Goal: Task Accomplishment & Management: Manage account settings

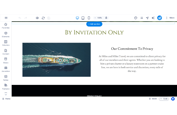
scroll to position [193, 0]
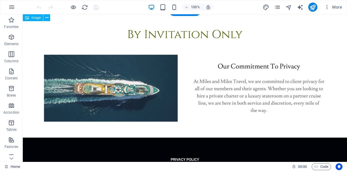
click at [272, 79] on figure at bounding box center [185, 76] width 324 height 124
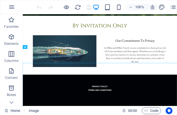
scroll to position [101, 0]
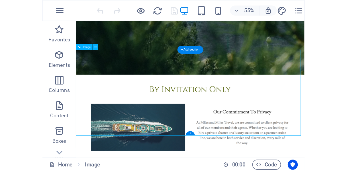
scroll to position [159, 0]
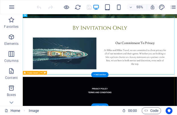
click at [212, 66] on figure at bounding box center [163, 74] width 280 height 107
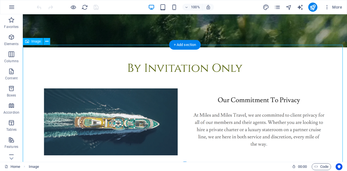
click at [307, 99] on figure at bounding box center [185, 109] width 324 height 124
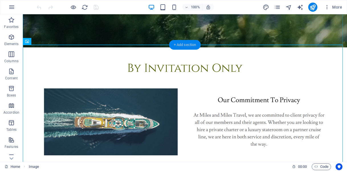
click at [179, 45] on div "+ Add section" at bounding box center [185, 45] width 32 height 10
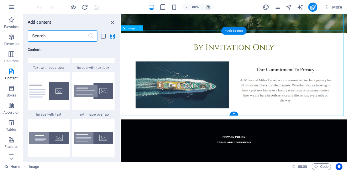
scroll to position [1075, 0]
click at [99, 99] on div at bounding box center [93, 91] width 42 height 38
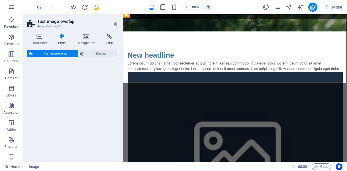
select select "rem"
select select "px"
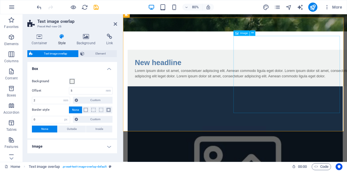
scroll to position [159, 0]
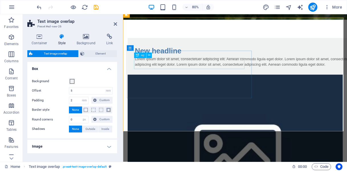
click at [168, 67] on div "New headline" at bounding box center [274, 60] width 273 height 14
click at [204, 67] on div "New headline" at bounding box center [274, 60] width 273 height 14
click at [194, 67] on div "New headline" at bounding box center [274, 60] width 273 height 14
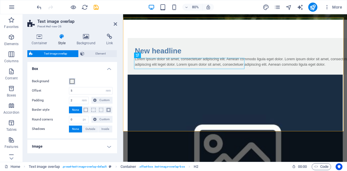
click at [72, 81] on span at bounding box center [72, 81] width 5 height 5
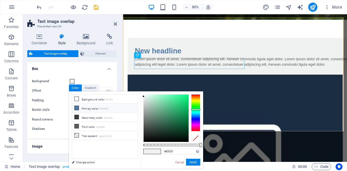
click at [86, 109] on li "Primary color #4e79a7" at bounding box center [104, 107] width 65 height 9
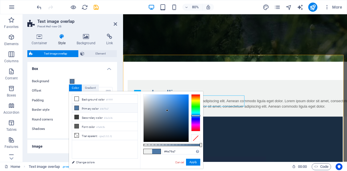
scroll to position [115, 0]
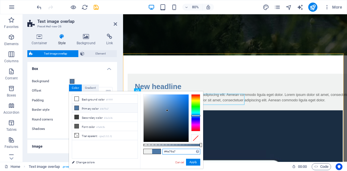
click at [180, 152] on input "#4e79a7" at bounding box center [181, 151] width 38 height 6
type input "#"
paste input "#87ae73"
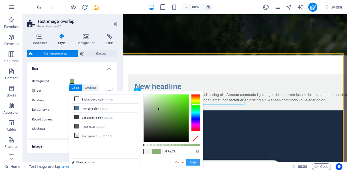
click at [191, 160] on button "Apply" at bounding box center [193, 161] width 14 height 7
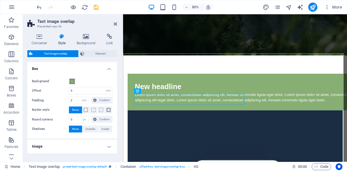
click at [73, 81] on span at bounding box center [72, 81] width 5 height 5
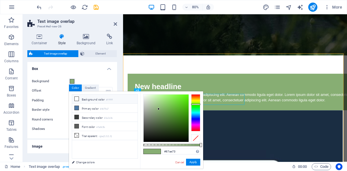
click at [77, 97] on icon at bounding box center [77, 99] width 4 height 4
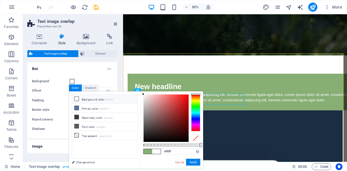
click at [157, 151] on span at bounding box center [156, 151] width 9 height 5
click at [194, 162] on button "Apply" at bounding box center [193, 161] width 14 height 7
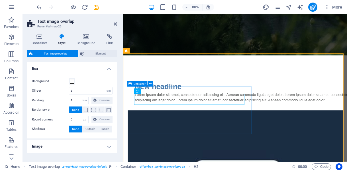
click at [200, 107] on div "New headline Lorem ipsum dolor sit amet, consectetuer adipiscing elit. Aenean c…" at bounding box center [275, 112] width 292 height 46
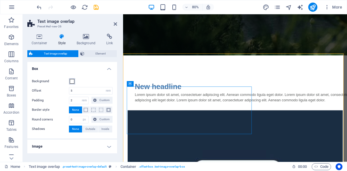
click at [73, 82] on span at bounding box center [72, 81] width 5 height 5
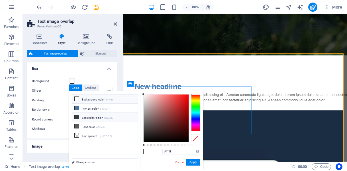
click at [75, 116] on icon at bounding box center [77, 117] width 4 height 4
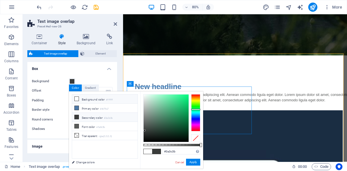
click at [81, 101] on li "Background color #ffffff" at bounding box center [104, 98] width 65 height 9
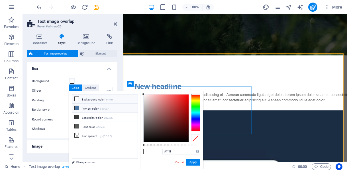
click at [76, 108] on icon at bounding box center [77, 108] width 4 height 4
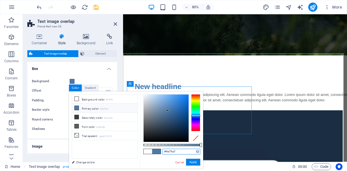
click at [183, 152] on input "#4e79a7" at bounding box center [181, 151] width 38 height 6
type input "#"
paste input "#87ae73"
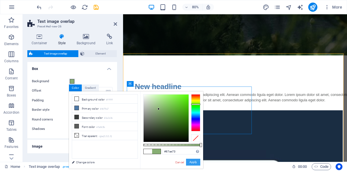
click at [195, 159] on button "Apply" at bounding box center [193, 161] width 14 height 7
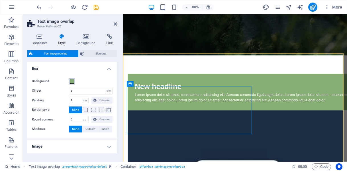
click at [71, 81] on span at bounding box center [72, 81] width 5 height 5
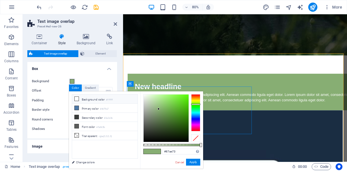
click at [87, 97] on li "Background color #ffffff" at bounding box center [104, 98] width 65 height 9
type input "#ffffff"
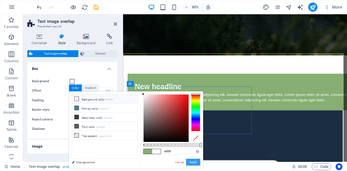
click at [194, 162] on button "Apply" at bounding box center [193, 161] width 14 height 7
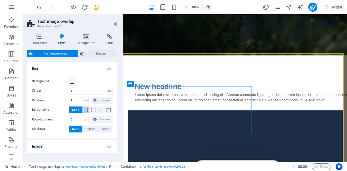
click at [87, 109] on button at bounding box center [85, 109] width 7 height 7
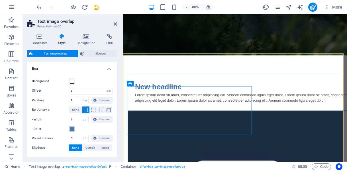
click at [72, 127] on span at bounding box center [72, 128] width 5 height 5
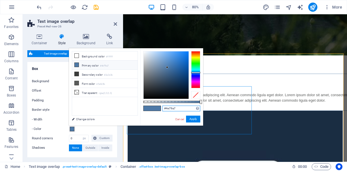
click at [177, 108] on input "#4e79a7" at bounding box center [181, 108] width 38 height 6
type input "#"
click at [197, 119] on button "Apply" at bounding box center [193, 118] width 14 height 7
type input "#060606"
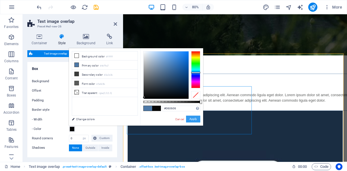
click at [144, 97] on div at bounding box center [165, 74] width 45 height 47
click at [193, 120] on button "Apply" at bounding box center [193, 118] width 14 height 7
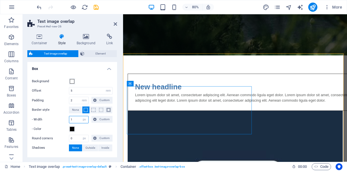
click at [76, 118] on input "1" at bounding box center [78, 119] width 19 height 7
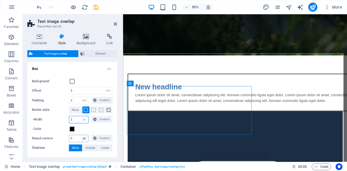
type input "2"
click at [81, 137] on select "px rem % vh vw Custom" at bounding box center [84, 138] width 8 height 7
click at [77, 137] on input "0" at bounding box center [78, 138] width 19 height 7
type input "1"
click at [89, 128] on div "- Color" at bounding box center [72, 128] width 81 height 7
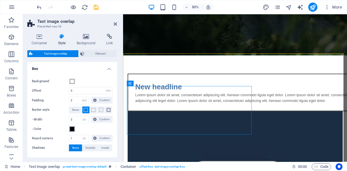
click at [71, 129] on span at bounding box center [72, 128] width 5 height 5
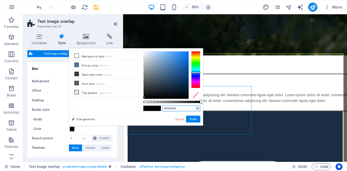
click at [185, 109] on input "#060606" at bounding box center [181, 108] width 38 height 6
type input "#000000"
click at [193, 118] on button "Apply" at bounding box center [193, 118] width 14 height 7
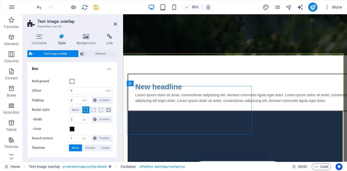
click at [91, 131] on div "- Color" at bounding box center [72, 128] width 81 height 7
click at [71, 130] on span at bounding box center [72, 128] width 5 height 5
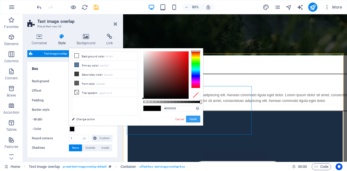
click at [196, 118] on button "Apply" at bounding box center [193, 118] width 14 height 7
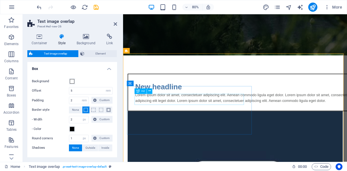
click at [186, 112] on div "New headline" at bounding box center [274, 105] width 272 height 14
click at [202, 112] on div "New headline" at bounding box center [274, 105] width 272 height 14
click at [191, 112] on div "New headline" at bounding box center [274, 105] width 272 height 14
click at [210, 112] on div "New headline" at bounding box center [274, 105] width 272 height 14
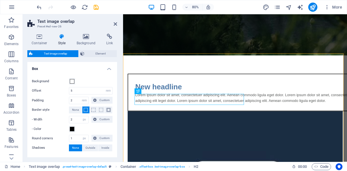
click at [89, 75] on div "Background Offset 5 rem px % vh vw Padding 2 rem px % vh vw Custom Custom 2 rem…" at bounding box center [72, 114] width 92 height 85
click at [78, 148] on span "None" at bounding box center [75, 147] width 7 height 7
click at [105, 67] on h4 "Box" at bounding box center [72, 67] width 90 height 10
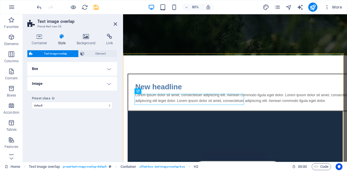
click at [106, 85] on h4 "Image" at bounding box center [72, 84] width 90 height 14
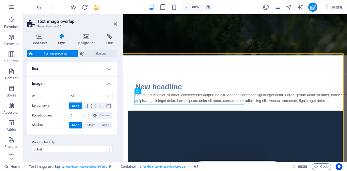
click at [106, 85] on h4 "Image" at bounding box center [72, 82] width 90 height 10
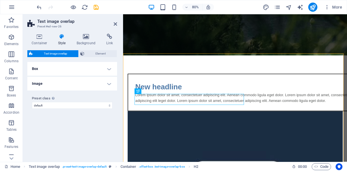
click at [79, 66] on h4 "Box" at bounding box center [72, 69] width 90 height 14
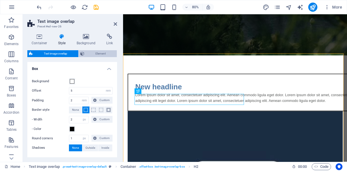
click at [95, 54] on span "Element" at bounding box center [100, 53] width 29 height 7
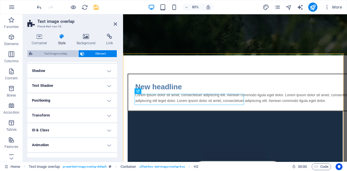
scroll to position [84, 0]
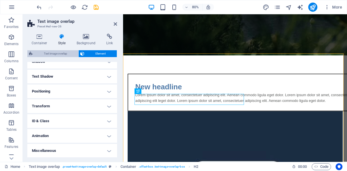
click at [64, 53] on span "Text image overlap" at bounding box center [55, 53] width 42 height 7
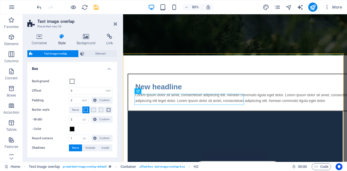
click at [69, 29] on div "Container Style Background Link Size Height Default px rem % vh vw Min. height …" at bounding box center [72, 95] width 99 height 132
click at [41, 39] on icon at bounding box center [39, 37] width 24 height 6
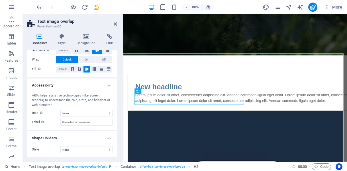
scroll to position [0, 0]
click at [115, 23] on icon at bounding box center [115, 24] width 3 height 5
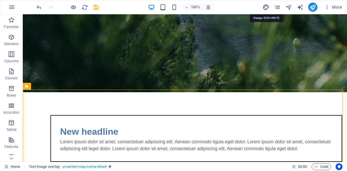
click at [265, 5] on icon "design" at bounding box center [266, 7] width 7 height 7
select select "px"
select select "400"
select select "px"
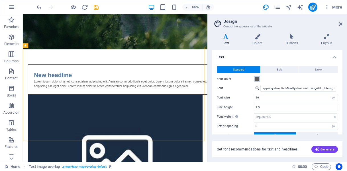
click at [257, 79] on span at bounding box center [257, 79] width 5 height 5
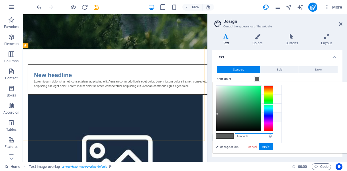
click at [273, 135] on input "#5a5c5b" at bounding box center [254, 136] width 38 height 6
type input "#000000"
click at [273, 146] on button "Apply" at bounding box center [266, 146] width 14 height 7
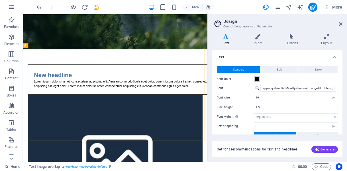
click at [256, 78] on span at bounding box center [257, 79] width 5 height 5
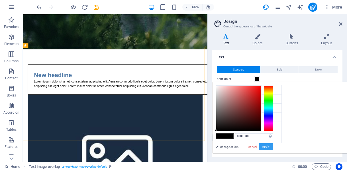
click at [273, 146] on button "Apply" at bounding box center [266, 146] width 14 height 7
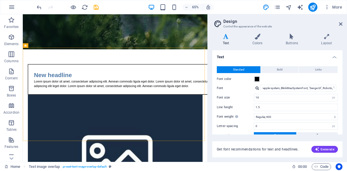
click at [243, 67] on span "Standard" at bounding box center [238, 69] width 11 height 7
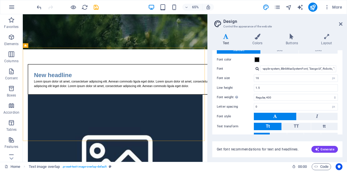
scroll to position [20, 0]
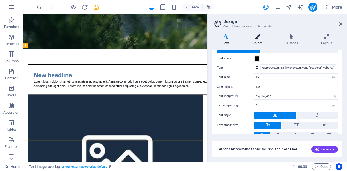
click at [255, 37] on icon at bounding box center [257, 37] width 31 height 6
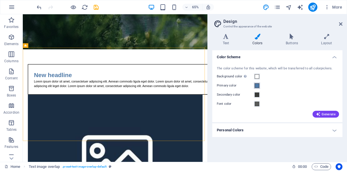
click at [257, 86] on span at bounding box center [257, 85] width 5 height 5
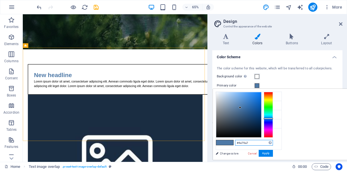
click at [273, 141] on input "#4e79a7" at bounding box center [254, 143] width 38 height 6
type input "#000000"
click at [273, 151] on button "Apply" at bounding box center [266, 152] width 14 height 7
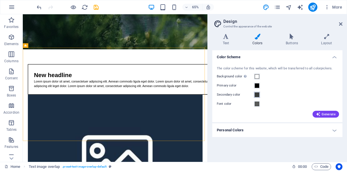
click at [256, 94] on span at bounding box center [257, 94] width 5 height 5
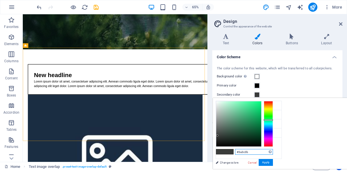
click at [273, 151] on input "#3a3c3b" at bounding box center [254, 152] width 38 height 6
type input "#"
paste input "#87ae73"
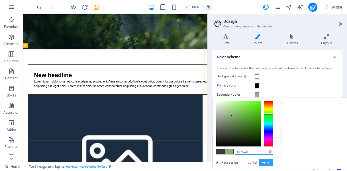
type input "#87ae73"
click at [273, 163] on button "Apply" at bounding box center [266, 162] width 14 height 7
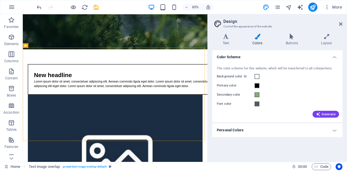
click at [272, 102] on div "Font color" at bounding box center [277, 103] width 121 height 7
click at [255, 104] on span at bounding box center [257, 103] width 5 height 5
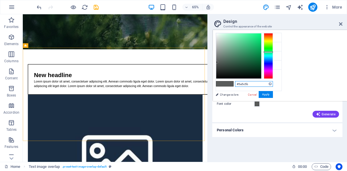
click at [273, 85] on input "#5a5c5b" at bounding box center [254, 84] width 38 height 6
type input "#000000"
click at [273, 93] on button "Apply" at bounding box center [266, 94] width 14 height 7
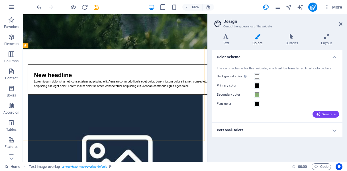
click at [257, 129] on h4 "Personal Colors" at bounding box center [277, 130] width 130 height 14
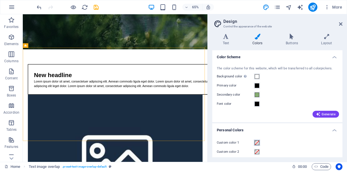
click at [257, 140] on span at bounding box center [257, 142] width 5 height 5
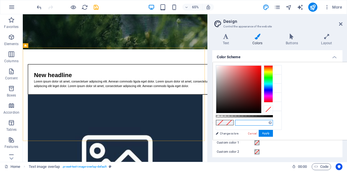
click at [273, 121] on input "text" at bounding box center [254, 123] width 38 height 6
paste input "#87ae73"
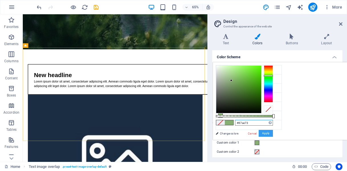
type input "#87ae73"
click at [273, 132] on button "Apply" at bounding box center [266, 133] width 14 height 7
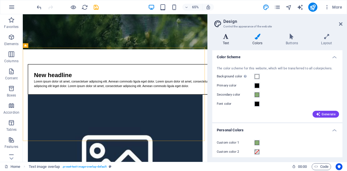
click at [226, 39] on h4 "Text" at bounding box center [227, 40] width 30 height 12
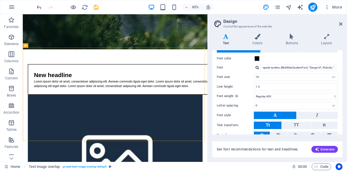
scroll to position [45, 0]
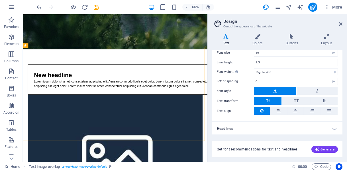
click at [330, 133] on h4 "Headlines" at bounding box center [277, 129] width 130 height 14
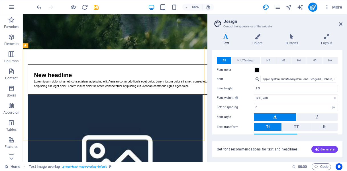
scroll to position [126, 0]
click at [258, 68] on span at bounding box center [257, 69] width 5 height 5
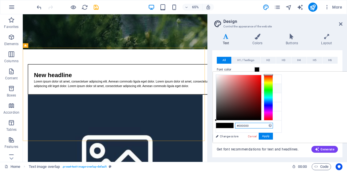
click at [273, 125] on input "#000000" at bounding box center [254, 125] width 38 height 6
type input "#"
paste input "#87ae73"
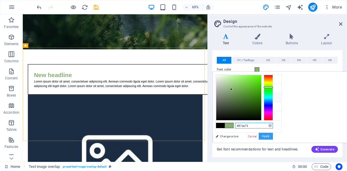
type input "#87ae73"
click at [273, 135] on button "Apply" at bounding box center [266, 135] width 14 height 7
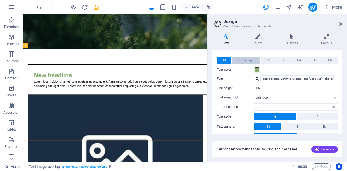
click at [247, 58] on span "H1 / Textlogo" at bounding box center [245, 60] width 17 height 7
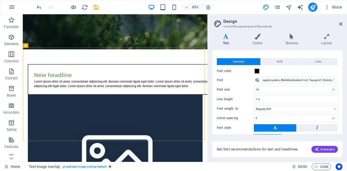
scroll to position [9, 0]
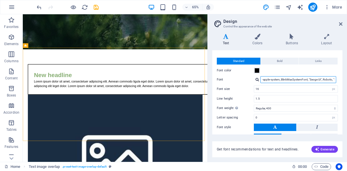
click at [309, 78] on input "-apple-system, BlinkMaxSystemFont, "Seoge UI", Roboto, "Helvetica Neue", Arial,…" at bounding box center [298, 79] width 76 height 7
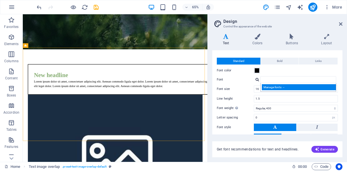
click at [277, 86] on div "Manage fonts →" at bounding box center [299, 87] width 75 height 6
select select "popularity"
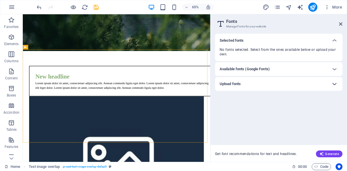
click at [335, 85] on icon at bounding box center [334, 83] width 7 height 7
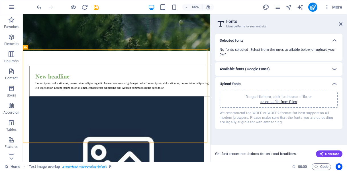
click at [330, 68] on div at bounding box center [334, 69] width 14 height 14
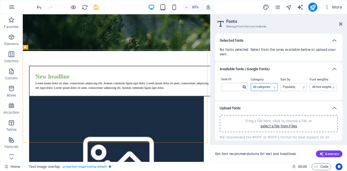
click at [268, 89] on select "All categories serif display monospace sans-serif handwriting" at bounding box center [264, 86] width 26 height 7
select select "serif"
click at [251, 83] on select "All categories serif display monospace sans-serif handwriting" at bounding box center [264, 86] width 26 height 7
click at [266, 85] on select "All categories serif display monospace sans-serif handwriting" at bounding box center [264, 86] width 26 height 7
click at [251, 83] on select "All categories serif display monospace sans-serif handwriting" at bounding box center [264, 86] width 26 height 7
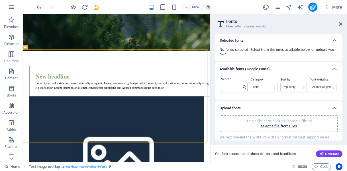
click at [236, 88] on input "text" at bounding box center [231, 86] width 20 height 7
type input "SERIF"
click at [332, 68] on icon at bounding box center [334, 68] width 7 height 7
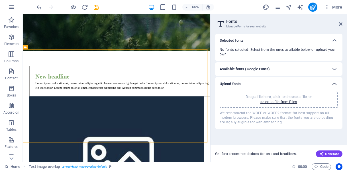
click at [333, 83] on icon at bounding box center [334, 83] width 7 height 7
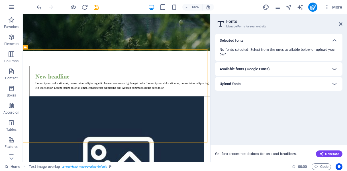
click at [334, 68] on icon at bounding box center [334, 68] width 7 height 7
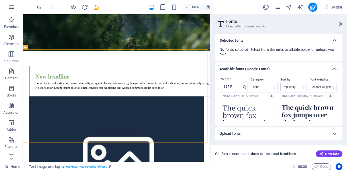
scroll to position [47, 0]
click at [239, 110] on textarea "The quick brown fox jumps over the lazy dog." at bounding box center [249, 116] width 59 height 31
click at [272, 95] on icon "button" at bounding box center [271, 95] width 3 height 3
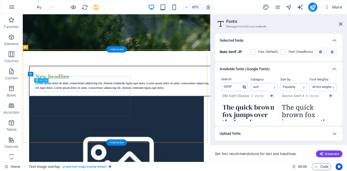
click at [84, 117] on div "New headline" at bounding box center [178, 110] width 272 height 14
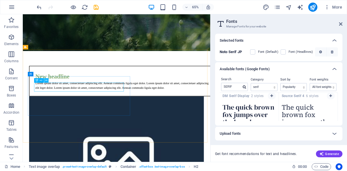
click at [47, 80] on button at bounding box center [46, 80] width 5 height 5
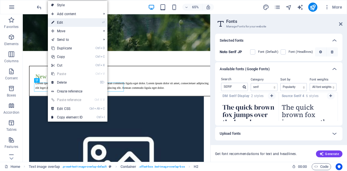
click at [62, 24] on link "⏎ Edit" at bounding box center [67, 22] width 38 height 9
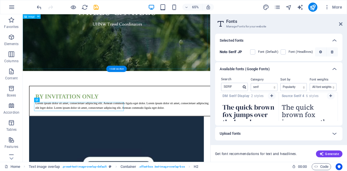
scroll to position [85, 0]
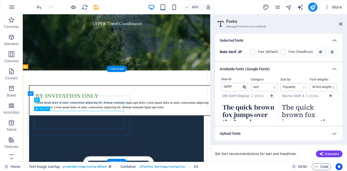
click at [54, 160] on div "Lorem ipsum dolor sit amet, consectetuer adipiscing elit. Aenean commodo ligula…" at bounding box center [178, 154] width 272 height 14
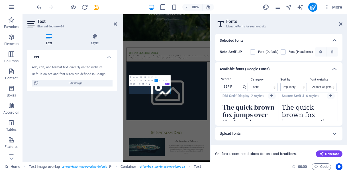
scroll to position [0, 0]
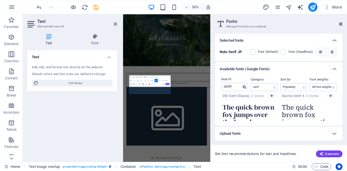
click at [341, 22] on icon at bounding box center [340, 24] width 3 height 5
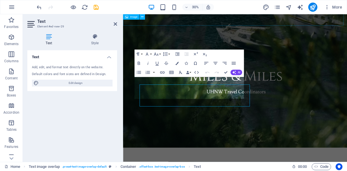
scroll to position [149, 0]
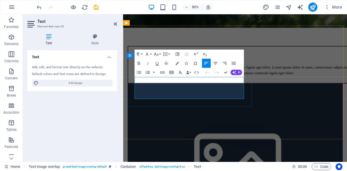
click at [246, 91] on p "Lorem ipsum dolor sit amet, consectetuer adipiscing elit. Aenean commodo ligula…" at bounding box center [274, 84] width 272 height 14
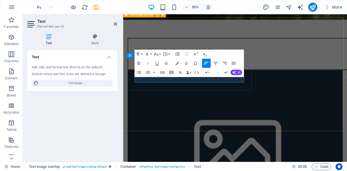
click at [153, 74] on p at bounding box center [274, 70] width 272 height 7
click at [202, 74] on p at bounding box center [274, 70] width 272 height 7
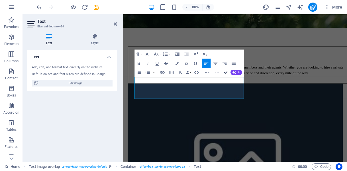
scroll to position [152, 0]
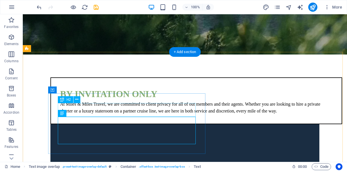
click at [106, 101] on div "BY INVITATION ONLY" at bounding box center [196, 94] width 272 height 14
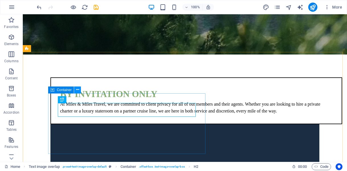
click at [76, 89] on icon at bounding box center [77, 90] width 3 height 6
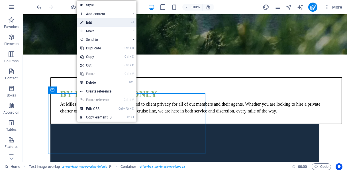
click at [95, 21] on link "⏎ Edit" at bounding box center [96, 22] width 38 height 9
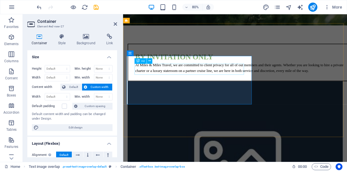
click at [176, 74] on div "BY INVITATION ONLY" at bounding box center [274, 68] width 272 height 14
click at [164, 74] on div "BY INVITATION ONLY" at bounding box center [274, 68] width 272 height 14
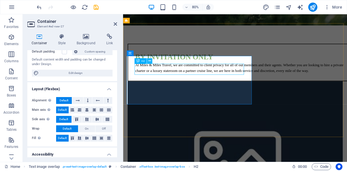
scroll to position [57, 0]
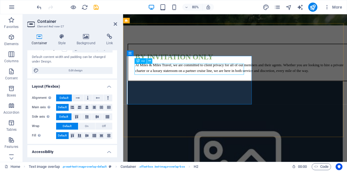
click at [149, 61] on icon at bounding box center [149, 60] width 3 height 5
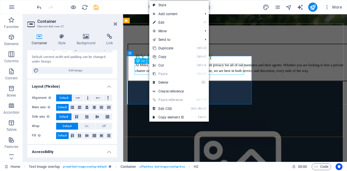
click at [149, 61] on icon at bounding box center [149, 60] width 3 height 5
click at [142, 74] on div "BY INVITATION ONLY" at bounding box center [274, 68] width 272 height 14
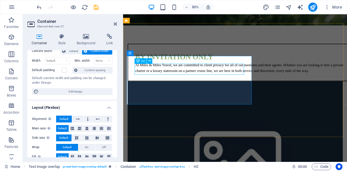
scroll to position [0, 0]
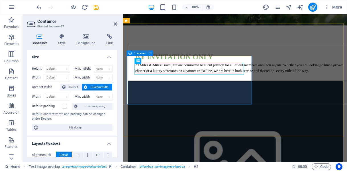
click at [128, 53] on div "Container" at bounding box center [137, 52] width 20 height 5
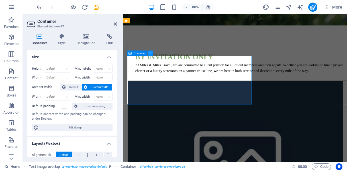
click at [151, 54] on icon at bounding box center [150, 53] width 3 height 5
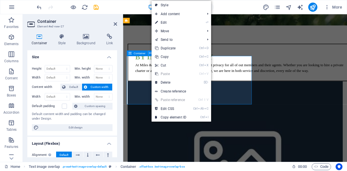
click at [151, 54] on icon at bounding box center [150, 53] width 3 height 5
click at [105, 118] on div "Default content width and padding can be changed under Design." at bounding box center [72, 116] width 81 height 9
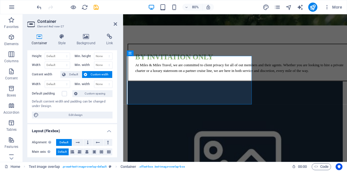
scroll to position [13, 0]
click at [77, 115] on span "Edit design" at bounding box center [75, 114] width 70 height 7
select select "rem"
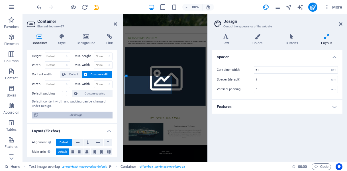
scroll to position [0, 0]
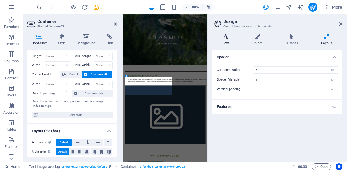
click at [224, 37] on icon at bounding box center [225, 37] width 27 height 6
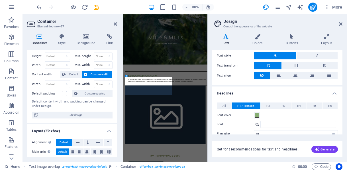
scroll to position [81, 0]
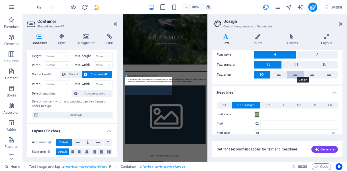
click at [294, 74] on icon at bounding box center [295, 74] width 4 height 7
click at [258, 114] on span at bounding box center [257, 114] width 5 height 5
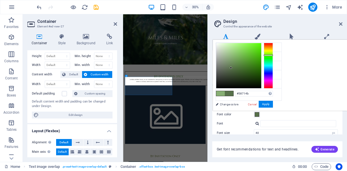
drag, startPoint x: 301, startPoint y: 56, endPoint x: 302, endPoint y: 67, distance: 11.4
click at [232, 67] on div at bounding box center [231, 68] width 2 height 2
click at [273, 104] on button "Apply" at bounding box center [266, 104] width 14 height 7
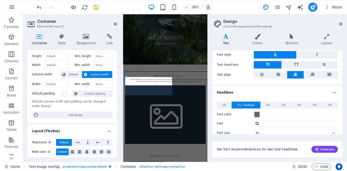
click at [256, 112] on span at bounding box center [257, 114] width 5 height 5
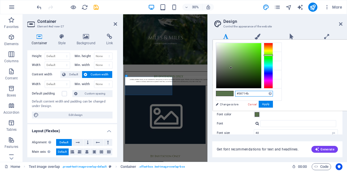
click at [273, 94] on input "#58714b" at bounding box center [254, 94] width 38 height 6
drag, startPoint x: 321, startPoint y: 94, endPoint x: 308, endPoint y: 93, distance: 13.1
click at [273, 93] on input "#58714b" at bounding box center [254, 94] width 38 height 6
click at [253, 83] on small "#87ae73" at bounding box center [251, 85] width 9 height 4
click at [273, 92] on input "#87ae73" at bounding box center [254, 94] width 38 height 6
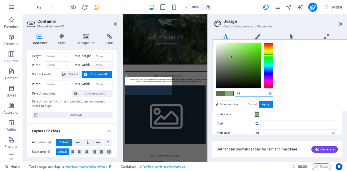
type input "#"
paste input "#58714b"
type input "#58714b"
click at [273, 102] on button "Apply" at bounding box center [266, 104] width 14 height 7
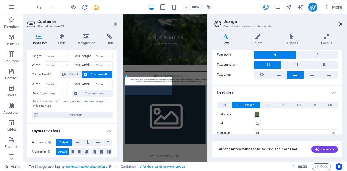
click at [341, 24] on icon at bounding box center [340, 24] width 3 height 5
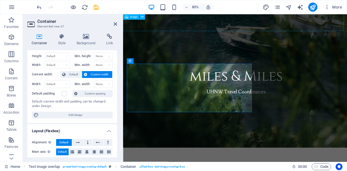
scroll to position [142, 0]
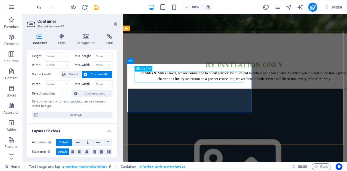
click at [235, 84] on div "BY INVITATION ONLY" at bounding box center [274, 78] width 272 height 14
click at [254, 84] on div "BY INVITATION ONLY" at bounding box center [274, 78] width 272 height 14
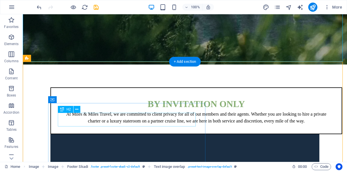
click at [134, 110] on div "BY INVITATION ONLY" at bounding box center [196, 104] width 272 height 14
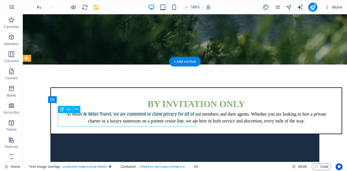
click at [174, 110] on div "BY INVITATION ONLY" at bounding box center [196, 104] width 272 height 14
drag, startPoint x: 174, startPoint y: 120, endPoint x: 124, endPoint y: 115, distance: 50.3
click at [124, 110] on div "BY INVITATION ONLY" at bounding box center [196, 104] width 272 height 14
click at [122, 110] on div "BY INVITATION ONLY" at bounding box center [196, 104] width 272 height 14
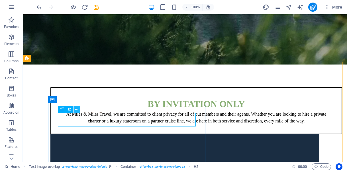
click at [79, 112] on button at bounding box center [76, 109] width 7 height 7
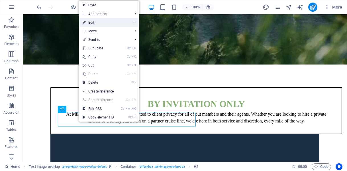
click at [101, 24] on link "⏎ Edit" at bounding box center [98, 22] width 38 height 9
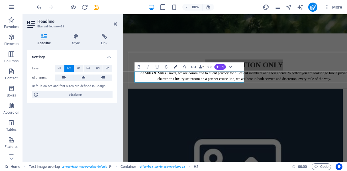
click at [176, 66] on icon "button" at bounding box center [175, 66] width 3 height 3
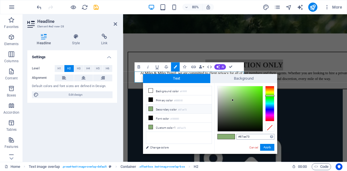
click at [254, 137] on input "#87ae73" at bounding box center [255, 137] width 38 height 6
type input "#"
type input "#58714b"
click at [268, 148] on button "Apply" at bounding box center [267, 146] width 14 height 7
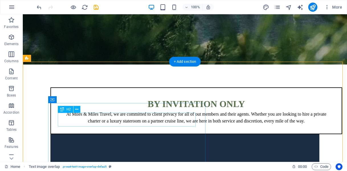
click at [151, 110] on div "BY INVITATION ONLY" at bounding box center [196, 104] width 272 height 14
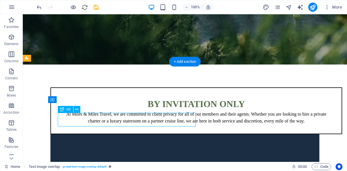
click at [151, 110] on div "BY INVITATION ONLY" at bounding box center [196, 104] width 272 height 14
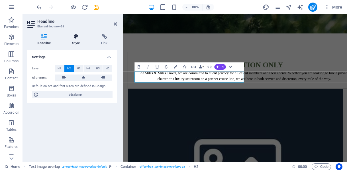
click at [75, 35] on icon at bounding box center [76, 37] width 27 height 6
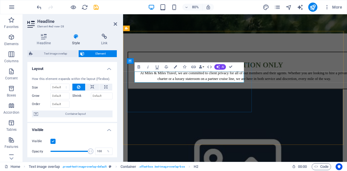
click at [226, 83] on span "BY INVITATION ONLY" at bounding box center [274, 77] width 97 height 10
click at [231, 83] on span "BY INVITATION ONLY" at bounding box center [274, 77] width 99 height 10
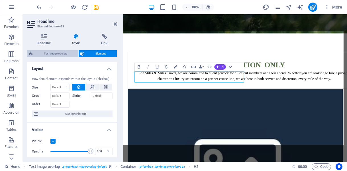
click at [54, 53] on span "Text image overlap" at bounding box center [55, 53] width 42 height 7
select select "rem"
select select "px"
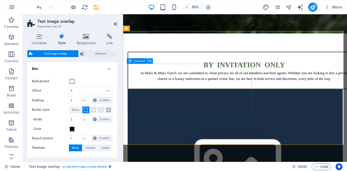
click at [149, 62] on icon at bounding box center [150, 61] width 3 height 5
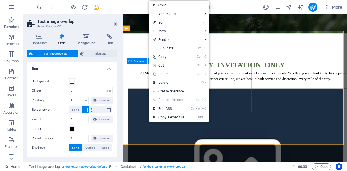
click at [149, 62] on icon at bounding box center [150, 61] width 3 height 5
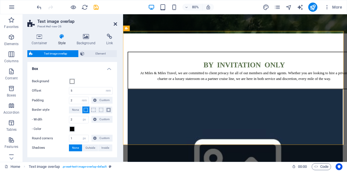
click at [116, 24] on icon at bounding box center [115, 24] width 3 height 5
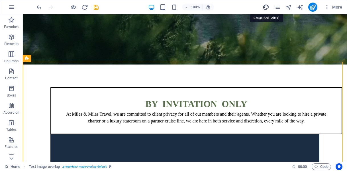
click at [266, 8] on icon "design" at bounding box center [266, 7] width 7 height 7
select select "px"
select select "400"
select select "px"
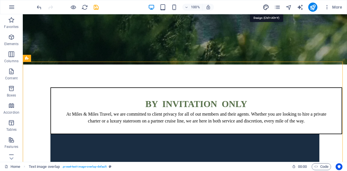
select select "700"
select select "px"
select select "rem"
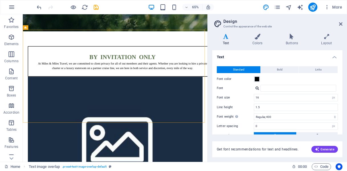
click at [227, 42] on h4 "Text" at bounding box center [227, 40] width 30 height 12
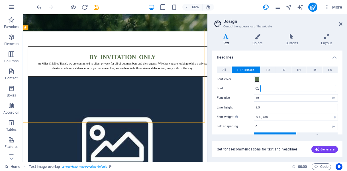
click at [293, 86] on input "Font" at bounding box center [298, 88] width 76 height 7
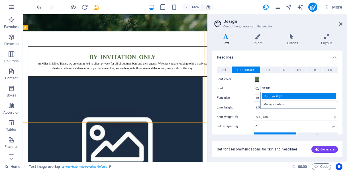
click at [278, 97] on div "Noto Serif JP" at bounding box center [299, 96] width 75 height 6
type input "Noto Serif JP"
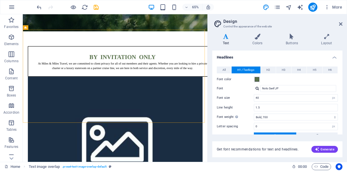
click at [283, 81] on div "Font color" at bounding box center [277, 79] width 121 height 7
click at [266, 71] on span "H2" at bounding box center [268, 69] width 4 height 7
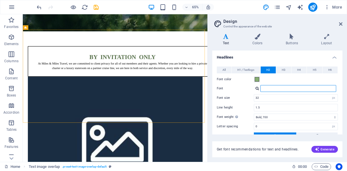
click at [267, 85] on input "Font" at bounding box center [298, 88] width 76 height 7
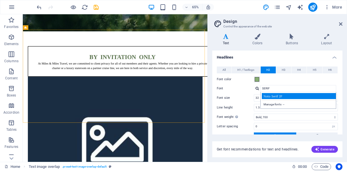
click at [271, 95] on div "Noto Serif JP" at bounding box center [299, 96] width 75 height 6
type input "Noto Serif JP"
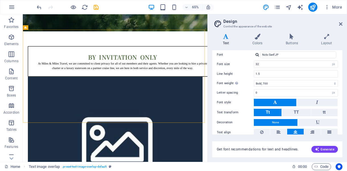
scroll to position [165, 0]
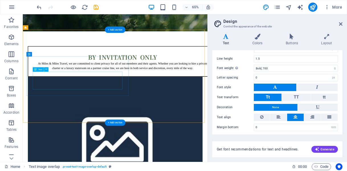
click at [144, 100] on div "At Miles & Miles Travel, we are committed to client privacy for all of out memb…" at bounding box center [176, 94] width 272 height 14
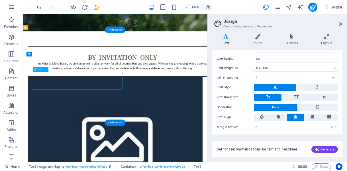
click at [144, 100] on div "At Miles & Miles Travel, we are committed to client privacy for all of out memb…" at bounding box center [176, 94] width 272 height 14
click at [141, 100] on div "At Miles & Miles Travel, we are committed to client privacy for all of out memb…" at bounding box center [176, 94] width 272 height 14
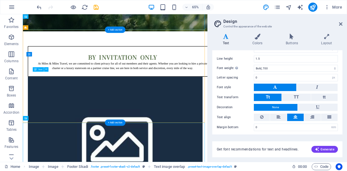
click at [116, 100] on div "At Miles & Miles Travel, we are committed to client privacy for all of out memb…" at bounding box center [176, 94] width 272 height 14
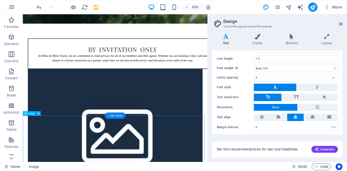
scroll to position [153, 0]
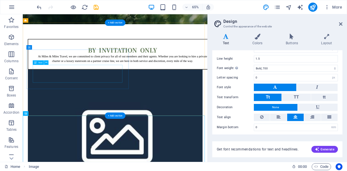
click at [100, 89] on div "At Miles & Miles Travel, we are committed to client privacy for all of out memb…" at bounding box center [176, 83] width 272 height 14
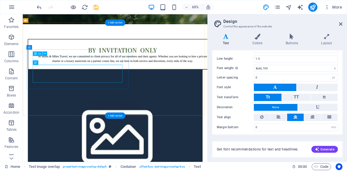
click at [102, 76] on div "BY INVITATION ONLY" at bounding box center [176, 69] width 272 height 14
click at [164, 76] on div "BY INVITATION ONLY" at bounding box center [176, 69] width 272 height 14
click at [155, 76] on div "BY INVITATION ONLY" at bounding box center [176, 69] width 272 height 14
click at [122, 89] on div "At Miles & Miles Travel, we are committed to client privacy for all of out memb…" at bounding box center [176, 83] width 272 height 14
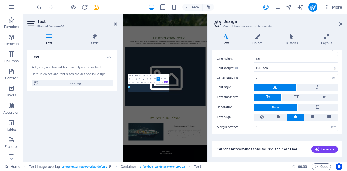
scroll to position [0, 0]
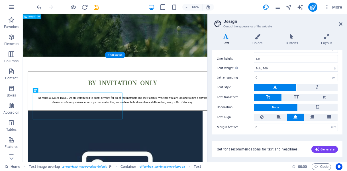
scroll to position [104, 0]
click at [106, 153] on div "At Miles & Miles Travel, we are committed to client privacy for all of out memb…" at bounding box center [176, 138] width 272 height 27
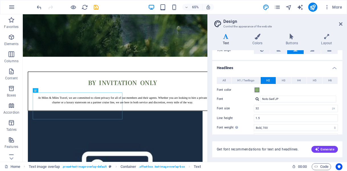
scroll to position [105, 0]
click at [35, 91] on icon at bounding box center [35, 90] width 3 height 5
click at [46, 90] on icon at bounding box center [46, 90] width 2 height 4
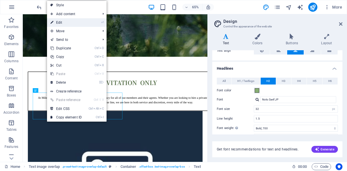
click at [62, 22] on link "⏎ Edit" at bounding box center [66, 22] width 38 height 9
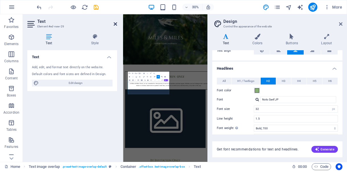
click at [114, 23] on icon at bounding box center [115, 24] width 3 height 5
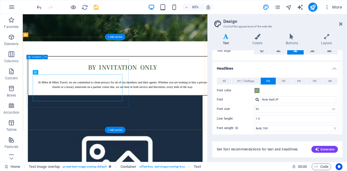
scroll to position [134, 0]
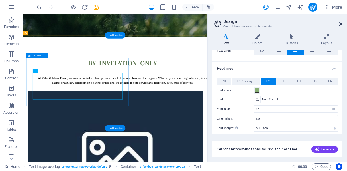
click at [340, 24] on icon at bounding box center [340, 24] width 3 height 5
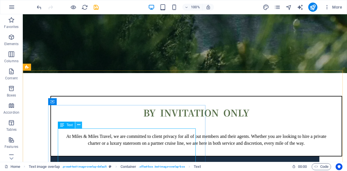
click at [79, 126] on icon at bounding box center [78, 125] width 3 height 6
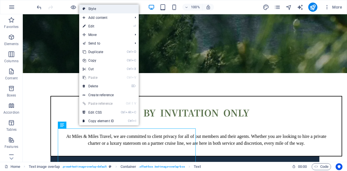
click at [98, 8] on link "Style" at bounding box center [109, 9] width 60 height 9
select select "rem"
select select "px"
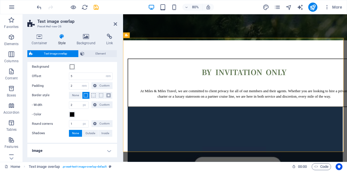
scroll to position [0, 0]
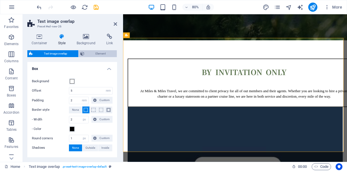
click at [95, 54] on span "Element" at bounding box center [100, 53] width 29 height 7
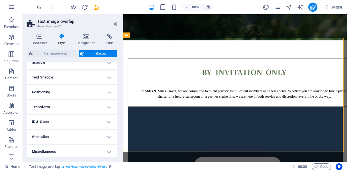
scroll to position [84, 0]
click at [104, 93] on h4 "Positioning" at bounding box center [72, 91] width 90 height 14
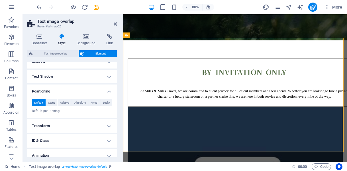
click at [108, 90] on h4 "Positioning" at bounding box center [72, 89] width 90 height 10
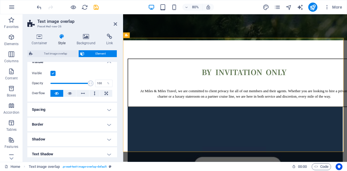
scroll to position [0, 0]
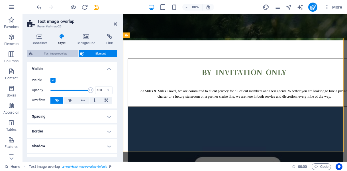
click at [60, 53] on span "Text image overlap" at bounding box center [55, 53] width 42 height 7
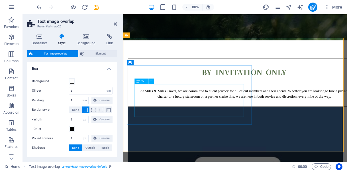
click at [188, 120] on div "At Miles & Miles Travel, we are committed to client privacy for all of out memb…" at bounding box center [274, 106] width 272 height 27
click at [141, 83] on div "Text" at bounding box center [141, 80] width 14 height 5
click at [151, 81] on icon at bounding box center [151, 81] width 3 height 5
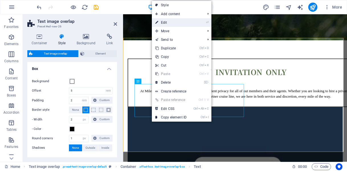
click at [171, 22] on link "⏎ Edit" at bounding box center [171, 22] width 38 height 9
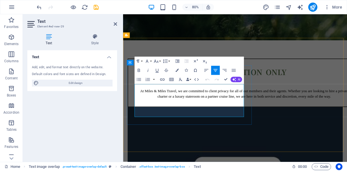
click at [182, 120] on p "At Miles & Miles Travel, we are committed to client privacy for all of out memb…" at bounding box center [274, 113] width 272 height 14
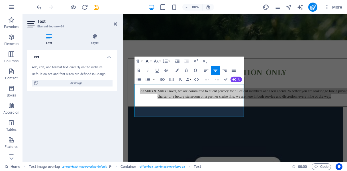
click at [151, 61] on button "Font Family" at bounding box center [147, 60] width 9 height 9
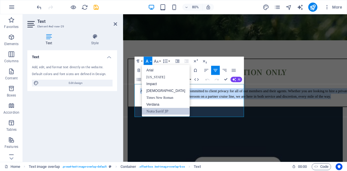
click at [158, 111] on link "Noto Serif JP" at bounding box center [166, 111] width 48 height 7
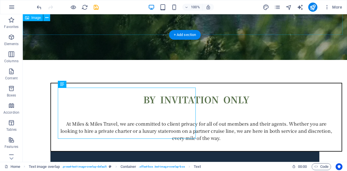
scroll to position [170, 0]
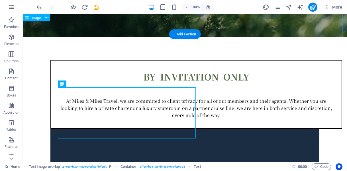
click at [142, 119] on div "At Miles & Miles Travel, we are committed to client privacy for all of out memb…" at bounding box center [196, 101] width 272 height 36
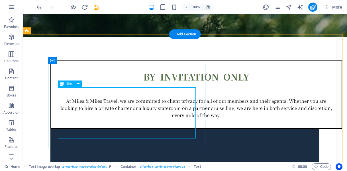
click at [61, 106] on div "At Miles & Miles Travel, we are committed to client privacy for all of out memb…" at bounding box center [196, 101] width 272 height 36
click at [62, 84] on icon at bounding box center [62, 83] width 4 height 7
click at [81, 83] on button at bounding box center [78, 83] width 7 height 7
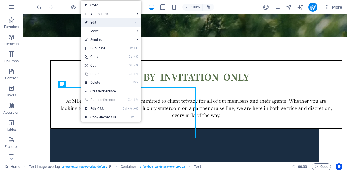
click at [101, 22] on link "⏎ Edit" at bounding box center [100, 22] width 38 height 9
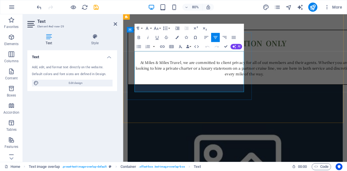
click at [142, 79] on span "At Miles & Miles Travel, we are committed to client privacy for all of out memb…" at bounding box center [275, 81] width 272 height 21
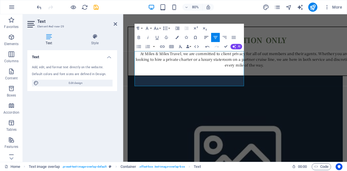
click at [207, 36] on icon "button" at bounding box center [205, 37] width 5 height 5
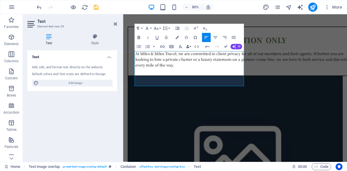
click at [140, 37] on icon "button" at bounding box center [139, 37] width 3 height 3
click at [166, 81] on span "​At Miles & Miles Travel, we are committed to client privacy for all of out mem…" at bounding box center [274, 70] width 272 height 21
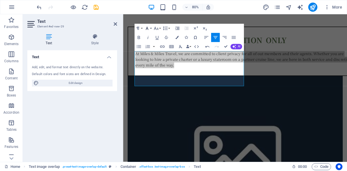
click at [150, 28] on button "Font Family" at bounding box center [147, 28] width 9 height 9
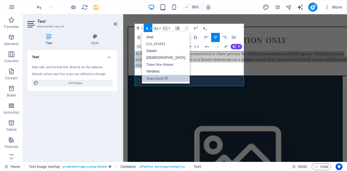
scroll to position [0, 0]
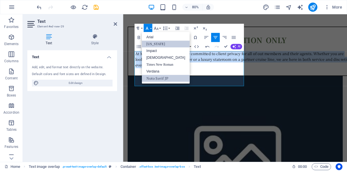
click at [151, 44] on link "[US_STATE]" at bounding box center [166, 43] width 48 height 7
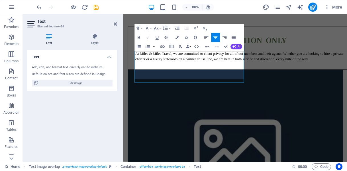
scroll to position [178, 0]
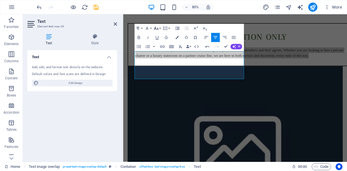
click at [159, 27] on button "Font Size" at bounding box center [157, 28] width 9 height 9
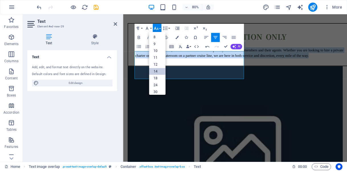
click at [160, 69] on link "14" at bounding box center [157, 71] width 17 height 7
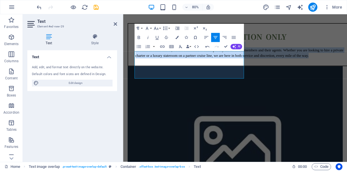
scroll to position [178, 0]
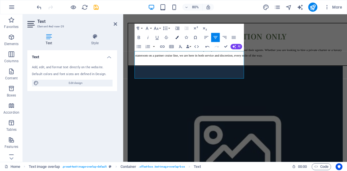
click at [178, 38] on icon "button" at bounding box center [176, 37] width 3 height 3
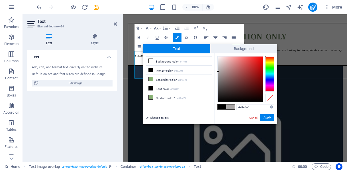
click at [218, 71] on div at bounding box center [240, 78] width 45 height 45
type input "#605f5f"
click at [218, 84] on div at bounding box center [240, 78] width 45 height 45
click at [268, 116] on button "Apply" at bounding box center [267, 117] width 14 height 7
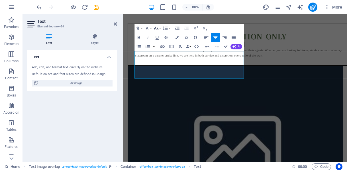
click at [161, 29] on button "Font Size" at bounding box center [157, 28] width 9 height 9
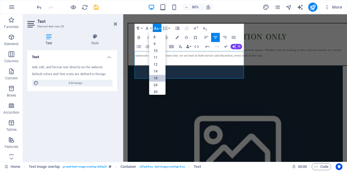
click at [158, 75] on link "18" at bounding box center [157, 78] width 17 height 7
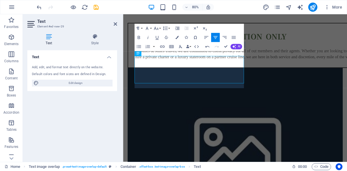
scroll to position [172, 0]
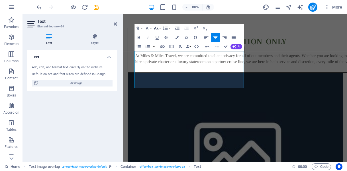
click at [159, 29] on button "Font Size" at bounding box center [157, 28] width 9 height 9
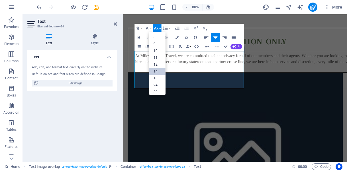
click at [158, 70] on link "14" at bounding box center [157, 71] width 17 height 7
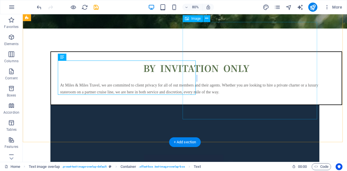
scroll to position [205, 0]
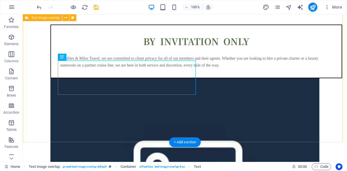
click at [125, 114] on div "BY INVITATION ONLY At Miles & Miles Travel, we are committed to client privacy …" at bounding box center [185, 149] width 324 height 294
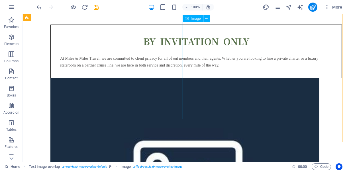
click at [189, 18] on div "Image" at bounding box center [193, 18] width 20 height 7
click at [206, 20] on icon at bounding box center [206, 18] width 3 height 6
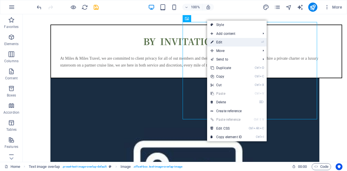
click at [219, 42] on link "⏎ Edit" at bounding box center [226, 42] width 38 height 9
select select "%"
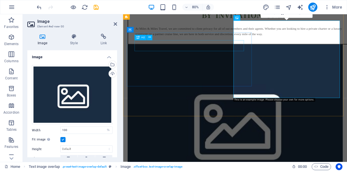
scroll to position [178, 0]
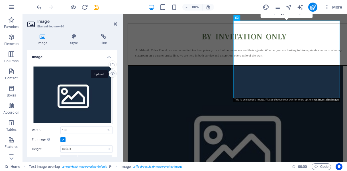
click at [113, 71] on div "Upload" at bounding box center [112, 74] width 9 height 9
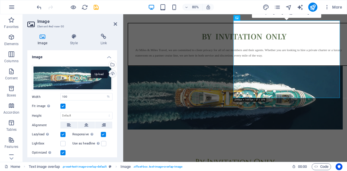
click at [112, 73] on div "Upload" at bounding box center [112, 74] width 9 height 9
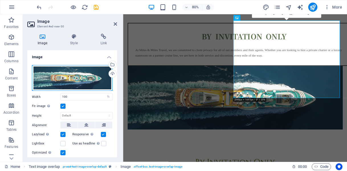
click at [90, 78] on div "Drag files here, click to choose files or select files from Files or our free s…" at bounding box center [72, 78] width 81 height 26
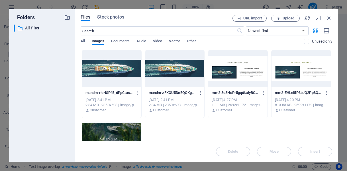
click at [120, 73] on div at bounding box center [111, 68] width 59 height 37
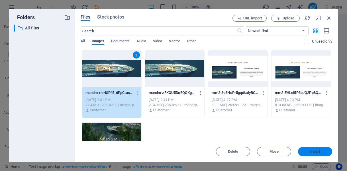
click at [316, 152] on span "Insert" at bounding box center [315, 150] width 10 height 3
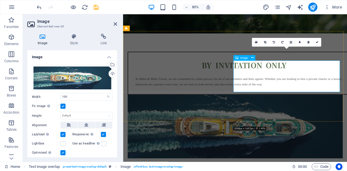
click at [340, 114] on figure at bounding box center [263, 153] width 269 height 79
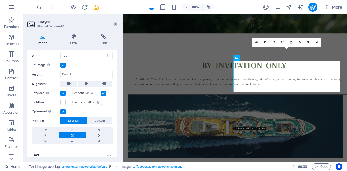
scroll to position [45, 0]
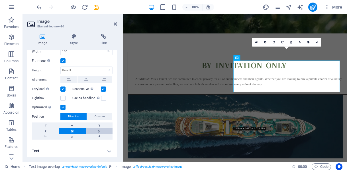
click at [97, 130] on link at bounding box center [99, 131] width 27 height 6
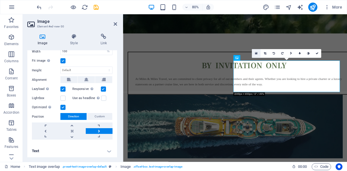
click at [256, 53] on icon at bounding box center [256, 53] width 3 height 3
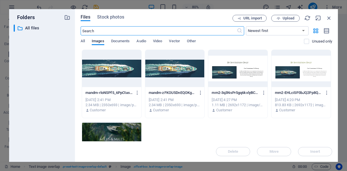
scroll to position [0, 0]
click at [93, 71] on div at bounding box center [111, 68] width 59 height 37
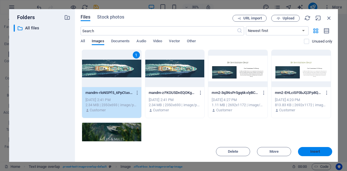
click at [319, 151] on span "Insert" at bounding box center [315, 150] width 10 height 3
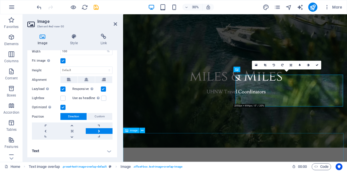
scroll to position [128, 0]
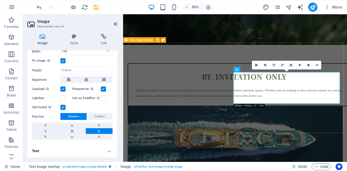
click at [336, 146] on div "BY INVITATION ONLY At Miles & Miles Travel, we are committed to client privacy …" at bounding box center [263, 142] width 280 height 178
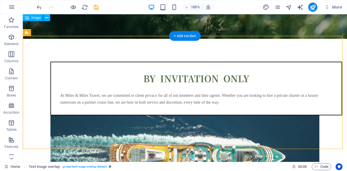
scroll to position [168, 0]
click at [293, 115] on figure at bounding box center [184, 154] width 269 height 79
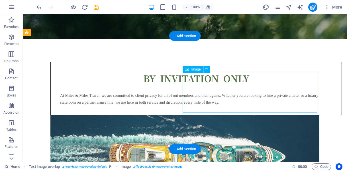
click at [261, 115] on figure at bounding box center [184, 154] width 269 height 79
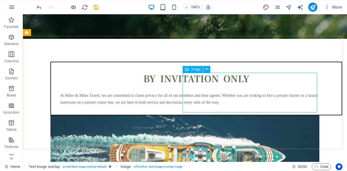
click at [192, 69] on span "Image" at bounding box center [195, 68] width 9 height 3
click at [207, 69] on icon at bounding box center [206, 69] width 3 height 6
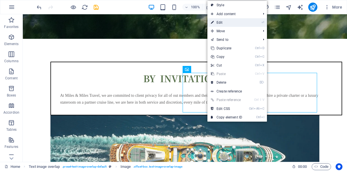
click at [225, 21] on link "⏎ Edit" at bounding box center [226, 22] width 38 height 9
select select "%"
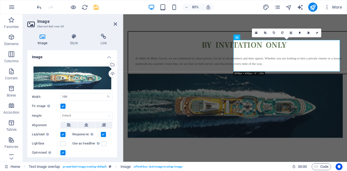
click at [63, 105] on label at bounding box center [62, 105] width 5 height 5
click at [0, 0] on input "Fit image Automatically fit image to a fixed width and height" at bounding box center [0, 0] width 0 height 0
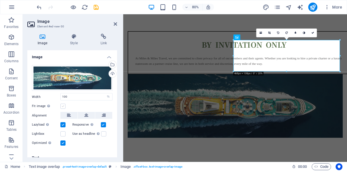
click at [63, 105] on label at bounding box center [62, 105] width 5 height 5
click at [0, 0] on input "Fit image Automatically fit image to a fixed width and height" at bounding box center [0, 0] width 0 height 0
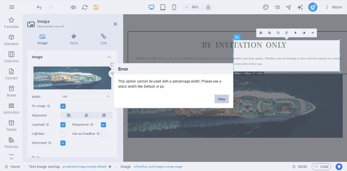
click at [224, 97] on button "Okay" at bounding box center [221, 98] width 14 height 9
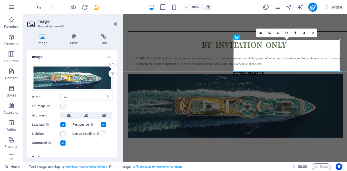
click at [64, 105] on label at bounding box center [62, 105] width 5 height 5
click at [0, 0] on input "Fit image Automatically fit image to a fixed width and height" at bounding box center [0, 0] width 0 height 0
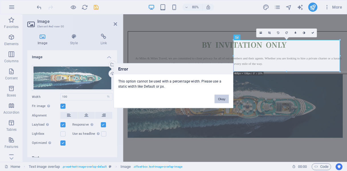
click at [224, 98] on button "Okay" at bounding box center [221, 98] width 14 height 9
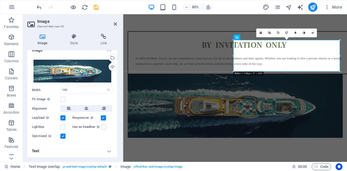
scroll to position [0, 0]
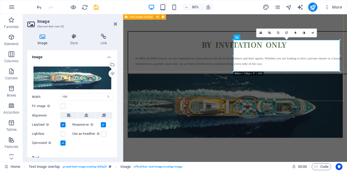
drag, startPoint x: 356, startPoint y: 86, endPoint x: 248, endPoint y: 110, distance: 110.2
click at [334, 89] on figure at bounding box center [263, 128] width 269 height 79
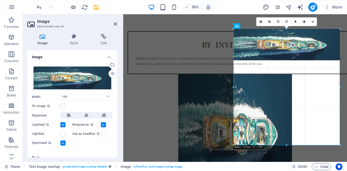
click at [224, 114] on div at bounding box center [189, 87] width 125 height 54
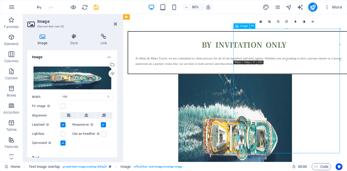
drag, startPoint x: 346, startPoint y: 47, endPoint x: 346, endPoint y: 60, distance: 12.8
click at [346, 89] on figure at bounding box center [263, 166] width 269 height 155
click at [278, 22] on icon at bounding box center [277, 21] width 2 height 3
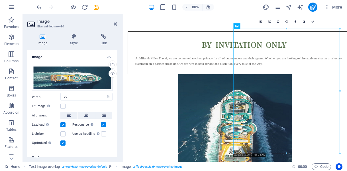
click at [278, 22] on icon at bounding box center [277, 21] width 2 height 3
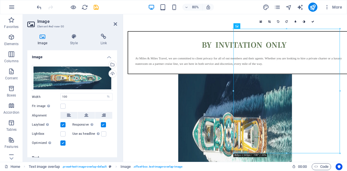
click at [278, 22] on icon at bounding box center [277, 21] width 2 height 3
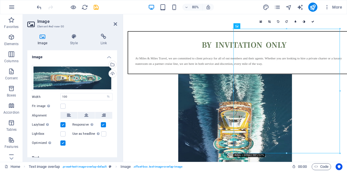
click at [278, 22] on icon at bounding box center [277, 21] width 2 height 3
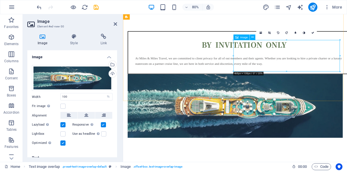
click at [313, 89] on figure at bounding box center [263, 128] width 269 height 79
click at [270, 34] on link at bounding box center [269, 32] width 9 height 9
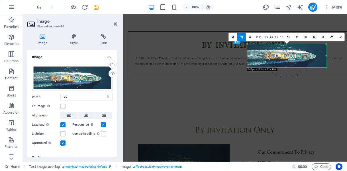
drag, startPoint x: 340, startPoint y: 73, endPoint x: 307, endPoint y: 62, distance: 34.7
click at [307, 62] on div "180 170 160 150 140 130 120 110 100 90 80 70 60 50 40 30 20 10 0 -10 -20 -30 -4…" at bounding box center [286, 55] width 79 height 23
click at [260, 37] on link "16:10" at bounding box center [259, 37] width 8 height 9
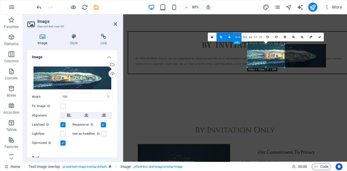
click at [245, 37] on link "16:9" at bounding box center [244, 37] width 6 height 9
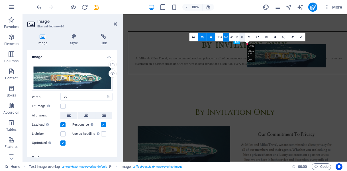
click at [241, 37] on link "1:2" at bounding box center [241, 37] width 5 height 9
click at [233, 37] on link "4:3" at bounding box center [231, 37] width 5 height 9
click at [248, 36] on icon at bounding box center [249, 37] width 2 height 3
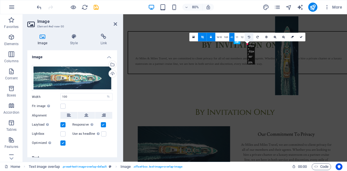
click at [248, 36] on icon at bounding box center [249, 37] width 2 height 3
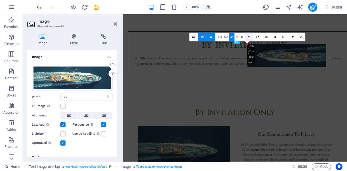
click at [248, 36] on icon at bounding box center [249, 37] width 2 height 3
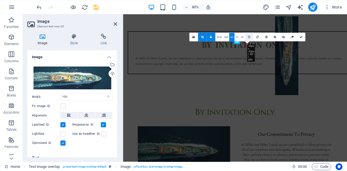
click at [248, 36] on icon at bounding box center [249, 37] width 2 height 3
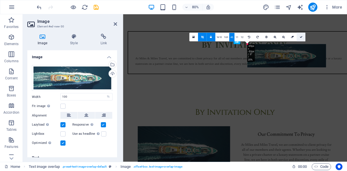
click at [299, 38] on icon at bounding box center [300, 37] width 3 height 3
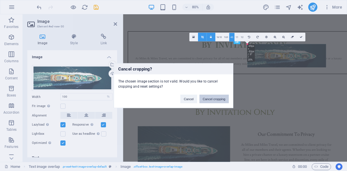
click at [217, 99] on button "Cancel cropping" at bounding box center [214, 98] width 30 height 9
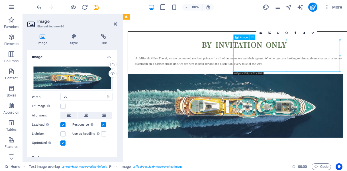
drag, startPoint x: 319, startPoint y: 49, endPoint x: 319, endPoint y: 57, distance: 8.0
click at [319, 89] on figure at bounding box center [263, 128] width 269 height 79
drag, startPoint x: 319, startPoint y: 57, endPoint x: 312, endPoint y: 64, distance: 10.3
click at [312, 89] on figure at bounding box center [263, 128] width 269 height 79
click at [250, 38] on button at bounding box center [252, 36] width 5 height 5
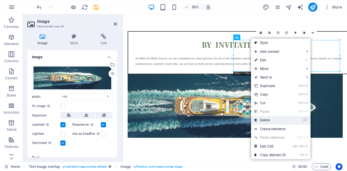
click at [267, 120] on link "⌦ Delete" at bounding box center [270, 120] width 38 height 9
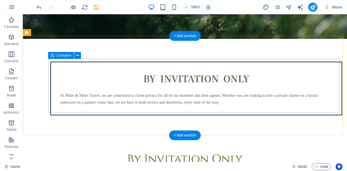
click at [85, 65] on div "BY INVITATION ONLY At Miles & Miles Travel, we are committed to client privacy …" at bounding box center [196, 88] width 292 height 54
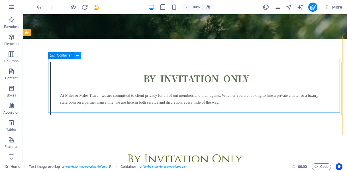
click at [80, 57] on button at bounding box center [77, 55] width 7 height 7
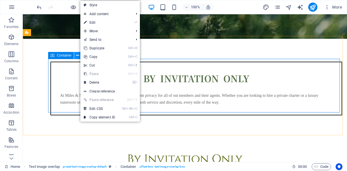
click at [80, 57] on button at bounding box center [77, 55] width 7 height 7
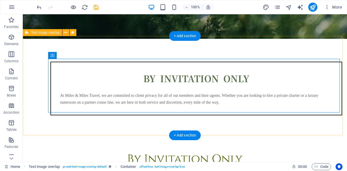
click at [268, 49] on div "BY INVITATION ONLY At Miles & Miles Travel, we are committed to client privacy …" at bounding box center [185, 88] width 324 height 99
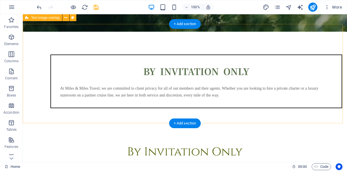
scroll to position [175, 0]
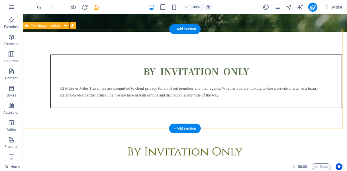
click at [93, 37] on div "BY INVITATION ONLY At Miles & Miles Travel, we are committed to client privacy …" at bounding box center [185, 81] width 324 height 99
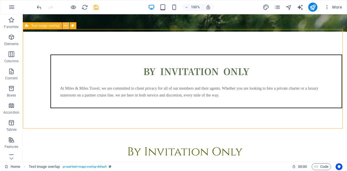
click at [65, 26] on icon at bounding box center [65, 26] width 3 height 6
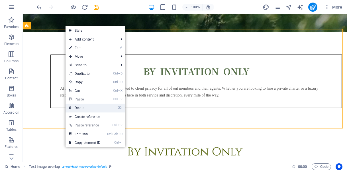
click at [83, 108] on link "⌦ Delete" at bounding box center [84, 107] width 38 height 9
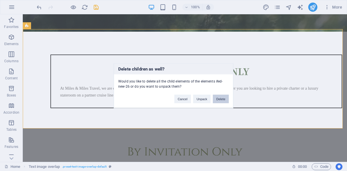
click at [220, 97] on button "Delete" at bounding box center [221, 98] width 16 height 9
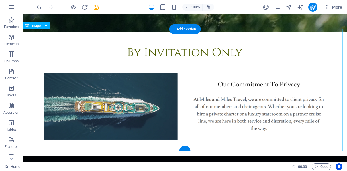
click at [208, 89] on figure at bounding box center [185, 94] width 324 height 124
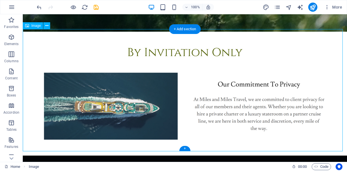
click at [257, 105] on figure at bounding box center [185, 94] width 324 height 124
click at [98, 117] on figure at bounding box center [185, 94] width 324 height 124
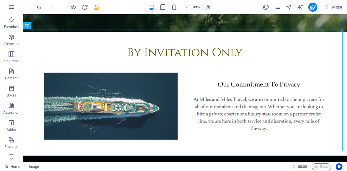
click at [270, 67] on figure at bounding box center [185, 94] width 324 height 124
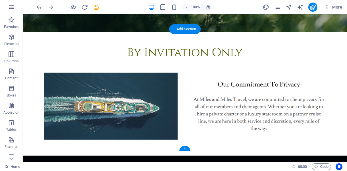
click at [117, 45] on figure at bounding box center [185, 94] width 324 height 124
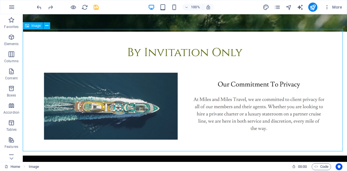
click at [30, 26] on div "Image" at bounding box center [33, 25] width 20 height 7
click at [49, 26] on button at bounding box center [46, 25] width 7 height 7
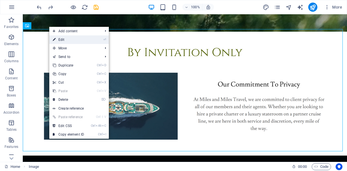
click at [59, 41] on link "⏎ Edit" at bounding box center [68, 39] width 38 height 9
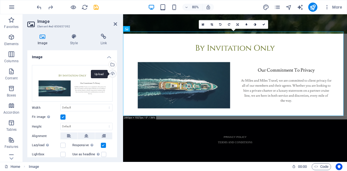
click at [112, 72] on div "Upload" at bounding box center [112, 74] width 9 height 9
click at [112, 76] on div "Upload" at bounding box center [112, 74] width 9 height 9
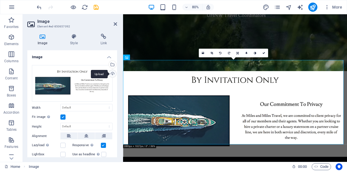
scroll to position [90, 0]
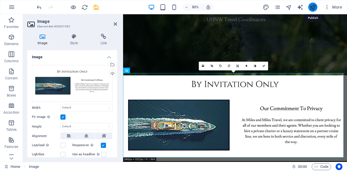
click at [312, 6] on icon "publish" at bounding box center [312, 7] width 7 height 7
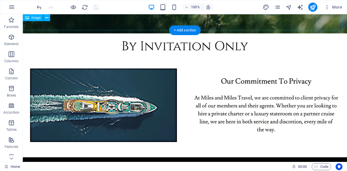
scroll to position [174, 0]
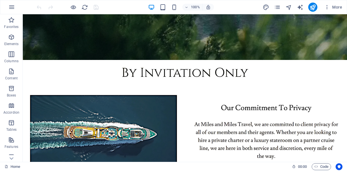
scroll to position [163, 0]
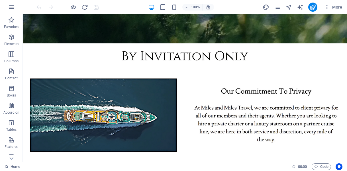
click at [309, 87] on figure at bounding box center [185, 105] width 324 height 124
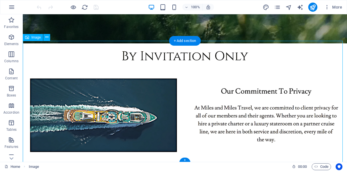
click at [34, 40] on div "Image" at bounding box center [33, 37] width 20 height 7
click at [48, 37] on icon at bounding box center [46, 37] width 3 height 6
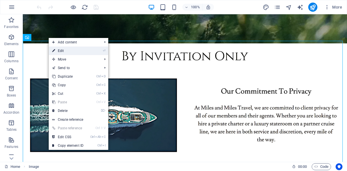
click at [59, 50] on link "⏎ Edit" at bounding box center [68, 50] width 38 height 9
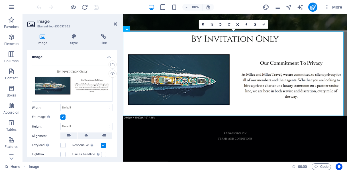
scroll to position [142, 0]
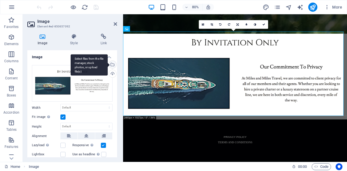
click at [108, 64] on div "Select files from the file manager, stock photos, or upload file(s)" at bounding box center [89, 64] width 37 height 21
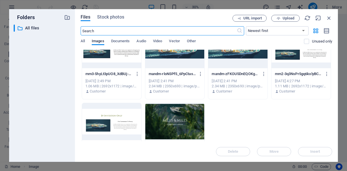
scroll to position [0, 0]
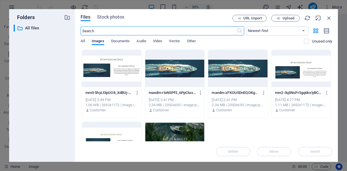
click at [304, 84] on div at bounding box center [300, 68] width 59 height 37
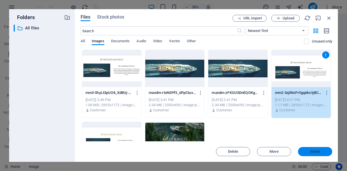
click at [315, 151] on span "Insert" at bounding box center [315, 150] width 10 height 3
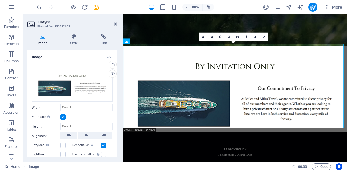
scroll to position [126, 0]
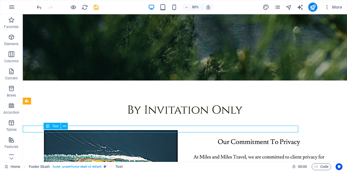
scroll to position [206, 0]
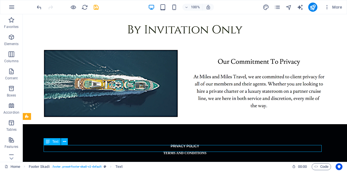
click at [318, 130] on div "PRIVACY POLICY TERMS AND CONDITIONS" at bounding box center [185, 152] width 324 height 57
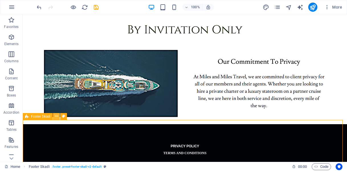
click at [57, 114] on icon at bounding box center [56, 116] width 3 height 6
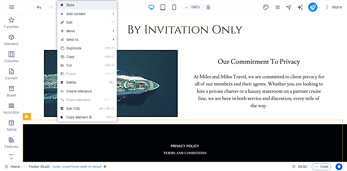
click at [77, 5] on link "Style" at bounding box center [87, 5] width 60 height 9
select select "rem"
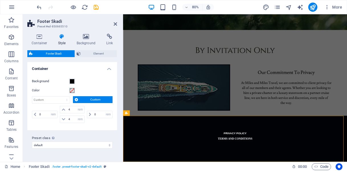
scroll to position [142, 0]
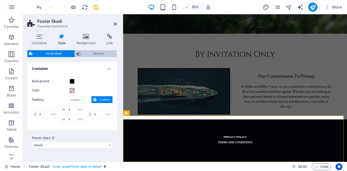
click at [94, 51] on span "Element" at bounding box center [98, 53] width 33 height 7
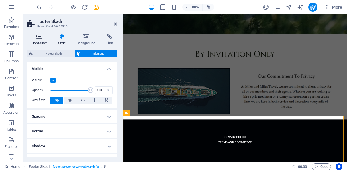
click at [37, 38] on icon at bounding box center [39, 37] width 24 height 6
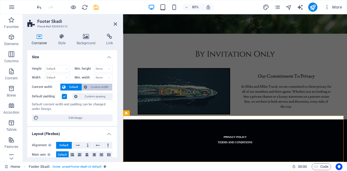
click at [89, 87] on span "Custom width" at bounding box center [100, 86] width 22 height 7
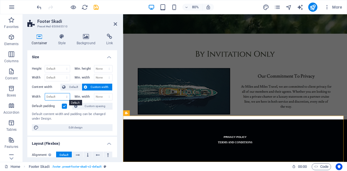
click at [56, 95] on select "Default px rem % em vh vw" at bounding box center [57, 96] width 25 height 7
click at [101, 67] on select "None px rem % vh vw" at bounding box center [103, 68] width 18 height 7
select select "%"
click at [103, 65] on select "None px rem % vh vw" at bounding box center [103, 68] width 18 height 7
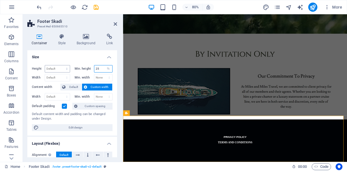
type input "25"
click at [59, 69] on select "Default px rem % vh vw" at bounding box center [57, 68] width 25 height 7
select select "%"
click at [61, 65] on select "Default px rem % vh vw" at bounding box center [57, 68] width 25 height 7
type input "50"
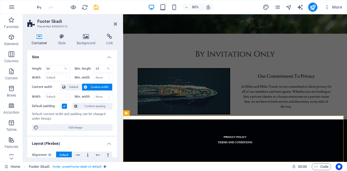
click at [74, 58] on h4 "Size" at bounding box center [72, 55] width 90 height 10
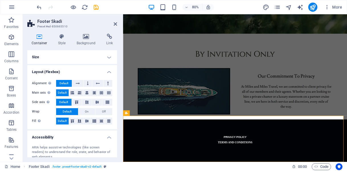
click at [108, 57] on h4 "Size" at bounding box center [72, 57] width 90 height 14
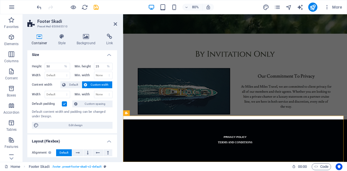
scroll to position [0, 0]
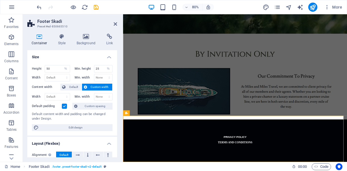
click at [68, 46] on div "Container Style Background Link Size Height 50 Default px rem % vh vw Min. heig…" at bounding box center [72, 95] width 90 height 123
click at [73, 85] on span "Default" at bounding box center [73, 86] width 13 height 7
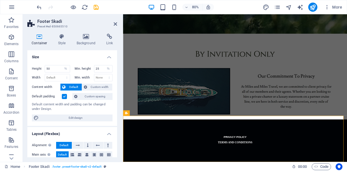
click at [87, 107] on div "Default content width and padding can be changed under Design." at bounding box center [72, 106] width 81 height 9
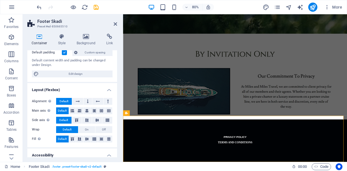
scroll to position [44, 0]
click at [116, 22] on icon at bounding box center [115, 24] width 3 height 5
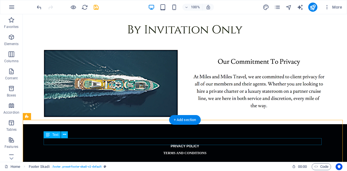
click at [174, 142] on div "PRIVACY POLICY" at bounding box center [185, 145] width 278 height 7
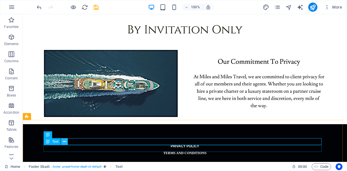
click at [64, 142] on icon at bounding box center [64, 141] width 3 height 6
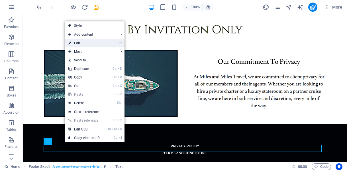
click at [89, 42] on link "⏎ Edit" at bounding box center [84, 43] width 38 height 9
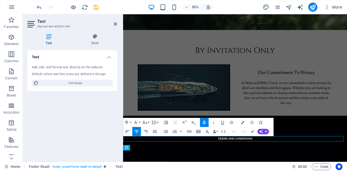
scroll to position [142, 0]
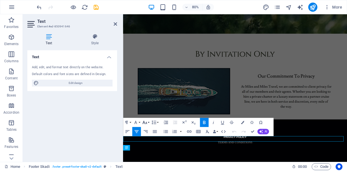
click at [148, 122] on button "Font Size" at bounding box center [145, 122] width 9 height 9
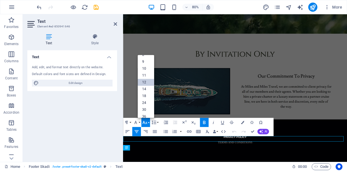
scroll to position [0, 0]
click at [144, 65] on link "9" at bounding box center [146, 66] width 17 height 7
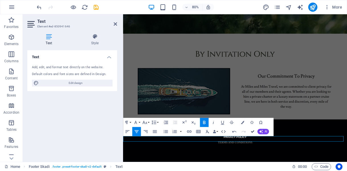
scroll to position [206, 0]
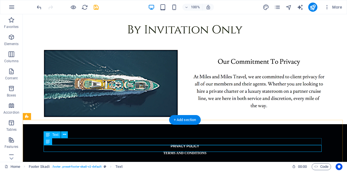
click at [204, 142] on div "PRIVACY POLICY" at bounding box center [185, 145] width 278 height 7
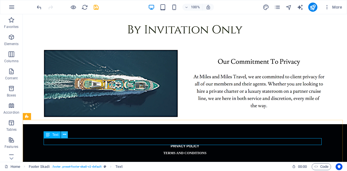
click at [65, 135] on icon at bounding box center [64, 134] width 3 height 6
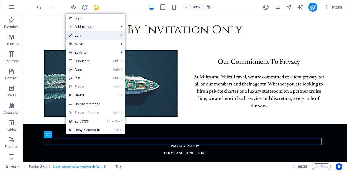
click at [82, 34] on link "⏎ Edit" at bounding box center [84, 35] width 38 height 9
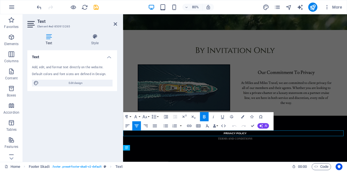
scroll to position [142, 0]
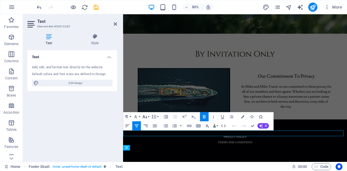
click at [149, 117] on button "Font Size" at bounding box center [145, 116] width 9 height 9
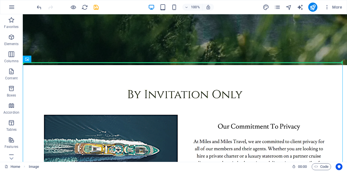
drag, startPoint x: 63, startPoint y: 86, endPoint x: 154, endPoint y: 46, distance: 99.6
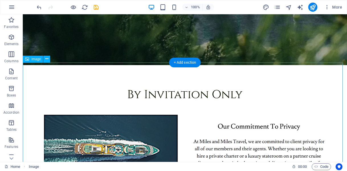
scroll to position [222, 0]
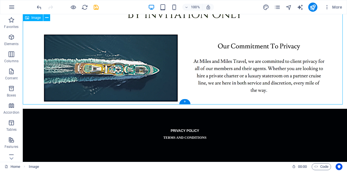
click at [190, 134] on div "TERMS AND CONDITIONS" at bounding box center [185, 137] width 278 height 7
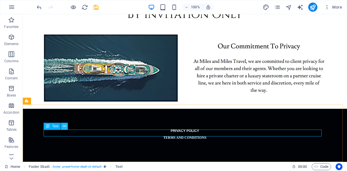
click at [63, 127] on icon at bounding box center [64, 126] width 3 height 6
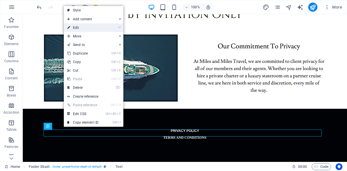
click at [80, 30] on link "⏎ Edit" at bounding box center [83, 27] width 38 height 9
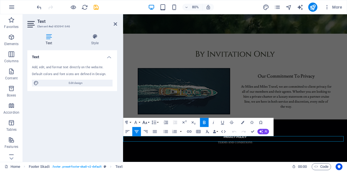
click at [149, 123] on button "Font Size" at bounding box center [145, 122] width 9 height 9
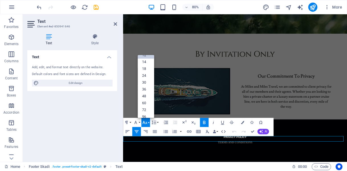
scroll to position [0, 0]
click at [145, 57] on link "8" at bounding box center [146, 60] width 17 height 7
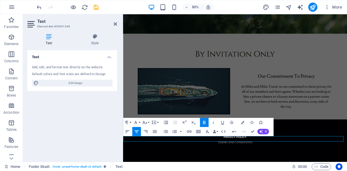
click at [204, 123] on icon "button" at bounding box center [203, 121] width 5 height 5
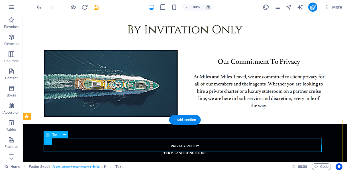
click at [196, 142] on div "PRIVACY POLICY" at bounding box center [185, 145] width 278 height 7
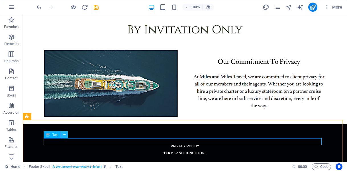
click at [63, 134] on icon at bounding box center [64, 134] width 3 height 6
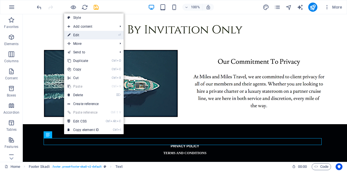
click at [78, 36] on link "⏎ Edit" at bounding box center [83, 35] width 38 height 9
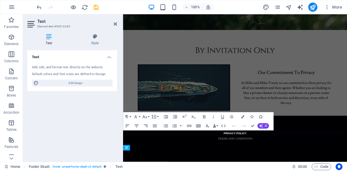
scroll to position [142, 0]
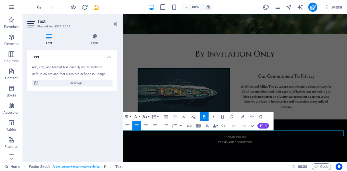
click at [146, 116] on icon "button" at bounding box center [144, 116] width 5 height 3
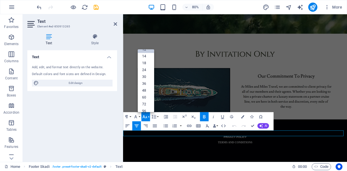
scroll to position [0, 0]
click at [147, 53] on link "8" at bounding box center [146, 54] width 17 height 7
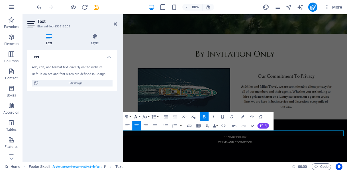
click at [140, 115] on button "Font Family" at bounding box center [136, 116] width 9 height 9
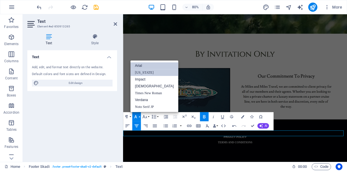
click at [143, 70] on link "[US_STATE]" at bounding box center [154, 72] width 48 height 7
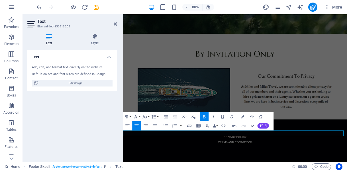
click at [203, 116] on icon "button" at bounding box center [204, 116] width 3 height 3
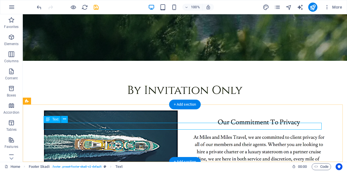
scroll to position [222, 0]
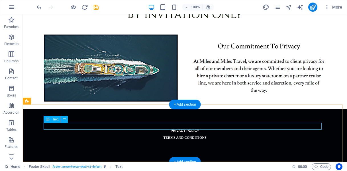
click at [215, 128] on div "PRIVACY POLICY" at bounding box center [185, 130] width 278 height 7
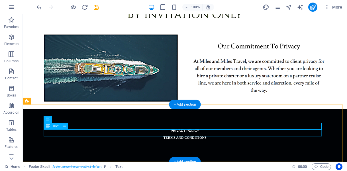
click at [204, 134] on div "TERMS AND CONDITIONS" at bounding box center [185, 137] width 278 height 7
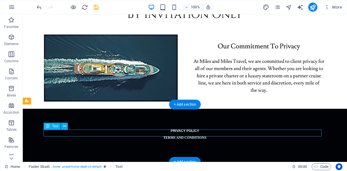
click at [204, 134] on div "TERMS AND CONDITIONS" at bounding box center [185, 137] width 278 height 7
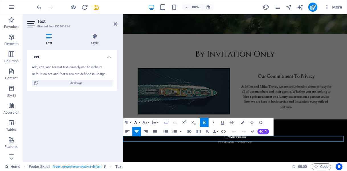
click at [138, 121] on icon "button" at bounding box center [135, 121] width 5 height 5
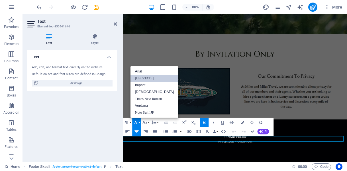
click at [145, 80] on link "[US_STATE]" at bounding box center [154, 78] width 48 height 7
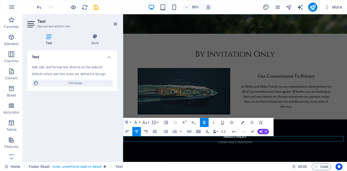
click at [206, 121] on icon "button" at bounding box center [203, 121] width 5 height 5
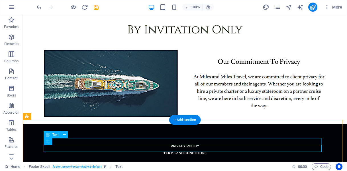
click at [192, 142] on div "PRIVACY POLICY" at bounding box center [185, 145] width 278 height 7
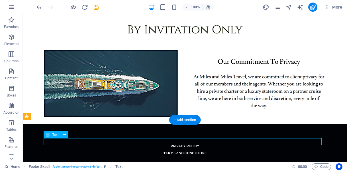
click at [192, 142] on div "PRIVACY POLICY" at bounding box center [185, 145] width 278 height 7
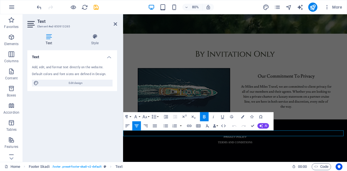
click at [203, 115] on icon "button" at bounding box center [204, 116] width 3 height 3
click at [137, 116] on icon "button" at bounding box center [135, 116] width 5 height 5
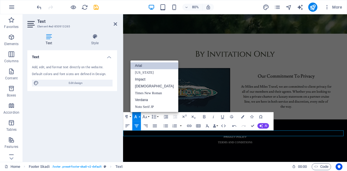
scroll to position [0, 0]
click at [143, 73] on link "[US_STATE]" at bounding box center [154, 72] width 48 height 7
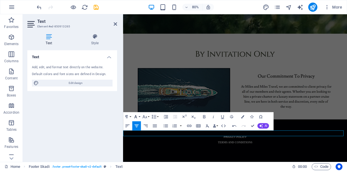
click at [139, 116] on button "Font Family" at bounding box center [136, 116] width 9 height 9
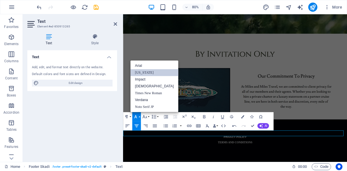
click at [143, 72] on link "[US_STATE]" at bounding box center [154, 72] width 48 height 7
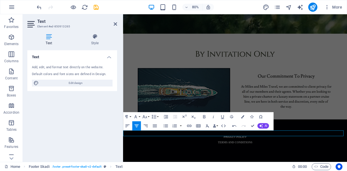
click at [148, 87] on figure at bounding box center [263, 92] width 280 height 107
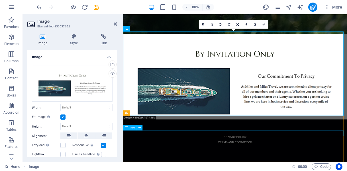
click at [267, 165] on div "PRIVACY POLICY" at bounding box center [263, 167] width 278 height 7
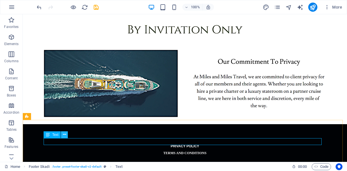
click at [64, 134] on icon at bounding box center [64, 134] width 3 height 6
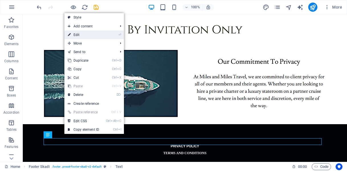
click at [77, 34] on link "⏎ Edit" at bounding box center [83, 34] width 38 height 9
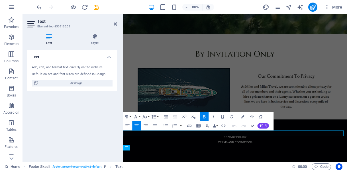
click at [204, 114] on icon "button" at bounding box center [203, 116] width 5 height 5
click at [147, 116] on button "Font Size" at bounding box center [145, 116] width 9 height 9
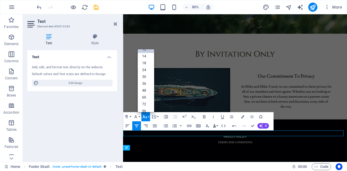
scroll to position [0, 0]
click at [144, 53] on link "8" at bounding box center [146, 54] width 17 height 7
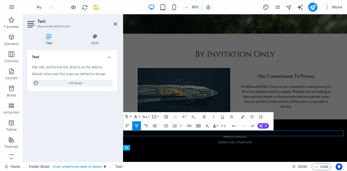
click at [137, 115] on icon "button" at bounding box center [135, 116] width 5 height 5
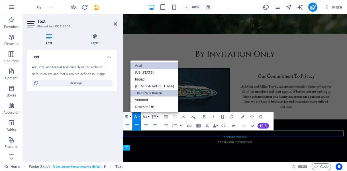
click at [144, 94] on link "Times New Roman" at bounding box center [154, 93] width 48 height 7
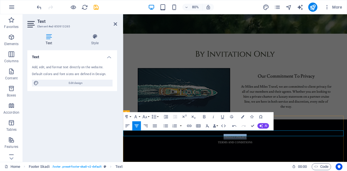
drag, startPoint x: 277, startPoint y: 163, endPoint x: 243, endPoint y: 163, distance: 34.2
click at [243, 164] on p "​ PRIVACY POLICY" at bounding box center [263, 167] width 278 height 7
click at [140, 114] on button "Font Family" at bounding box center [136, 116] width 9 height 9
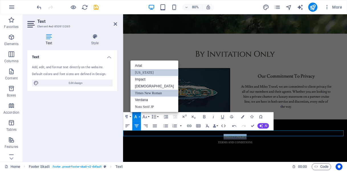
click at [140, 72] on link "[US_STATE]" at bounding box center [154, 72] width 48 height 7
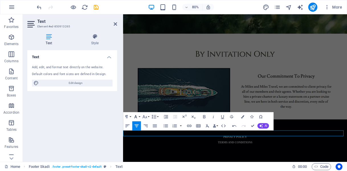
click at [138, 114] on button "Font Family" at bounding box center [136, 116] width 9 height 9
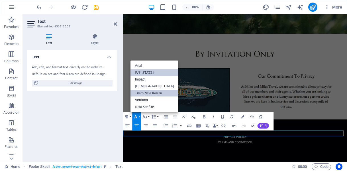
click at [145, 91] on link "Times New Roman" at bounding box center [154, 93] width 48 height 7
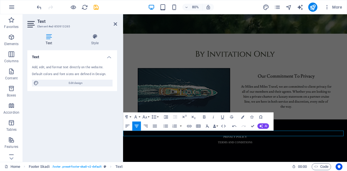
scroll to position [142, 0]
click at [149, 116] on button "Font Size" at bounding box center [145, 116] width 9 height 9
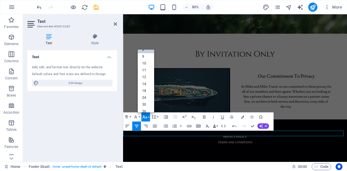
scroll to position [0, 0]
click at [144, 54] on link "8" at bounding box center [146, 54] width 17 height 7
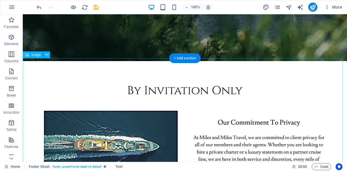
scroll to position [222, 0]
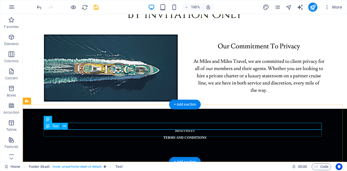
click at [194, 134] on div "TERMS AND CONDITIONS" at bounding box center [185, 137] width 278 height 7
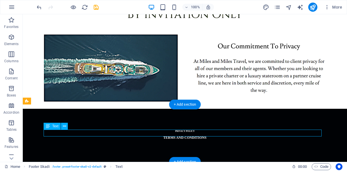
click at [203, 134] on div "TERMS AND CONDITIONS" at bounding box center [185, 137] width 278 height 7
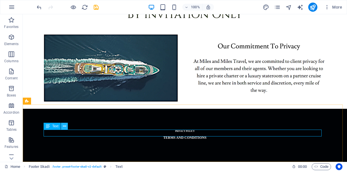
click at [64, 126] on icon at bounding box center [64, 126] width 3 height 6
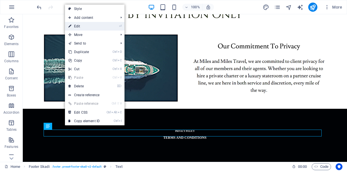
click at [83, 27] on link "⏎ Edit" at bounding box center [84, 26] width 38 height 9
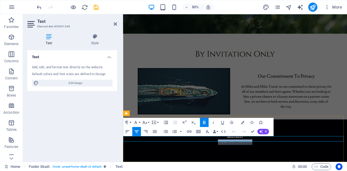
drag, startPoint x: 289, startPoint y: 171, endPoint x: 235, endPoint y: 172, distance: 54.4
click at [235, 170] on p "TERMS AND CONDITIONS" at bounding box center [263, 174] width 278 height 7
click at [203, 119] on icon "button" at bounding box center [203, 121] width 5 height 5
click at [139, 121] on button "Font Family" at bounding box center [136, 122] width 9 height 9
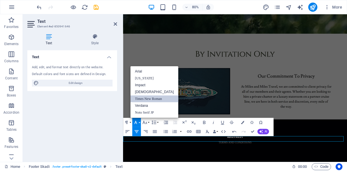
click at [147, 97] on link "Times New Roman" at bounding box center [154, 98] width 48 height 7
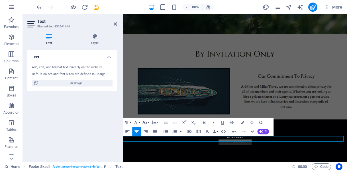
click at [147, 122] on button "Font Size" at bounding box center [145, 122] width 9 height 9
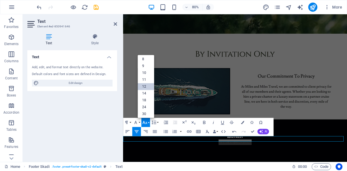
scroll to position [0, 0]
click at [143, 60] on link "8" at bounding box center [146, 60] width 17 height 7
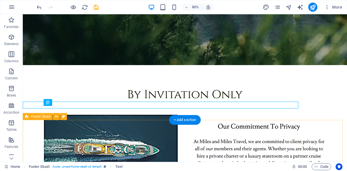
scroll to position [206, 0]
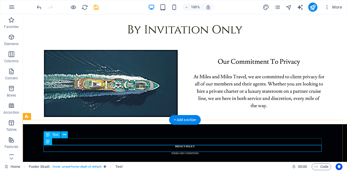
click at [190, 142] on div "PRIVACY POLICY" at bounding box center [185, 145] width 278 height 7
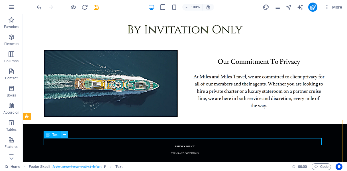
click at [65, 136] on icon at bounding box center [64, 135] width 3 height 6
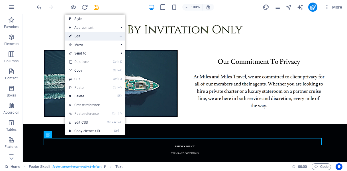
click at [73, 34] on link "⏎ Edit" at bounding box center [84, 36] width 38 height 9
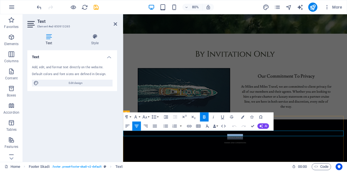
drag, startPoint x: 274, startPoint y: 163, endPoint x: 248, endPoint y: 162, distance: 26.5
click at [248, 164] on p "PRIVACY POLICY" at bounding box center [263, 167] width 278 height 7
click at [205, 116] on icon "button" at bounding box center [204, 116] width 3 height 3
click at [138, 116] on button "Font Family" at bounding box center [136, 116] width 9 height 9
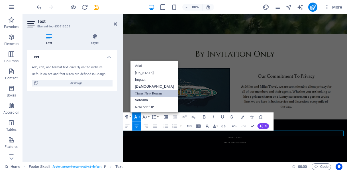
scroll to position [0, 0]
click at [138, 116] on button "Font Family" at bounding box center [136, 116] width 9 height 9
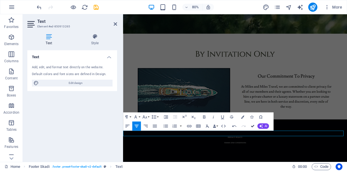
scroll to position [206, 0]
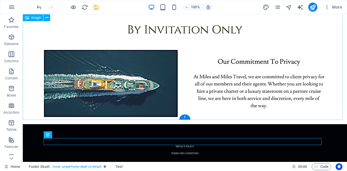
click at [191, 106] on figure at bounding box center [185, 62] width 324 height 124
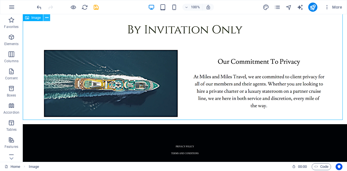
click at [48, 16] on icon at bounding box center [46, 18] width 3 height 6
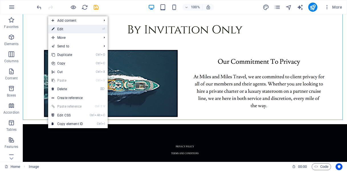
click at [54, 30] on icon at bounding box center [53, 29] width 3 height 9
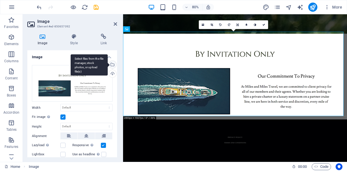
click at [111, 62] on div "Select files from the file manager, stock photos, or upload file(s)" at bounding box center [112, 65] width 9 height 9
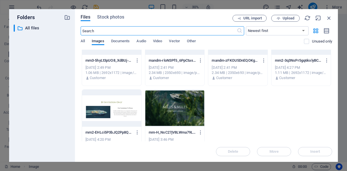
scroll to position [33, 0]
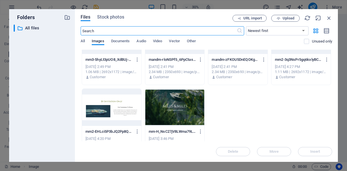
click at [114, 109] on div at bounding box center [111, 107] width 59 height 37
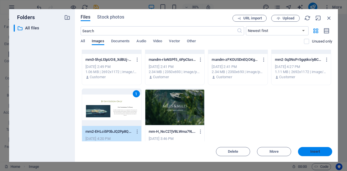
click at [319, 154] on button "Insert" at bounding box center [315, 151] width 34 height 9
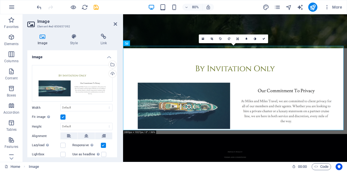
scroll to position [124, 0]
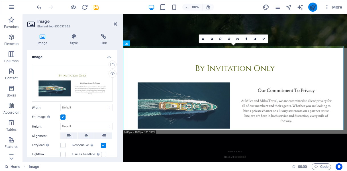
click at [311, 8] on icon "publish" at bounding box center [312, 7] width 7 height 7
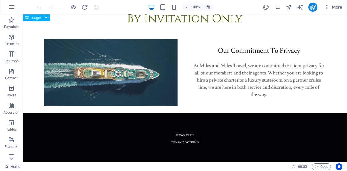
scroll to position [222, 0]
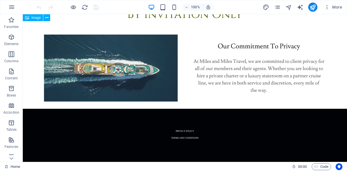
click at [275, 134] on div "TERMS AND CONDITIONS" at bounding box center [185, 137] width 278 height 7
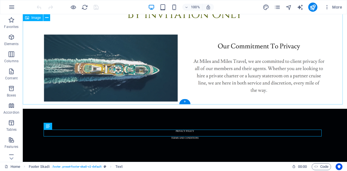
click at [326, 115] on div "PRIVACY POLICY TERMS AND CONDITIONS" at bounding box center [185, 136] width 324 height 57
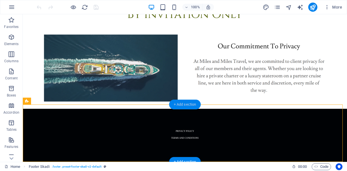
click at [191, 106] on div "+ Add section" at bounding box center [185, 104] width 32 height 10
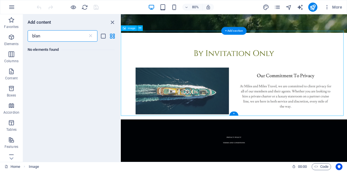
scroll to position [0, 0]
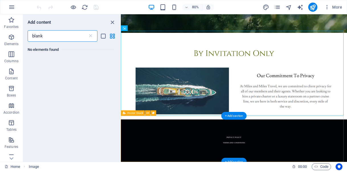
type input "blank"
click at [287, 150] on div "PRIVACY POLICY TERMS AND CONDITIONS" at bounding box center [262, 173] width 283 height 57
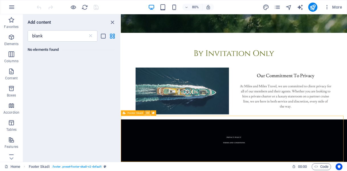
click at [148, 113] on icon at bounding box center [147, 112] width 3 height 5
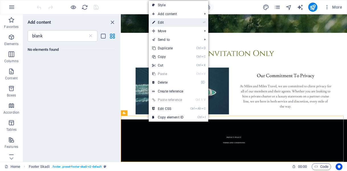
click at [167, 23] on link "⏎ Edit" at bounding box center [168, 22] width 38 height 9
select select "%"
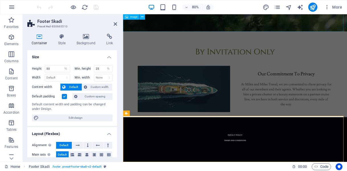
scroll to position [142, 0]
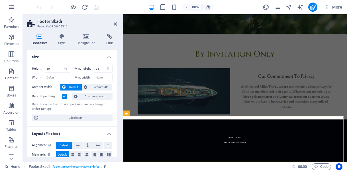
click at [65, 95] on label at bounding box center [64, 96] width 5 height 5
click at [0, 0] on input "Default padding" at bounding box center [0, 0] width 0 height 0
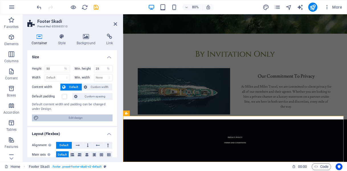
click at [67, 118] on span "Edit design" at bounding box center [75, 117] width 70 height 7
select select "rem"
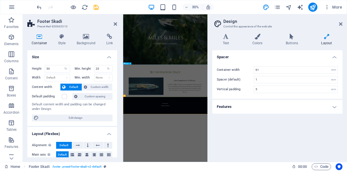
scroll to position [0, 0]
click at [237, 106] on h4 "Features" at bounding box center [277, 107] width 130 height 14
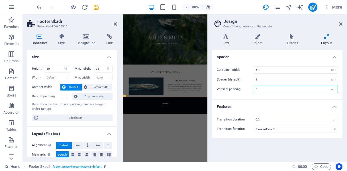
click at [283, 90] on input "5" at bounding box center [295, 89] width 83 height 7
type input "1"
click at [261, 57] on h4 "Spacer" at bounding box center [277, 55] width 130 height 10
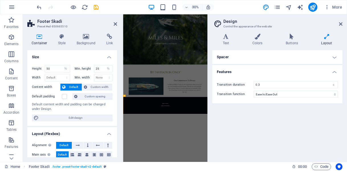
click at [284, 127] on div "Spacer Container width 61 rem px Spacer (default) 1 rem Vertical padding 1 rem …" at bounding box center [277, 103] width 130 height 107
click at [327, 40] on h4 "Layout" at bounding box center [327, 40] width 32 height 12
click at [340, 24] on icon at bounding box center [340, 24] width 3 height 5
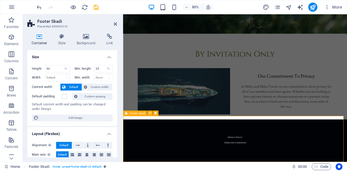
click at [310, 152] on div "PRIVACY POLICY TERMS AND CONDITIONS" at bounding box center [263, 173] width 280 height 57
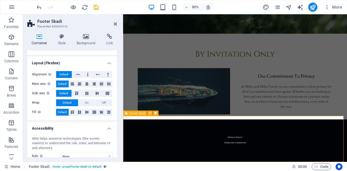
scroll to position [71, 0]
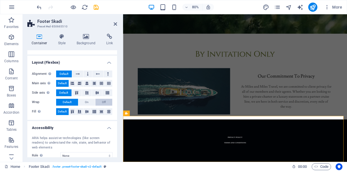
click at [103, 101] on span "Off" at bounding box center [104, 102] width 4 height 7
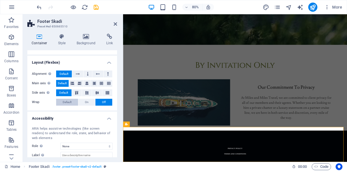
click at [65, 102] on span "Default" at bounding box center [67, 102] width 9 height 7
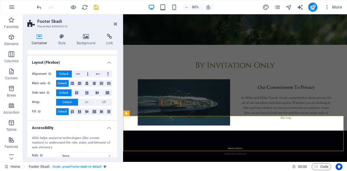
scroll to position [142, 0]
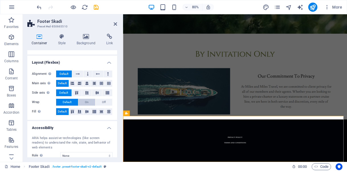
click at [85, 103] on span "On" at bounding box center [87, 102] width 4 height 7
click at [67, 102] on span "Default" at bounding box center [67, 102] width 9 height 7
click at [99, 112] on icon at bounding box center [101, 111] width 7 height 3
click at [107, 111] on icon at bounding box center [108, 111] width 7 height 3
click at [230, 155] on div "PRIVACY POLICY TERMS AND CONDITIONS" at bounding box center [263, 173] width 280 height 57
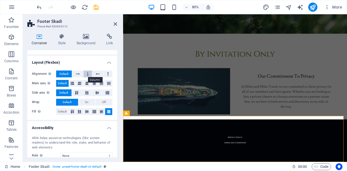
click at [88, 73] on icon at bounding box center [88, 73] width 2 height 7
click at [77, 73] on icon at bounding box center [78, 73] width 4 height 7
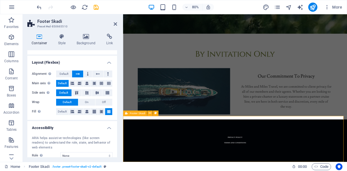
click at [151, 156] on div "PRIVACY POLICY TERMS AND CONDITIONS" at bounding box center [263, 173] width 280 height 57
click at [150, 114] on icon at bounding box center [150, 112] width 3 height 5
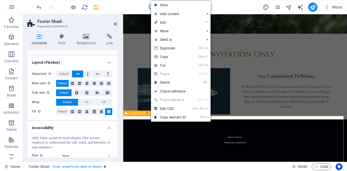
click at [150, 114] on icon at bounding box center [150, 112] width 3 height 5
click at [40, 38] on icon at bounding box center [39, 37] width 24 height 6
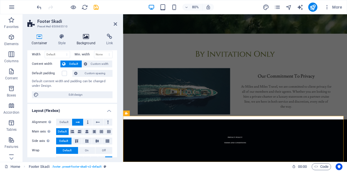
scroll to position [0, 0]
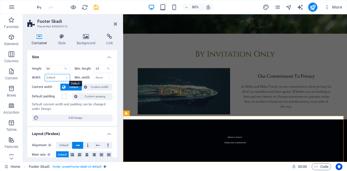
click at [60, 78] on select "Default px rem % em vh vw" at bounding box center [57, 77] width 25 height 7
select select "%"
click at [61, 74] on select "Default px rem % em vh vw" at bounding box center [57, 77] width 25 height 7
click at [56, 78] on input "100" at bounding box center [57, 77] width 25 height 7
type input "1"
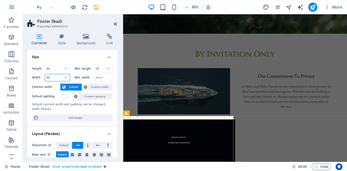
type input "5"
type input "100"
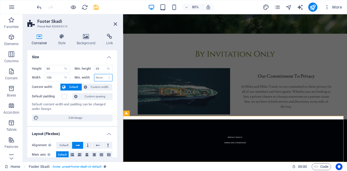
click at [102, 76] on select "None px rem % vh vw" at bounding box center [103, 77] width 18 height 7
select select "%"
click at [103, 74] on select "None px rem % vh vw" at bounding box center [103, 77] width 18 height 7
type input "100"
click at [55, 68] on input "50" at bounding box center [57, 68] width 25 height 7
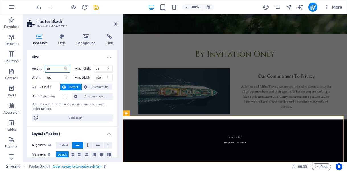
type input "5"
type input "25"
click at [79, 56] on h4 "Size" at bounding box center [72, 55] width 90 height 10
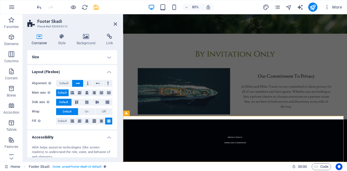
click at [38, 36] on icon at bounding box center [39, 37] width 24 height 6
click at [55, 57] on h4 "Size" at bounding box center [72, 57] width 90 height 14
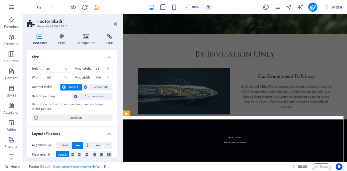
click at [48, 93] on label "Default padding" at bounding box center [47, 96] width 30 height 7
click at [0, 0] on input "Default padding" at bounding box center [0, 0] width 0 height 0
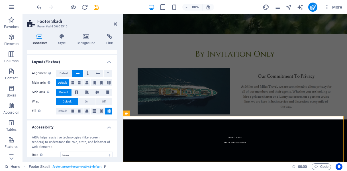
scroll to position [73, 0]
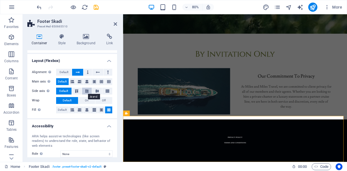
click at [90, 89] on button at bounding box center [87, 90] width 10 height 7
click at [62, 87] on span "Default" at bounding box center [63, 90] width 9 height 7
click at [73, 81] on icon at bounding box center [72, 81] width 3 height 7
click at [61, 80] on span "Default" at bounding box center [62, 81] width 9 height 7
click at [61, 109] on span "Default" at bounding box center [62, 109] width 9 height 7
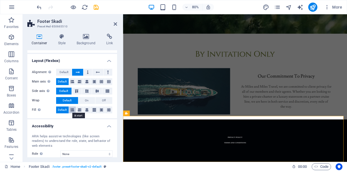
click at [73, 108] on icon at bounding box center [72, 109] width 3 height 7
click at [95, 111] on icon at bounding box center [94, 109] width 3 height 7
click at [102, 110] on icon at bounding box center [101, 109] width 3 height 7
click at [61, 109] on span "Default" at bounding box center [62, 109] width 9 height 7
click at [115, 23] on icon at bounding box center [115, 24] width 3 height 5
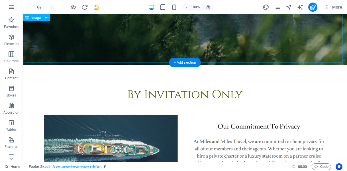
scroll to position [222, 0]
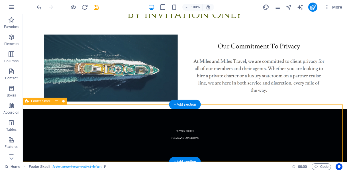
click at [136, 111] on div "PRIVACY POLICY TERMS AND CONDITIONS" at bounding box center [185, 136] width 324 height 57
click at [26, 101] on icon at bounding box center [27, 100] width 4 height 7
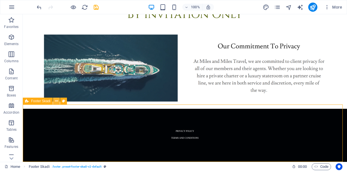
click at [59, 99] on button at bounding box center [56, 100] width 7 height 7
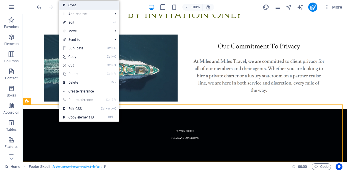
click at [76, 6] on link "Style" at bounding box center [89, 5] width 60 height 9
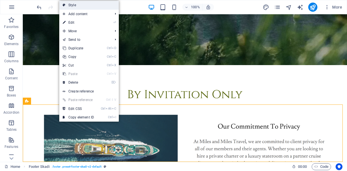
select select "rem"
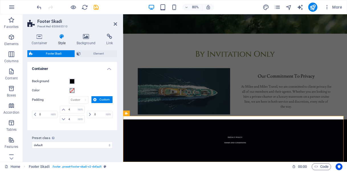
click at [29, 52] on icon at bounding box center [31, 53] width 4 height 7
click at [73, 111] on input "4" at bounding box center [75, 109] width 17 height 7
click at [83, 100] on select "px rem % vh vw Custom" at bounding box center [78, 99] width 19 height 7
select select "%"
click at [80, 96] on select "px rem % vh vw Custom" at bounding box center [78, 99] width 19 height 7
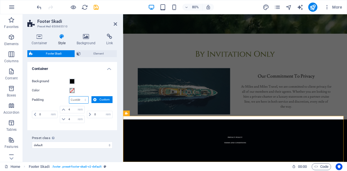
type input "100"
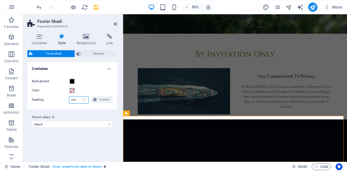
scroll to position [195, 0]
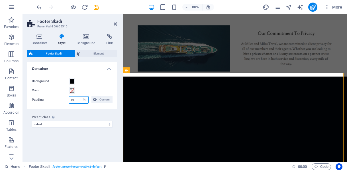
type input "10"
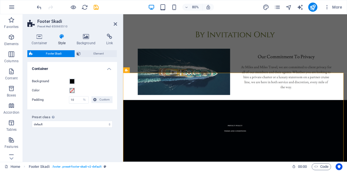
scroll to position [160, 0]
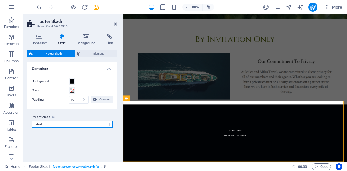
click at [74, 123] on select "default Add preset class" at bounding box center [72, 123] width 81 height 7
click at [32, 120] on select "default Add preset class" at bounding box center [72, 123] width 81 height 7
select select "preset-footer-skadi-v2-default"
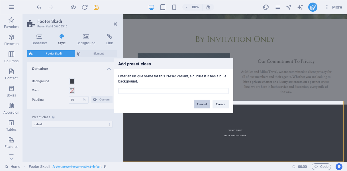
click at [204, 104] on button "Cancel" at bounding box center [202, 103] width 17 height 9
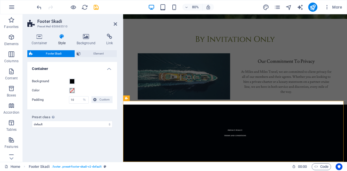
click at [73, 147] on div "Variants Default Container Background Color Padding 10 px rem % vh vw Custom Cu…" at bounding box center [72, 109] width 90 height 95
click at [97, 52] on span "Element" at bounding box center [98, 53] width 33 height 7
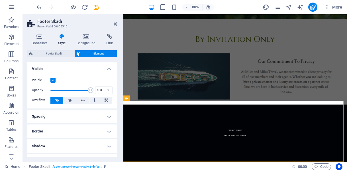
click at [52, 80] on label at bounding box center [52, 79] width 5 height 5
click at [0, 0] on input "Visible" at bounding box center [0, 0] width 0 height 0
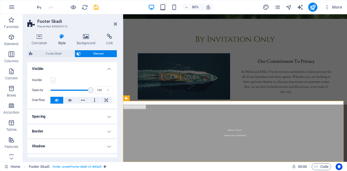
click at [52, 80] on label at bounding box center [52, 79] width 5 height 5
click at [0, 0] on input "Visible" at bounding box center [0, 0] width 0 height 0
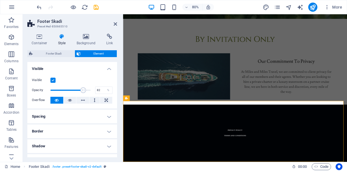
drag, startPoint x: 89, startPoint y: 91, endPoint x: 82, endPoint y: 94, distance: 7.0
click at [82, 94] on span at bounding box center [70, 90] width 40 height 9
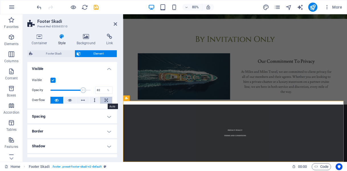
click at [104, 101] on icon at bounding box center [105, 100] width 3 height 7
click at [81, 101] on icon at bounding box center [83, 100] width 4 height 7
click at [56, 79] on div "Visible" at bounding box center [72, 80] width 81 height 7
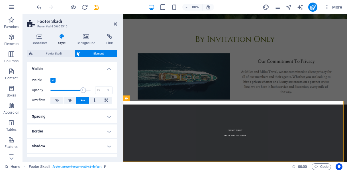
click at [53, 79] on label at bounding box center [52, 79] width 5 height 5
click at [0, 0] on input "Visible" at bounding box center [0, 0] width 0 height 0
click at [53, 79] on label at bounding box center [52, 79] width 5 height 5
click at [0, 0] on input "Visible" at bounding box center [0, 0] width 0 height 0
drag, startPoint x: 83, startPoint y: 90, endPoint x: 12, endPoint y: 97, distance: 71.5
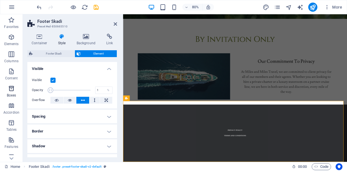
click at [12, 97] on section "Favorites Elements Columns Content Boxes Accordion Tables Features Images Slide…" at bounding box center [173, 87] width 347 height 147
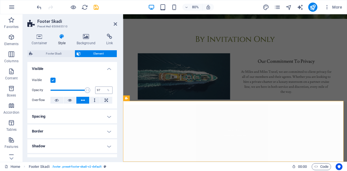
type input "100"
drag, startPoint x: 50, startPoint y: 90, endPoint x: 99, endPoint y: 91, distance: 48.7
click at [99, 91] on div "Opacity 100 %" at bounding box center [72, 90] width 81 height 9
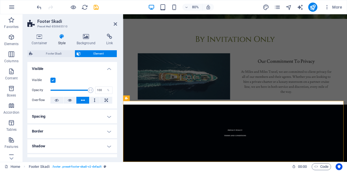
click at [105, 116] on h4 "Spacing" at bounding box center [72, 116] width 90 height 14
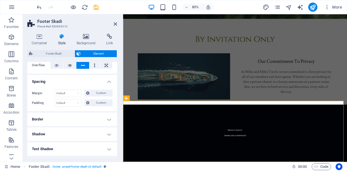
scroll to position [38, 0]
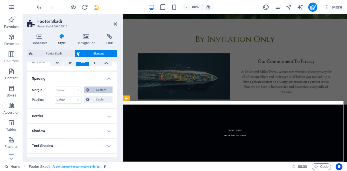
click at [97, 91] on span "Custom" at bounding box center [101, 89] width 20 height 7
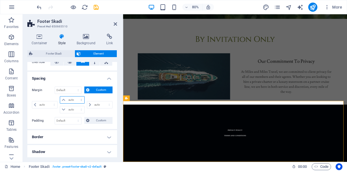
click at [72, 98] on select "auto px % rem vw vh" at bounding box center [72, 99] width 24 height 7
select select "%"
click at [75, 96] on select "auto px % rem vw vh" at bounding box center [72, 99] width 24 height 7
type input "0"
select select "px"
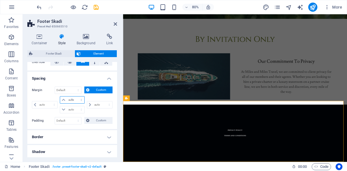
type input "100"
type input "0"
select select "px"
type input "0"
select select "px"
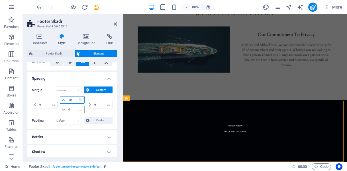
scroll to position [188, 0]
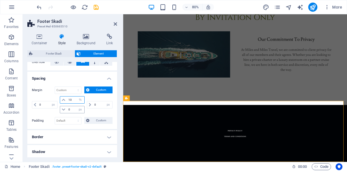
type input "10"
click at [72, 108] on input "0" at bounding box center [75, 109] width 17 height 7
click at [62, 109] on icon at bounding box center [63, 109] width 3 height 3
click at [71, 108] on input "0" at bounding box center [75, 109] width 17 height 7
type input "10"
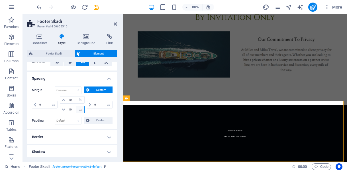
click at [81, 110] on select "auto px % rem vw vh" at bounding box center [80, 109] width 8 height 7
select select "%"
click at [76, 106] on select "auto px % rem vw vh" at bounding box center [80, 109] width 8 height 7
type input "10"
click at [48, 103] on input "0" at bounding box center [47, 104] width 19 height 7
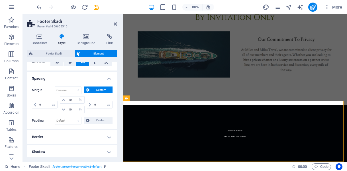
click at [108, 78] on h4 "Spacing" at bounding box center [72, 76] width 90 height 10
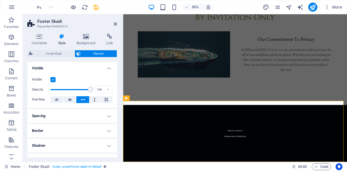
scroll to position [0, 0]
click at [108, 68] on h4 "Visible" at bounding box center [72, 67] width 90 height 10
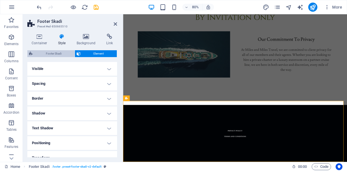
click at [51, 54] on span "Footer Skadi" at bounding box center [53, 53] width 38 height 7
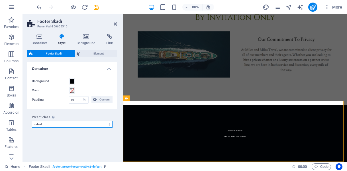
click at [56, 124] on select "default Add preset class" at bounding box center [72, 123] width 81 height 7
click at [114, 24] on icon at bounding box center [115, 24] width 3 height 5
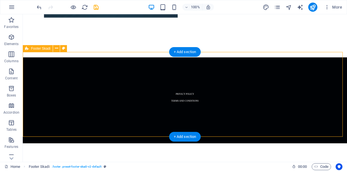
scroll to position [306, 0]
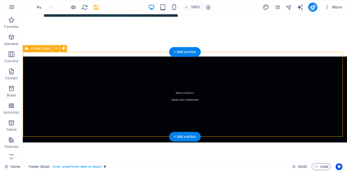
click at [283, 89] on div "PRIVACY POLICY" at bounding box center [184, 92] width 213 height 7
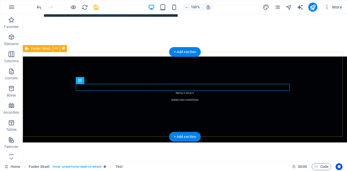
click at [42, 62] on div "PRIVACY POLICY TERMS AND CONDITIONS" at bounding box center [185, 99] width 324 height 86
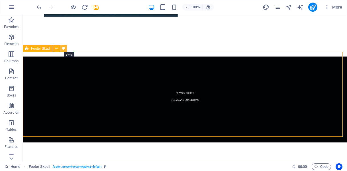
click at [63, 49] on icon at bounding box center [63, 48] width 3 height 6
select select "%"
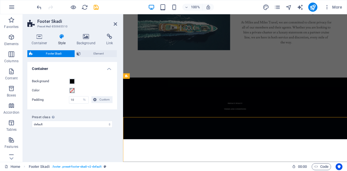
scroll to position [215, 0]
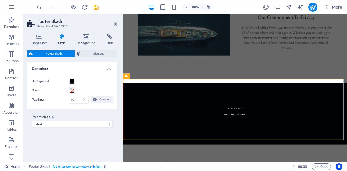
click at [60, 35] on icon at bounding box center [62, 37] width 16 height 6
click at [31, 53] on icon at bounding box center [31, 53] width 4 height 7
click at [39, 36] on icon at bounding box center [39, 37] width 24 height 6
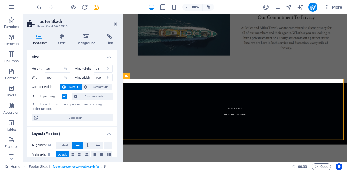
click at [63, 95] on label at bounding box center [64, 96] width 5 height 5
click at [0, 0] on input "Default padding" at bounding box center [0, 0] width 0 height 0
click at [90, 88] on span "Custom width" at bounding box center [100, 86] width 22 height 7
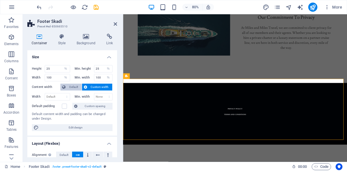
click at [74, 85] on span "Default" at bounding box center [73, 86] width 13 height 7
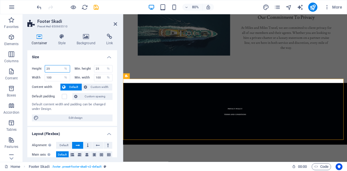
click at [58, 68] on input "25" at bounding box center [57, 68] width 25 height 7
type input "2"
type input "10"
click at [100, 69] on input "25" at bounding box center [103, 68] width 18 height 7
type input "2"
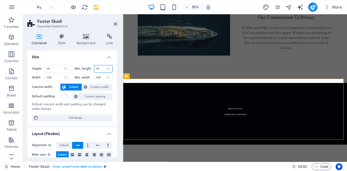
type input "10"
click at [81, 56] on h4 "Size" at bounding box center [72, 55] width 90 height 10
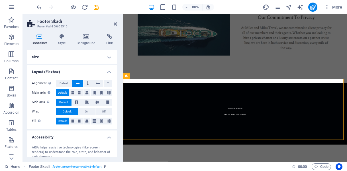
click at [110, 56] on h4 "Size" at bounding box center [72, 57] width 90 height 14
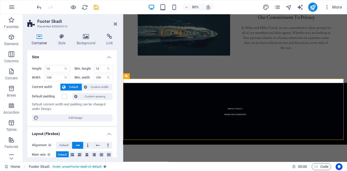
click at [69, 110] on div "Default content width and padding can be changed under Design." at bounding box center [72, 106] width 81 height 9
click at [69, 117] on span "Edit design" at bounding box center [75, 117] width 70 height 7
select select "ease-in-out"
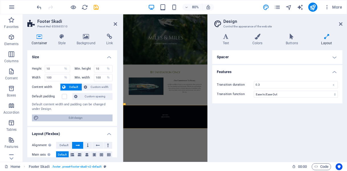
scroll to position [0, 0]
click at [250, 59] on h4 "Spacer" at bounding box center [277, 57] width 130 height 14
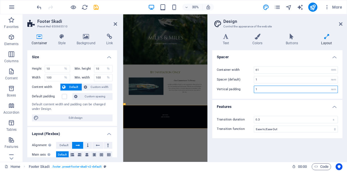
click at [264, 89] on input "1" at bounding box center [295, 89] width 83 height 7
type input "0"
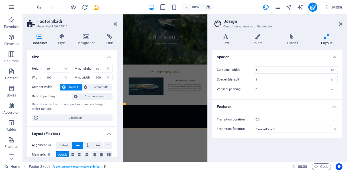
click at [259, 79] on input "1" at bounding box center [295, 79] width 83 height 7
type input "0"
click at [334, 56] on h4 "Spacer" at bounding box center [277, 55] width 130 height 10
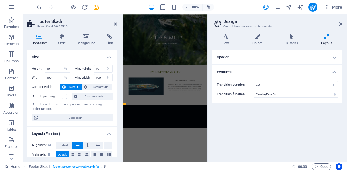
click at [274, 138] on div "Spacer Container width 61 rem px Spacer (default) 0 rem Vertical padding 0 rem …" at bounding box center [277, 103] width 130 height 107
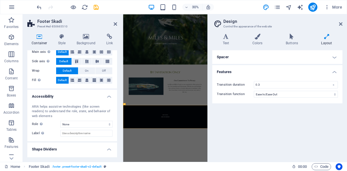
scroll to position [114, 0]
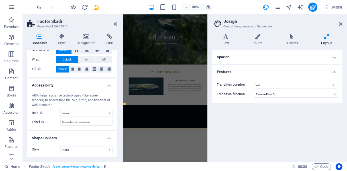
click at [106, 83] on h4 "Accessibility" at bounding box center [72, 83] width 90 height 10
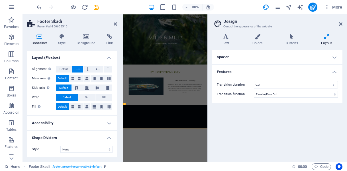
scroll to position [75, 0]
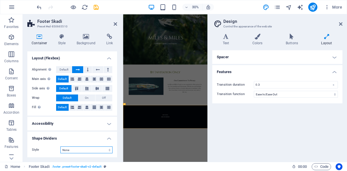
click at [105, 151] on select "None Triangle Square Diagonal Polygon 1 Polygon 2 Zigzag Multiple Zigzags Waves…" at bounding box center [86, 149] width 52 height 7
click at [100, 156] on div "Style None Triangle Square Diagonal Polygon 1 Polygon 2 Zigzag Multiple Zigzags…" at bounding box center [72, 150] width 90 height 16
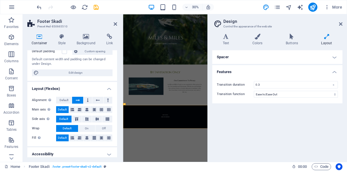
scroll to position [0, 0]
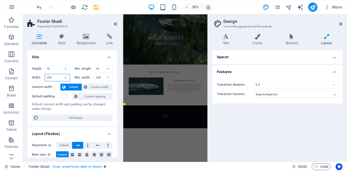
click at [54, 78] on input "100" at bounding box center [57, 77] width 25 height 7
type input "10"
click at [102, 77] on input "100" at bounding box center [103, 77] width 18 height 7
type input "10"
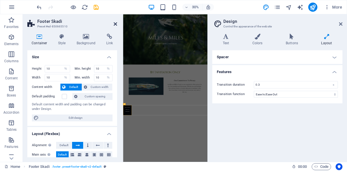
click at [115, 22] on icon at bounding box center [115, 24] width 3 height 5
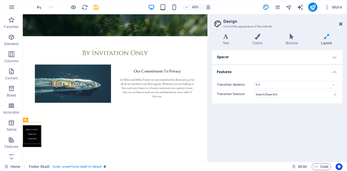
click at [341, 25] on icon at bounding box center [340, 24] width 3 height 5
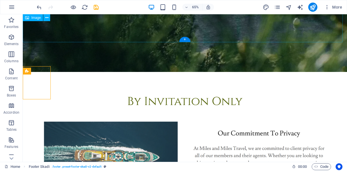
scroll to position [249, 0]
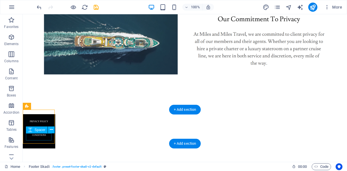
click at [50, 138] on div at bounding box center [39, 141] width 26 height 7
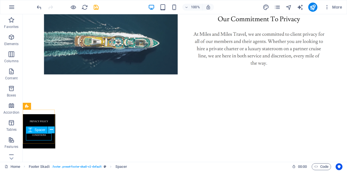
click at [51, 130] on icon at bounding box center [51, 129] width 3 height 6
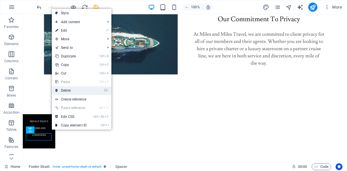
click at [70, 91] on link "⌦ Delete" at bounding box center [71, 90] width 38 height 9
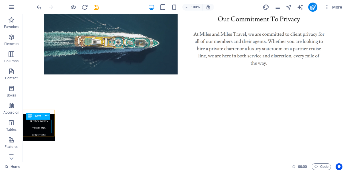
click at [52, 116] on div "Text" at bounding box center [40, 115] width 28 height 7
click at [46, 116] on icon at bounding box center [46, 116] width 3 height 6
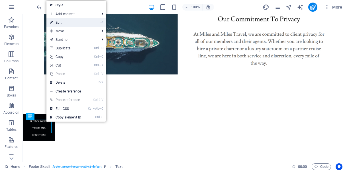
click at [70, 23] on link "⏎ Edit" at bounding box center [65, 22] width 38 height 9
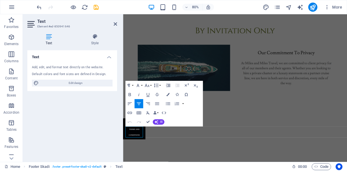
scroll to position [166, 0]
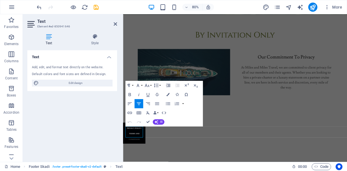
click at [86, 121] on div "Text Add, edit, and format text directly on the website. Default colors and fon…" at bounding box center [72, 103] width 90 height 107
click at [94, 38] on icon at bounding box center [95, 37] width 44 height 6
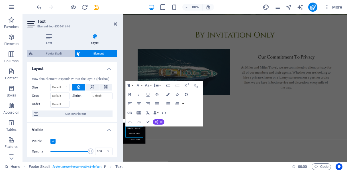
click at [58, 54] on span "Footer Skadi" at bounding box center [53, 53] width 38 height 7
select select "%"
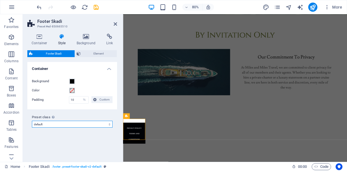
click at [68, 124] on select "default Add preset class" at bounding box center [72, 123] width 81 height 7
click at [81, 147] on div "Variants Default Container Background Color Padding 10 px rem % vh vw Custom Cu…" at bounding box center [72, 109] width 90 height 95
click at [75, 99] on input "10" at bounding box center [78, 99] width 19 height 7
type input "100"
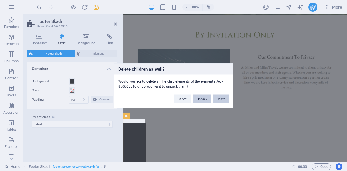
click at [202, 98] on button "Unpack" at bounding box center [201, 98] width 17 height 9
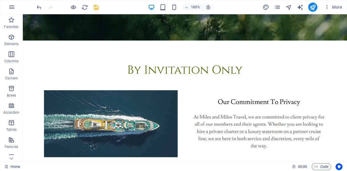
scroll to position [178, 0]
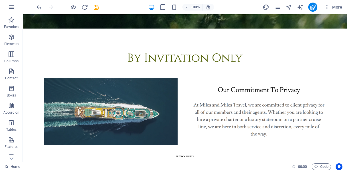
click at [231, 159] on div "TERMS AND CONDITIONS" at bounding box center [185, 162] width 324 height 7
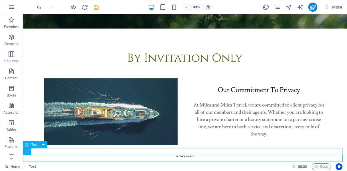
click at [129, 152] on div "PRIVACY POLICY" at bounding box center [185, 155] width 324 height 7
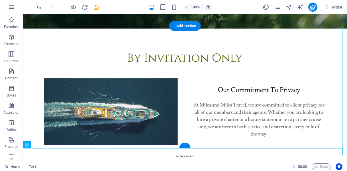
click at [183, 146] on div "+" at bounding box center [184, 144] width 11 height 5
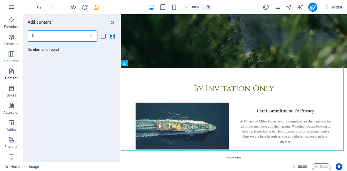
type input "b"
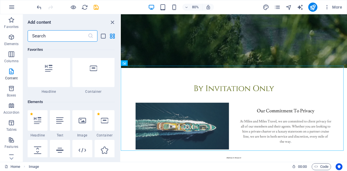
scroll to position [0, 0]
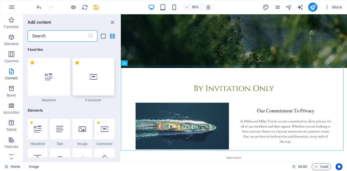
click at [96, 75] on icon at bounding box center [93, 76] width 7 height 7
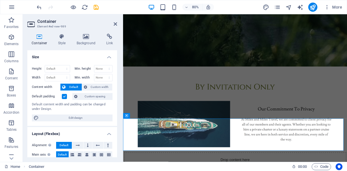
scroll to position [138, 0]
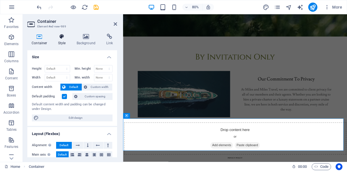
click at [61, 39] on icon at bounding box center [62, 37] width 16 height 6
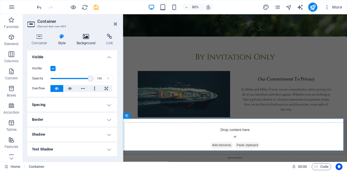
click at [88, 39] on icon at bounding box center [86, 37] width 28 height 6
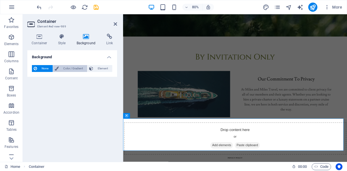
click at [73, 69] on span "Color / Gradient" at bounding box center [72, 68] width 25 height 7
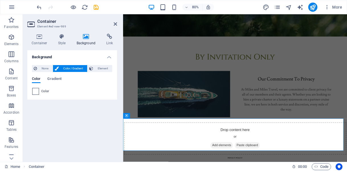
click at [36, 93] on span at bounding box center [35, 91] width 6 height 6
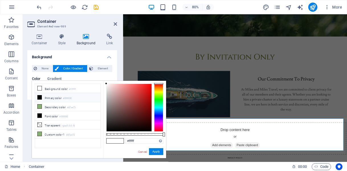
click at [44, 97] on li "Primary color #000000" at bounding box center [67, 97] width 65 height 9
type input "#000000"
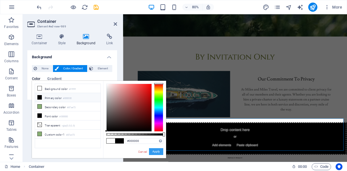
click at [156, 150] on button "Apply" at bounding box center [156, 151] width 14 height 7
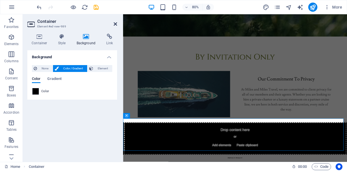
click at [114, 24] on icon at bounding box center [115, 24] width 3 height 5
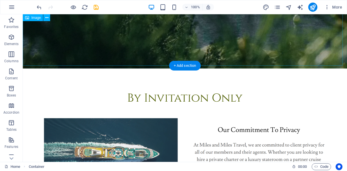
scroll to position [218, 0]
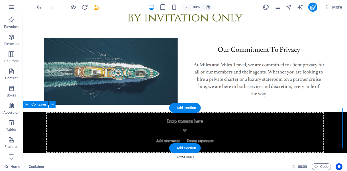
click at [208, 126] on div "Drop content here or Add elements Paste clipboard" at bounding box center [185, 132] width 278 height 40
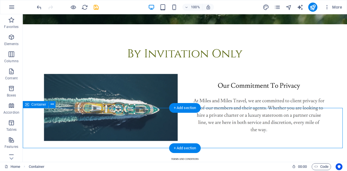
scroll to position [178, 0]
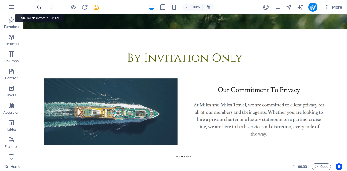
click at [39, 5] on icon "undo" at bounding box center [39, 7] width 7 height 7
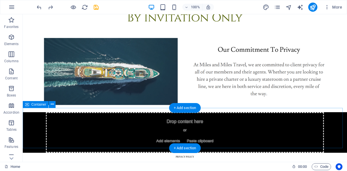
click at [176, 116] on div "Drop content here or Add elements Paste clipboard" at bounding box center [185, 132] width 278 height 40
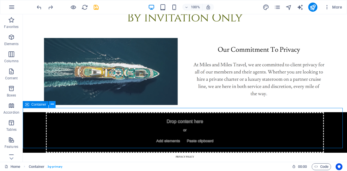
click at [52, 104] on icon at bounding box center [52, 104] width 3 height 6
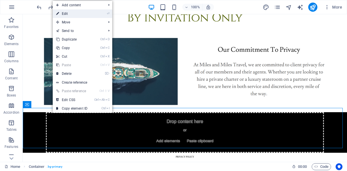
click at [82, 14] on link "⏎ Edit" at bounding box center [72, 13] width 38 height 9
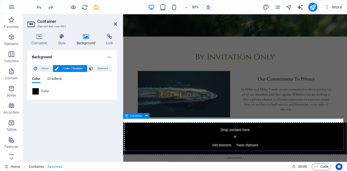
click at [251, 154] on div "Drop content here or Add elements Paste clipboard" at bounding box center [263, 169] width 278 height 40
click at [103, 68] on span "Element" at bounding box center [103, 68] width 16 height 7
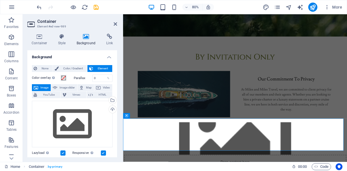
click at [64, 153] on label at bounding box center [62, 152] width 5 height 5
click at [0, 0] on input "Lazyload Loading images after the page loads improves page speed." at bounding box center [0, 0] width 0 height 0
click at [102, 153] on label at bounding box center [103, 152] width 5 height 5
click at [0, 0] on input "Responsive Automatically load retina image and smartphone optimized sizes." at bounding box center [0, 0] width 0 height 0
click at [45, 66] on span "None" at bounding box center [45, 68] width 12 height 7
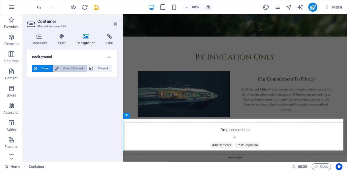
click at [66, 66] on span "Color / Gradient" at bounding box center [72, 68] width 25 height 7
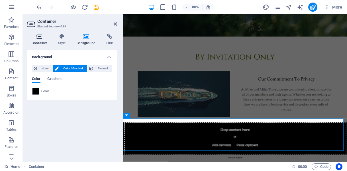
click at [38, 38] on icon at bounding box center [39, 37] width 24 height 6
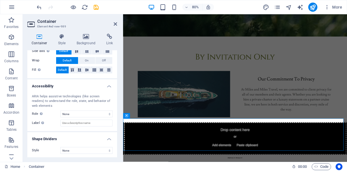
scroll to position [114, 0]
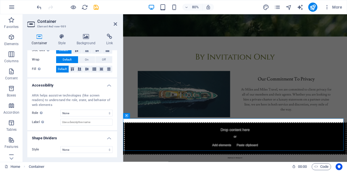
click at [109, 141] on h4 "Shape Dividers" at bounding box center [72, 136] width 90 height 10
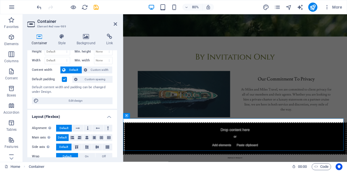
scroll to position [0, 0]
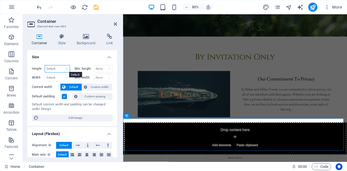
click at [65, 67] on select "Default px rem % vh vw" at bounding box center [57, 68] width 25 height 7
click at [81, 54] on h4 "Size" at bounding box center [72, 55] width 90 height 10
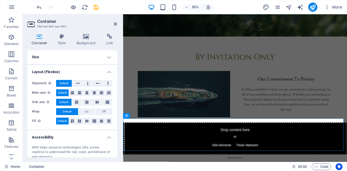
click at [112, 23] on h2 "Container" at bounding box center [77, 21] width 80 height 5
click at [115, 22] on icon at bounding box center [115, 24] width 3 height 5
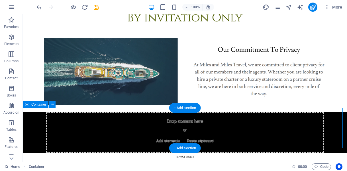
click at [57, 116] on div "Drop content here or Add elements Paste clipboard" at bounding box center [185, 132] width 278 height 40
click at [160, 137] on span "Add elements" at bounding box center [168, 141] width 28 height 8
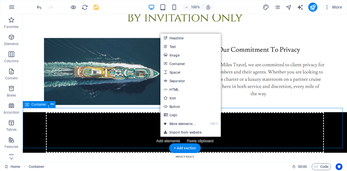
click at [160, 137] on span "Add elements" at bounding box center [168, 141] width 28 height 8
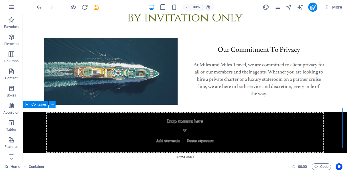
click at [52, 103] on icon at bounding box center [52, 104] width 3 height 6
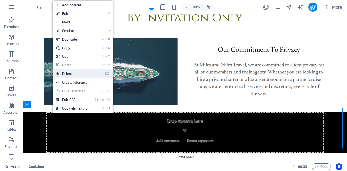
click at [69, 72] on link "⌦ Delete" at bounding box center [72, 73] width 38 height 9
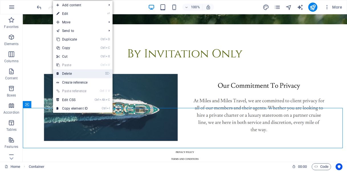
scroll to position [178, 0]
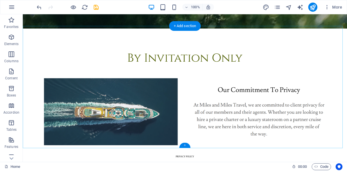
click at [183, 144] on div "+" at bounding box center [184, 144] width 11 height 5
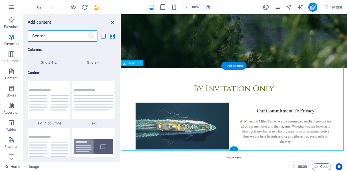
scroll to position [996, 0]
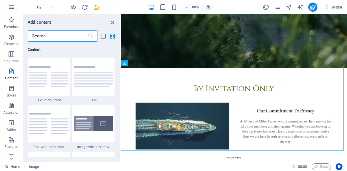
click at [56, 40] on input "text" at bounding box center [58, 35] width 60 height 11
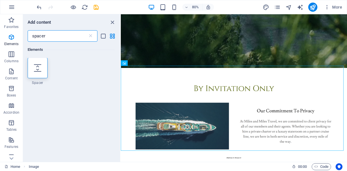
scroll to position [0, 0]
type input "spacer"
click at [39, 67] on icon at bounding box center [37, 67] width 7 height 7
select select "px"
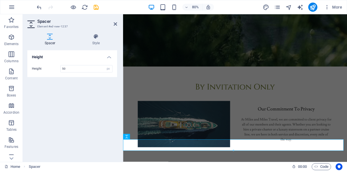
scroll to position [112, 0]
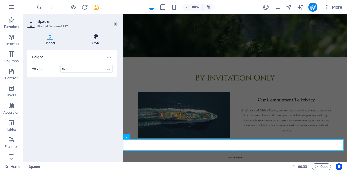
click at [99, 39] on h4 "Style" at bounding box center [96, 40] width 42 height 12
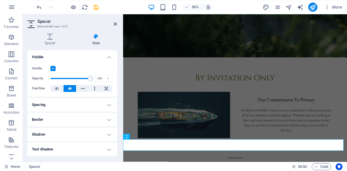
click at [97, 37] on icon at bounding box center [96, 37] width 42 height 6
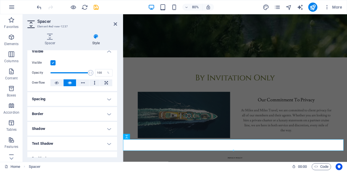
scroll to position [0, 0]
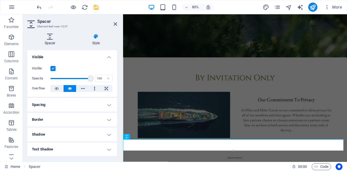
click at [53, 42] on h4 "Spacer" at bounding box center [51, 40] width 48 height 12
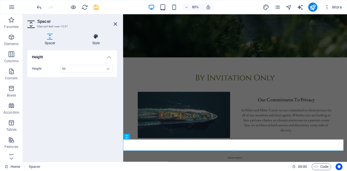
click at [94, 39] on h4 "Style" at bounding box center [96, 40] width 42 height 12
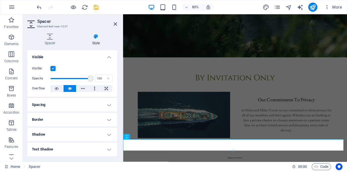
click at [75, 71] on div "Visible" at bounding box center [72, 68] width 81 height 7
click at [105, 104] on h4 "Spacing" at bounding box center [72, 105] width 90 height 14
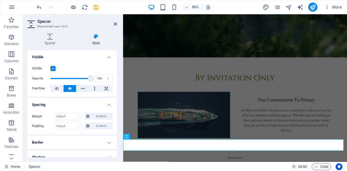
click at [105, 104] on h4 "Spacing" at bounding box center [72, 103] width 90 height 10
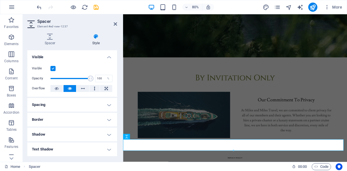
click at [108, 119] on h4 "Border" at bounding box center [72, 119] width 90 height 14
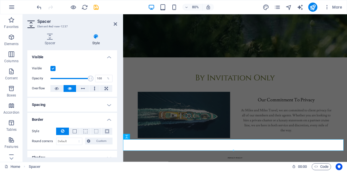
click at [108, 119] on h4 "Border" at bounding box center [72, 117] width 90 height 10
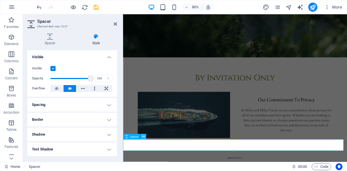
click at [143, 134] on icon at bounding box center [143, 136] width 3 height 5
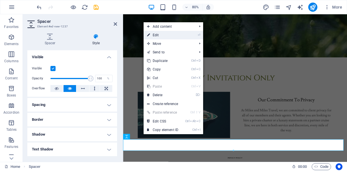
click at [155, 37] on link "⏎ Edit" at bounding box center [162, 35] width 38 height 9
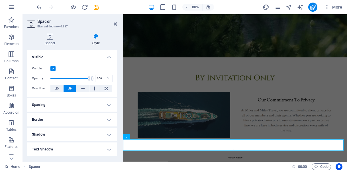
click at [113, 23] on h2 "Spacer" at bounding box center [77, 21] width 80 height 5
click at [114, 24] on icon at bounding box center [115, 24] width 3 height 5
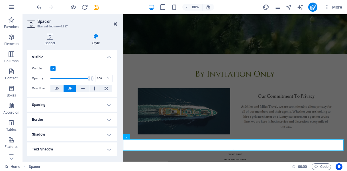
scroll to position [192, 0]
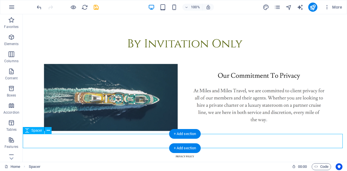
click at [128, 143] on div at bounding box center [185, 145] width 324 height 14
click at [180, 147] on div "+ Add section" at bounding box center [185, 148] width 32 height 10
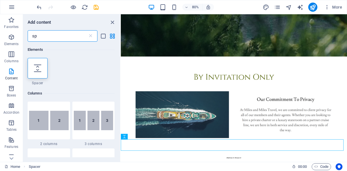
type input "s"
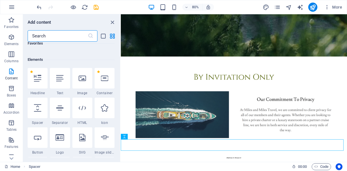
scroll to position [52, 0]
click at [59, 108] on icon at bounding box center [59, 106] width 7 height 7
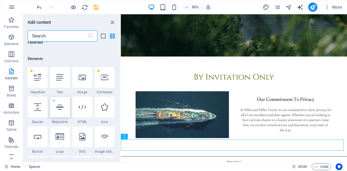
select select "%"
select select "px"
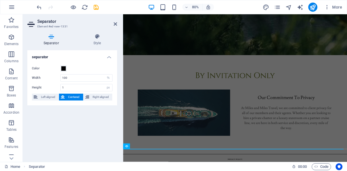
scroll to position [117, 0]
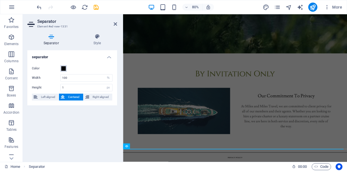
click at [65, 69] on span at bounding box center [63, 68] width 5 height 5
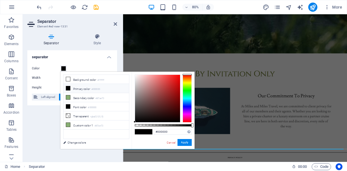
click at [77, 88] on li "Primary color #000000" at bounding box center [95, 88] width 65 height 9
click at [187, 142] on button "Apply" at bounding box center [184, 142] width 14 height 7
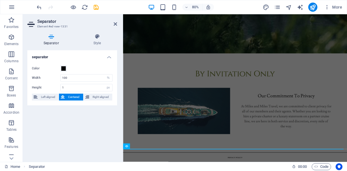
click at [90, 139] on div "separator Color Width 100 px rem % vh vw Height 1 px rem vh vw Left aligned Cen…" at bounding box center [72, 103] width 90 height 107
click at [95, 38] on icon at bounding box center [97, 37] width 40 height 6
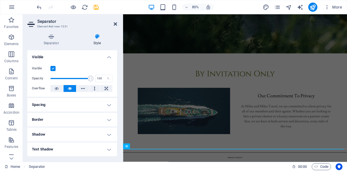
click at [115, 23] on icon at bounding box center [115, 24] width 3 height 5
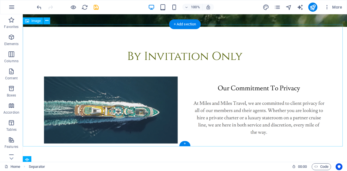
scroll to position [197, 0]
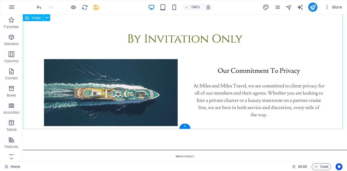
click at [230, 137] on div at bounding box center [185, 140] width 324 height 14
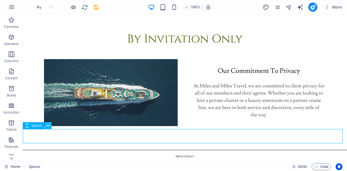
click at [49, 126] on icon at bounding box center [48, 125] width 3 height 6
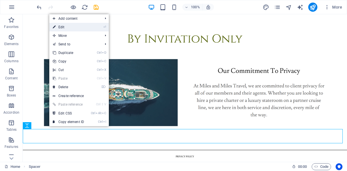
click at [74, 29] on link "⏎ Edit" at bounding box center [68, 27] width 38 height 9
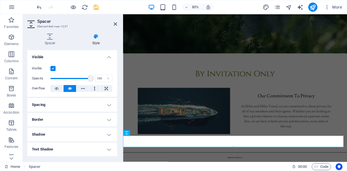
click at [94, 36] on icon at bounding box center [96, 37] width 42 height 6
click at [48, 38] on icon at bounding box center [49, 37] width 45 height 6
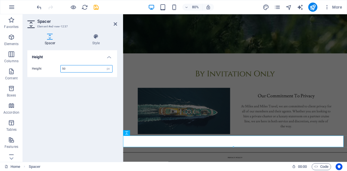
click at [89, 71] on input "50" at bounding box center [87, 68] width 52 height 7
type input "5"
type input "75"
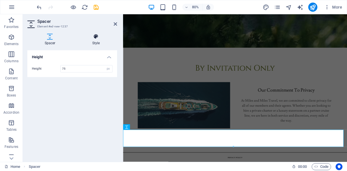
click at [93, 36] on icon at bounding box center [96, 37] width 42 height 6
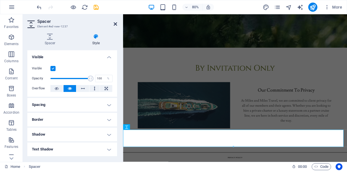
click at [116, 24] on icon at bounding box center [115, 24] width 3 height 5
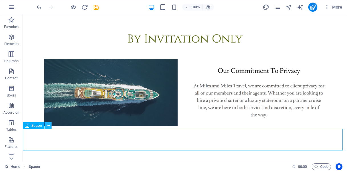
click at [46, 125] on button at bounding box center [48, 125] width 7 height 7
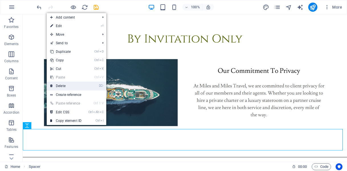
click at [61, 87] on link "⌦ Delete" at bounding box center [66, 85] width 38 height 9
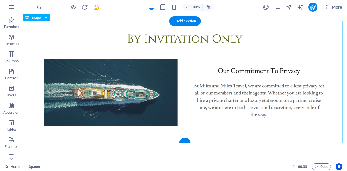
scroll to position [183, 0]
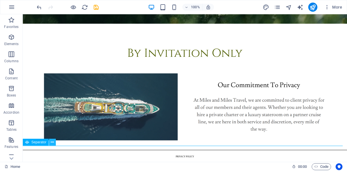
click at [52, 143] on icon at bounding box center [52, 142] width 3 height 6
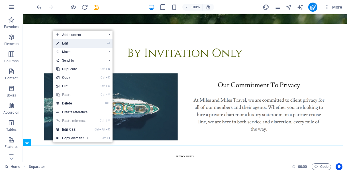
click at [78, 45] on link "⏎ Edit" at bounding box center [72, 43] width 38 height 9
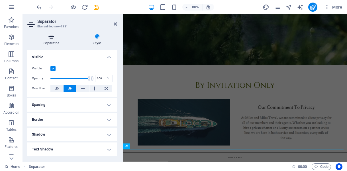
click at [53, 39] on icon at bounding box center [51, 37] width 48 height 6
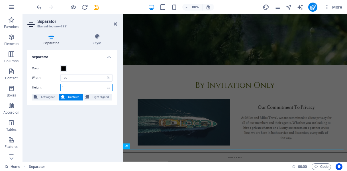
click at [91, 89] on input "1" at bounding box center [87, 87] width 52 height 7
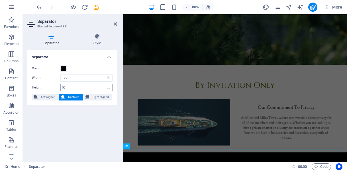
scroll to position [117, 0]
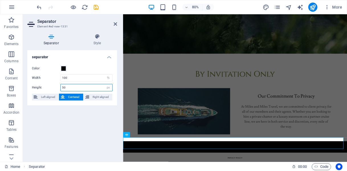
click at [72, 87] on input "50" at bounding box center [87, 87] width 52 height 7
type input "5"
type input "75"
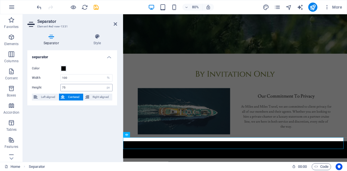
scroll to position [124, 0]
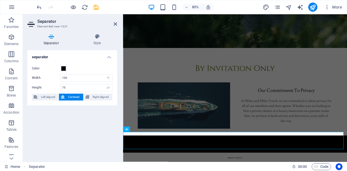
click at [82, 135] on div "separator Color Width 100 px rem % vh vw Height 75 px rem vh vw Left aligned Ce…" at bounding box center [72, 103] width 90 height 107
click at [114, 23] on icon at bounding box center [115, 24] width 3 height 5
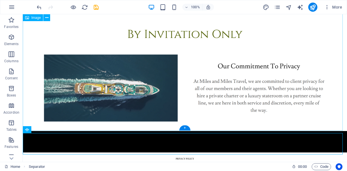
scroll to position [204, 0]
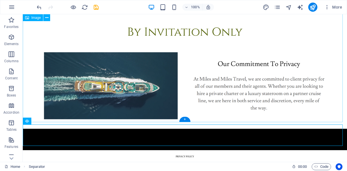
click at [236, 136] on div at bounding box center [185, 138] width 324 height 21
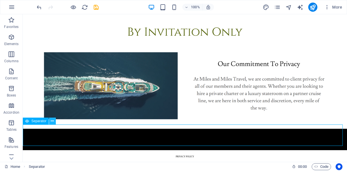
click at [55, 121] on button at bounding box center [52, 120] width 7 height 7
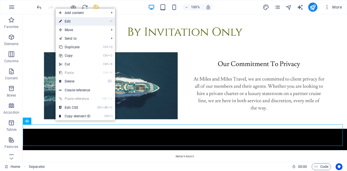
click at [74, 21] on link "⏎ Edit" at bounding box center [75, 21] width 38 height 9
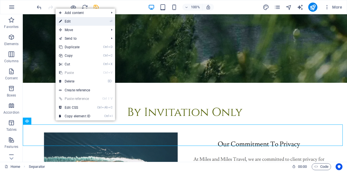
select select "%"
select select "px"
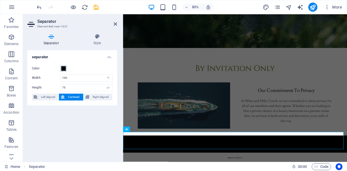
click at [61, 67] on span at bounding box center [63, 68] width 5 height 5
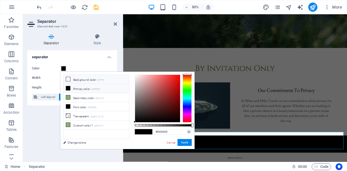
click at [72, 80] on li "Background color #ffffff" at bounding box center [95, 79] width 65 height 9
type input "#ffffff"
click at [185, 142] on button "Apply" at bounding box center [184, 142] width 14 height 7
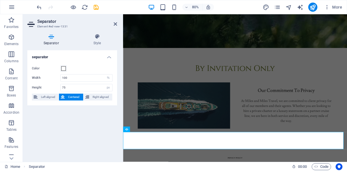
click at [93, 138] on div "separator Color Width 100 px rem % vh vw Height 75 px rem vh vw Left aligned Ce…" at bounding box center [72, 103] width 90 height 107
click at [116, 24] on icon at bounding box center [115, 24] width 3 height 5
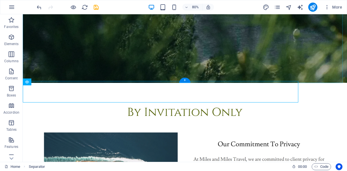
scroll to position [204, 0]
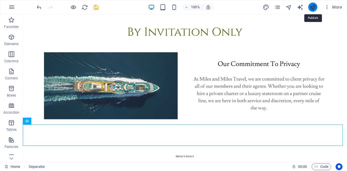
click at [313, 8] on icon "publish" at bounding box center [312, 7] width 7 height 7
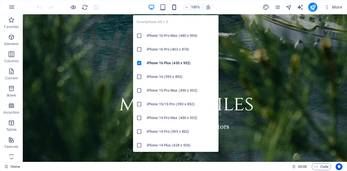
click at [174, 6] on icon "button" at bounding box center [174, 7] width 7 height 7
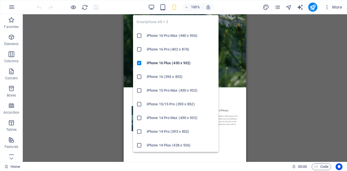
scroll to position [7, 0]
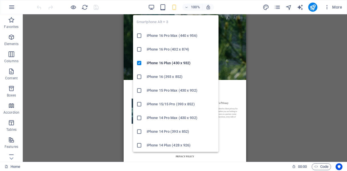
click at [295, 59] on div "Drag here to replace the existing content. Press “Ctrl” if you want to create a…" at bounding box center [185, 87] width 324 height 147
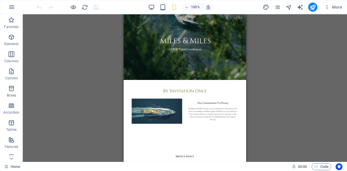
click at [214, 102] on figure at bounding box center [185, 103] width 122 height 47
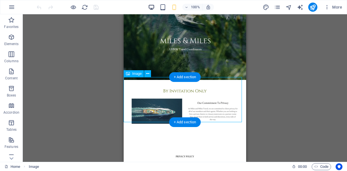
click at [152, 5] on icon "button" at bounding box center [151, 7] width 7 height 7
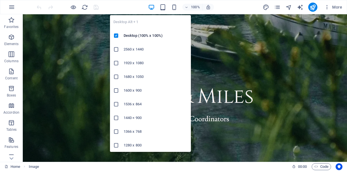
scroll to position [177, 0]
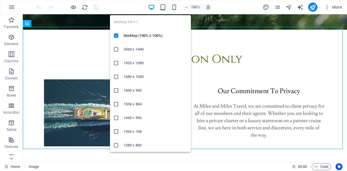
click at [257, 50] on figure at bounding box center [185, 92] width 324 height 124
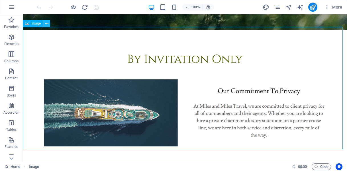
click at [47, 24] on icon at bounding box center [46, 23] width 3 height 6
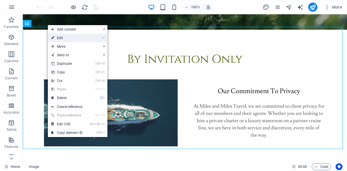
click at [58, 38] on link "⏎ Edit" at bounding box center [67, 38] width 38 height 9
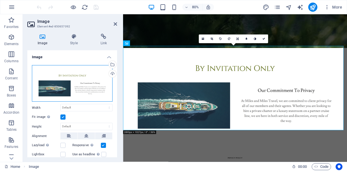
click at [89, 76] on div "Drag files here, click to choose files or select files from Files or our free s…" at bounding box center [72, 83] width 81 height 37
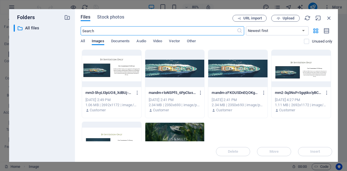
scroll to position [0, 0]
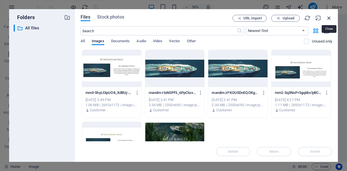
click at [329, 17] on icon "button" at bounding box center [329, 18] width 6 height 6
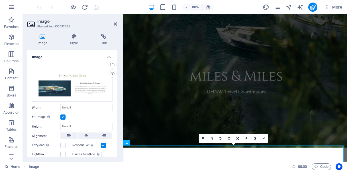
click at [64, 116] on label at bounding box center [62, 116] width 5 height 5
click at [0, 0] on input "Fit image Automatically fit image to a fixed width and height" at bounding box center [0, 0] width 0 height 0
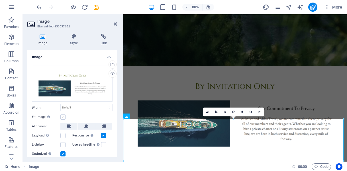
scroll to position [124, 0]
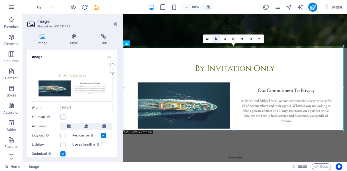
click at [217, 39] on icon at bounding box center [216, 38] width 3 height 3
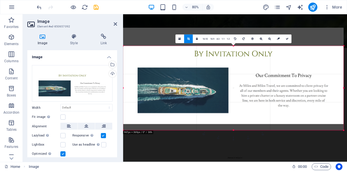
drag, startPoint x: 180, startPoint y: 92, endPoint x: 178, endPoint y: 75, distance: 16.6
click at [178, 75] on div at bounding box center [233, 76] width 220 height 96
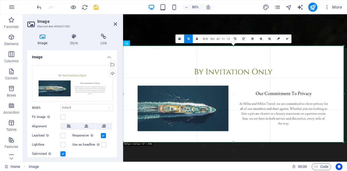
drag, startPoint x: 124, startPoint y: 46, endPoint x: 109, endPoint y: 30, distance: 22.0
click at [109, 30] on div "Image Element #ed-850657092 Image Style Link Image Drag files here, click to ch…" at bounding box center [185, 87] width 324 height 147
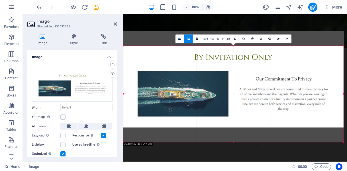
drag, startPoint x: 211, startPoint y: 94, endPoint x: 210, endPoint y: 76, distance: 18.2
click at [210, 76] on div at bounding box center [233, 79] width 220 height 96
drag, startPoint x: 230, startPoint y: 77, endPoint x: 231, endPoint y: 59, distance: 18.0
click at [231, 59] on div at bounding box center [233, 80] width 220 height 96
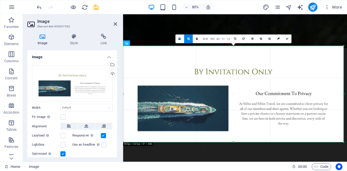
click at [288, 59] on div at bounding box center [233, 94] width 220 height 96
click at [85, 124] on icon at bounding box center [86, 125] width 4 height 7
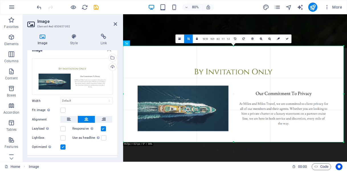
scroll to position [0, 0]
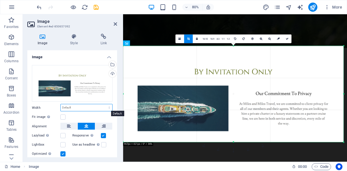
click at [84, 108] on select "Default auto px rem % em vh vw" at bounding box center [87, 107] width 52 height 7
select select "%"
click at [103, 104] on select "Default auto px rem % em vh vw" at bounding box center [87, 107] width 52 height 7
type input "100"
click at [77, 115] on div "Fit image Automatically fit image to a fixed width and height" at bounding box center [72, 116] width 81 height 7
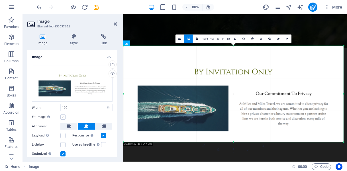
click at [62, 116] on label at bounding box center [62, 116] width 5 height 5
click at [0, 0] on input "Fit image Automatically fit image to a fixed width and height" at bounding box center [0, 0] width 0 height 0
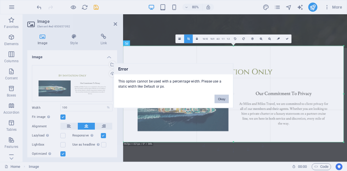
click at [220, 98] on button "Okay" at bounding box center [221, 98] width 14 height 9
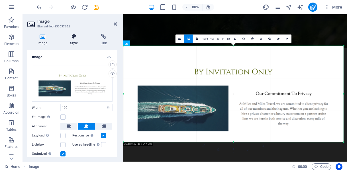
click at [73, 36] on icon at bounding box center [74, 37] width 28 height 6
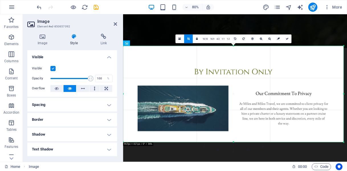
click at [71, 105] on h4 "Spacing" at bounding box center [72, 105] width 90 height 14
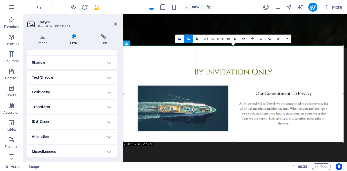
scroll to position [95, 0]
click at [204, 38] on link "16:10" at bounding box center [205, 39] width 8 height 9
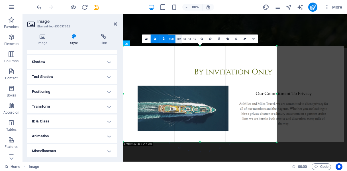
click at [179, 37] on link "16:9" at bounding box center [178, 39] width 6 height 9
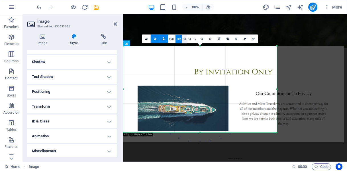
click at [184, 38] on link "4:3" at bounding box center [184, 39] width 5 height 9
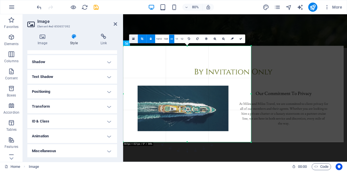
click at [132, 40] on icon at bounding box center [133, 38] width 3 height 3
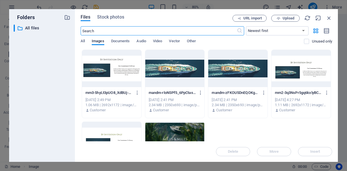
scroll to position [0, 0]
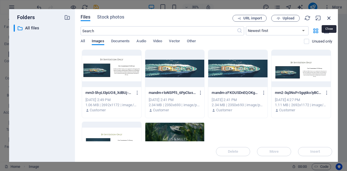
click at [327, 18] on icon "button" at bounding box center [329, 18] width 6 height 6
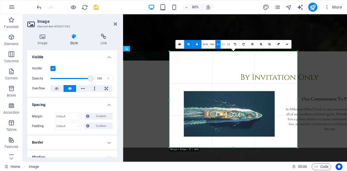
scroll to position [123, 0]
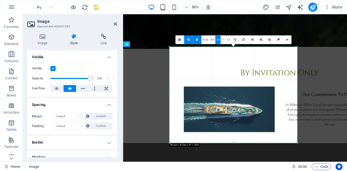
click at [188, 38] on icon at bounding box center [188, 39] width 3 height 3
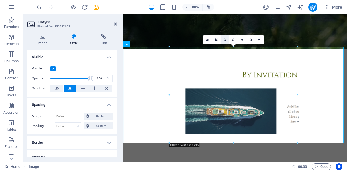
click at [226, 38] on link at bounding box center [224, 39] width 9 height 9
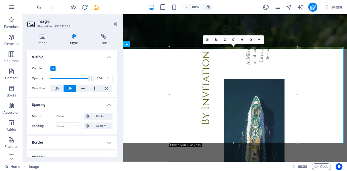
click at [226, 38] on link at bounding box center [224, 39] width 9 height 9
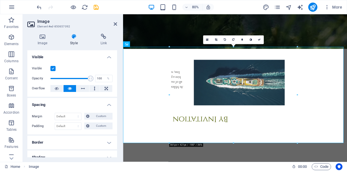
click at [226, 38] on link at bounding box center [224, 39] width 9 height 9
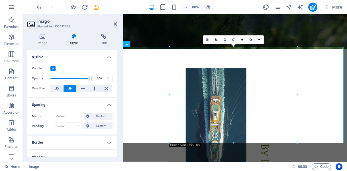
click at [226, 38] on link at bounding box center [224, 39] width 9 height 9
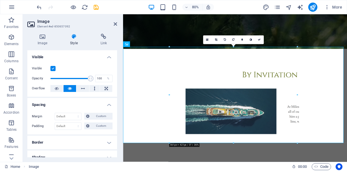
click at [226, 38] on link at bounding box center [224, 39] width 9 height 9
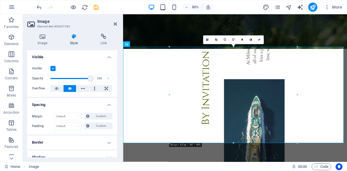
click at [226, 38] on link at bounding box center [224, 39] width 9 height 9
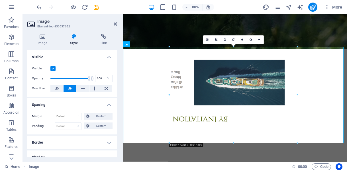
click at [226, 38] on link at bounding box center [224, 39] width 9 height 9
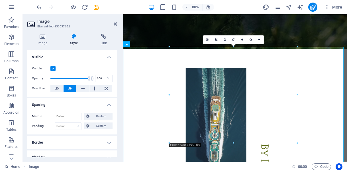
click at [226, 38] on link at bounding box center [224, 39] width 9 height 9
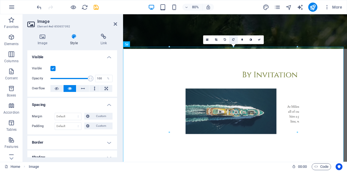
click at [231, 38] on link at bounding box center [233, 39] width 9 height 9
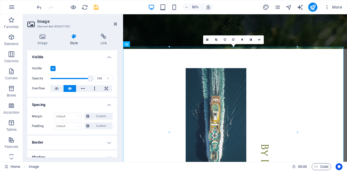
click at [231, 38] on link at bounding box center [233, 39] width 9 height 9
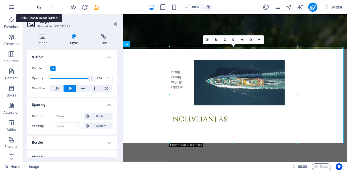
click at [37, 7] on icon "undo" at bounding box center [39, 7] width 7 height 7
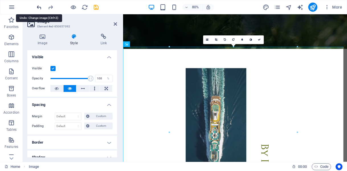
click at [37, 7] on icon "undo" at bounding box center [39, 7] width 7 height 7
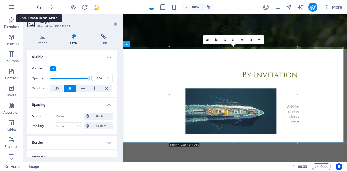
click at [37, 7] on icon "undo" at bounding box center [39, 7] width 7 height 7
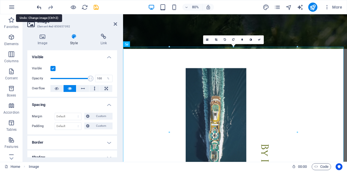
click at [37, 7] on icon "undo" at bounding box center [39, 7] width 7 height 7
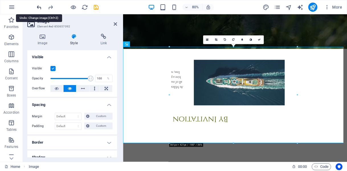
click at [37, 7] on icon "undo" at bounding box center [39, 7] width 7 height 7
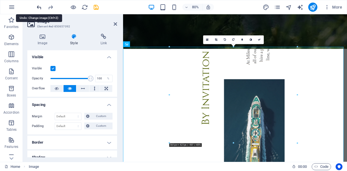
click at [37, 7] on icon "undo" at bounding box center [39, 7] width 7 height 7
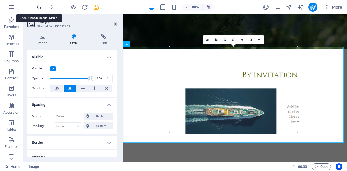
click at [37, 7] on icon "undo" at bounding box center [39, 7] width 7 height 7
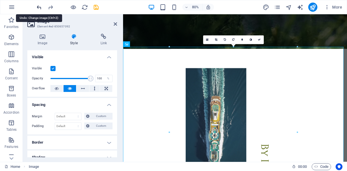
click at [37, 7] on icon "undo" at bounding box center [39, 7] width 7 height 7
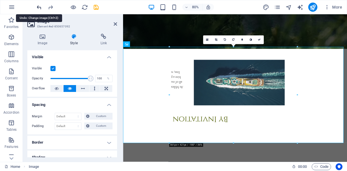
click at [37, 7] on icon "undo" at bounding box center [39, 7] width 7 height 7
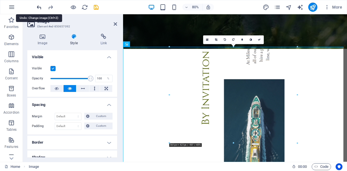
click at [37, 7] on icon "undo" at bounding box center [39, 7] width 7 height 7
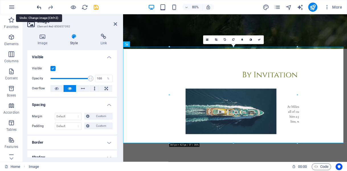
click at [37, 7] on icon "undo" at bounding box center [39, 7] width 7 height 7
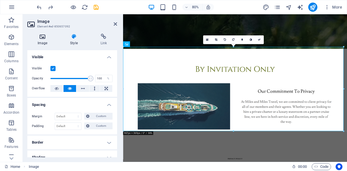
click at [40, 42] on h4 "Image" at bounding box center [43, 40] width 32 height 12
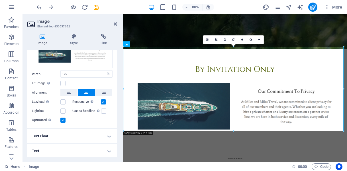
scroll to position [0, 0]
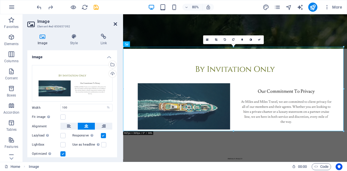
click at [116, 26] on icon at bounding box center [115, 24] width 3 height 5
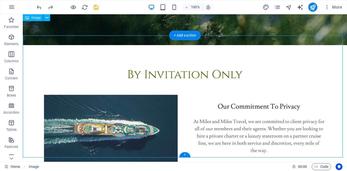
scroll to position [162, 0]
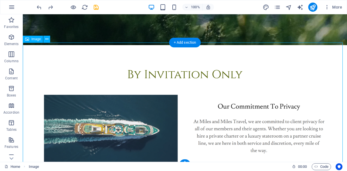
click at [326, 55] on figure at bounding box center [185, 107] width 324 height 124
click at [114, 57] on figure at bounding box center [185, 107] width 324 height 124
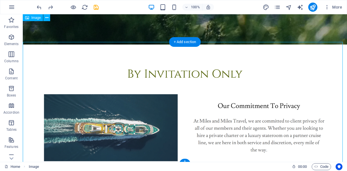
scroll to position [162, 0]
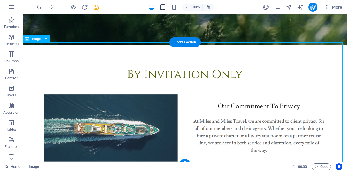
click at [163, 6] on icon "button" at bounding box center [162, 7] width 7 height 7
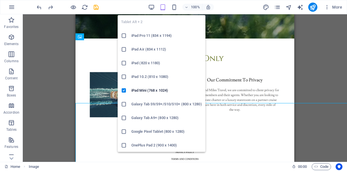
scroll to position [101, 0]
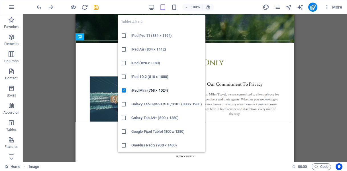
click at [272, 43] on figure at bounding box center [184, 84] width 219 height 83
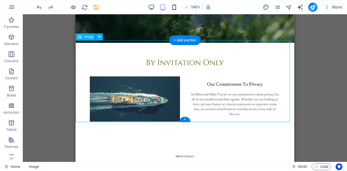
click at [174, 6] on icon "button" at bounding box center [174, 7] width 7 height 7
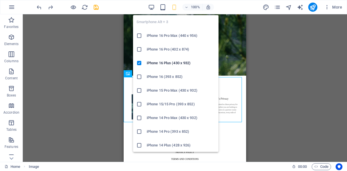
scroll to position [7, 0]
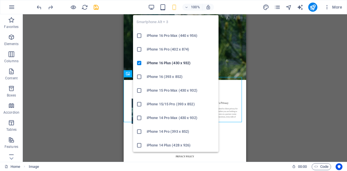
click at [224, 29] on figure at bounding box center [185, 43] width 122 height 73
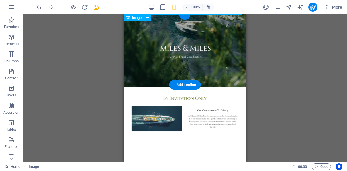
scroll to position [0, 0]
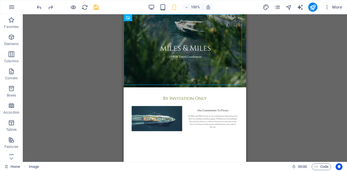
click at [69, 72] on div "Drag here to replace the existing content. Press “Ctrl” if you want to create a…" at bounding box center [185, 87] width 324 height 147
click at [85, 67] on div "Drag here to replace the existing content. Press “Ctrl” if you want to create a…" at bounding box center [185, 87] width 324 height 147
click at [73, 35] on div "Drag here to replace the existing content. Press “Ctrl” if you want to create a…" at bounding box center [185, 87] width 324 height 147
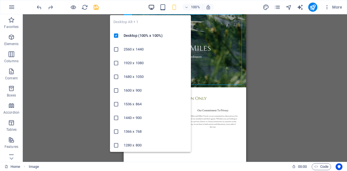
click at [148, 6] on icon "button" at bounding box center [151, 7] width 7 height 7
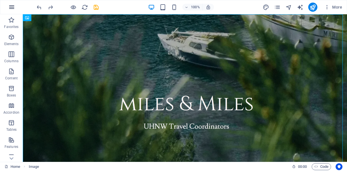
click at [12, 4] on icon "button" at bounding box center [11, 7] width 7 height 7
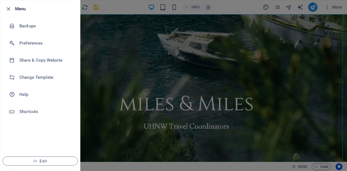
click at [12, 4] on li "Menu" at bounding box center [40, 8] width 80 height 17
click at [116, 7] on div at bounding box center [173, 85] width 347 height 171
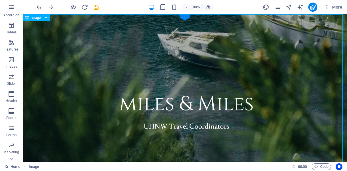
scroll to position [109, 0]
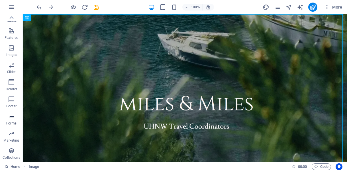
click at [10, 118] on icon "button" at bounding box center [11, 116] width 7 height 7
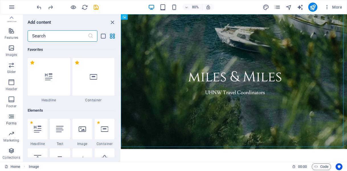
scroll to position [4157, 0]
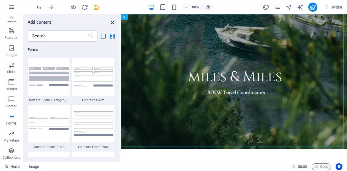
click at [111, 22] on icon "close panel" at bounding box center [112, 22] width 7 height 7
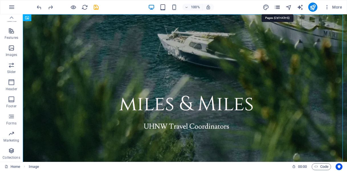
click at [279, 5] on icon "pages" at bounding box center [277, 7] width 7 height 7
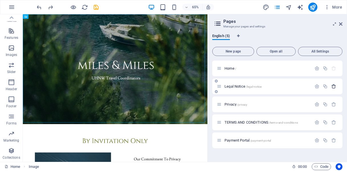
click at [334, 85] on icon "button" at bounding box center [333, 86] width 5 height 5
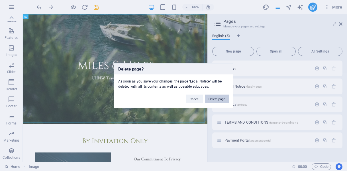
click at [215, 101] on button "Delete page" at bounding box center [217, 98] width 24 height 9
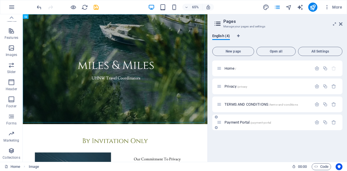
click at [251, 123] on span "/payment-portal" at bounding box center [260, 122] width 21 height 3
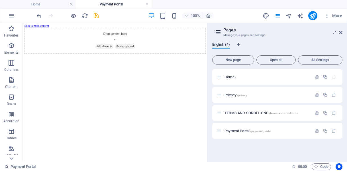
scroll to position [0, 0]
click at [333, 131] on icon "button" at bounding box center [333, 130] width 5 height 5
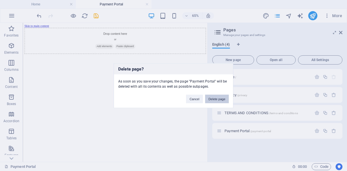
click at [218, 99] on button "Delete page" at bounding box center [217, 98] width 24 height 9
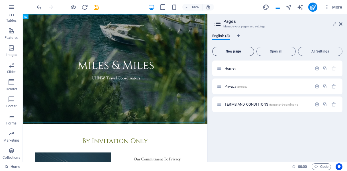
click at [236, 52] on span "New page" at bounding box center [233, 51] width 37 height 3
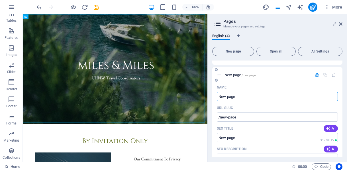
scroll to position [46, 0]
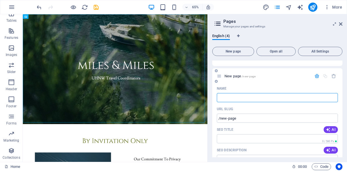
type input "/"
type input "Fu"
type input "/f"
type input "F"
type input "Full"
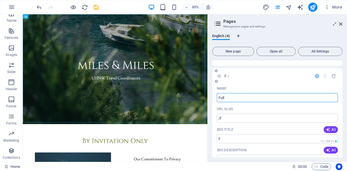
type input "/full"
type input "Full"
type input "F"
type input "/"
type input "Name"
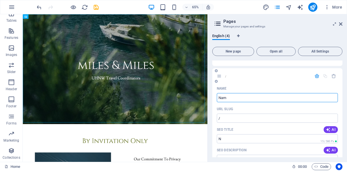
type input "/n"
type input "N"
type input "Name"
type input "/name"
type input "Name"
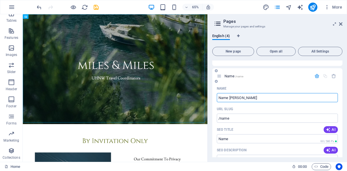
type input "Name Change"
type input "/name-chang"
type input "Name Chang"
type input "Name Change"
type input "/name-change"
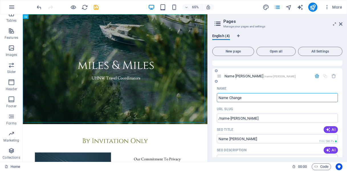
type input "Name Change"
type input "N"
type input "/"
type input "Booking"
type input "/booking"
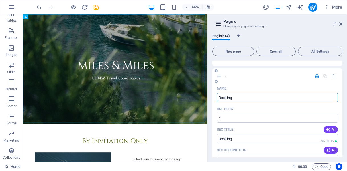
type input "Booking"
type input "Booking Details"
type input "/booking-details"
type input "Booking Details"
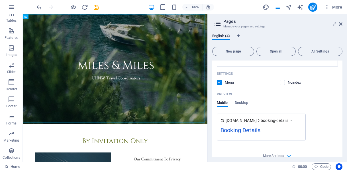
scroll to position [182, 0]
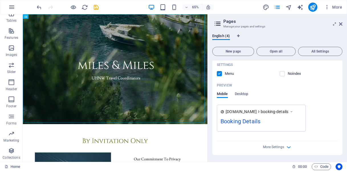
type input "Booking Details"
click at [288, 149] on icon "button" at bounding box center [288, 146] width 7 height 7
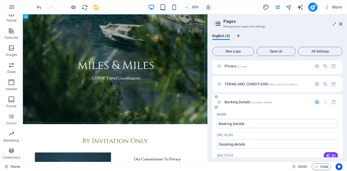
scroll to position [0, 0]
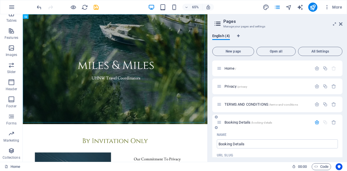
click at [314, 121] on icon "button" at bounding box center [316, 122] width 5 height 5
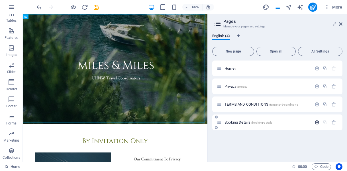
click at [316, 122] on icon "button" at bounding box center [316, 122] width 5 height 5
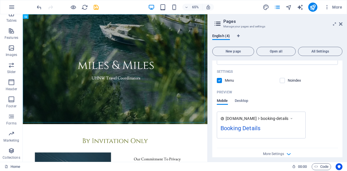
scroll to position [182, 0]
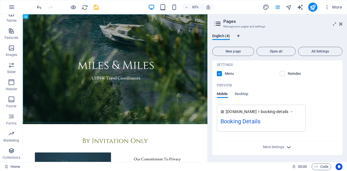
click at [288, 148] on icon "button" at bounding box center [288, 146] width 7 height 7
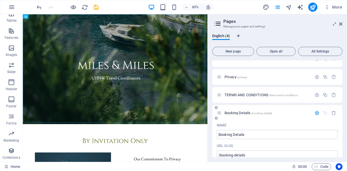
scroll to position [0, 0]
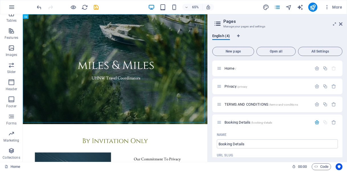
click at [278, 30] on div "English (4) New page Open all All Settings Home / Privacy /privacy TERMS AND CO…" at bounding box center [277, 95] width 139 height 132
click at [317, 50] on span "All Settings" at bounding box center [319, 51] width 39 height 3
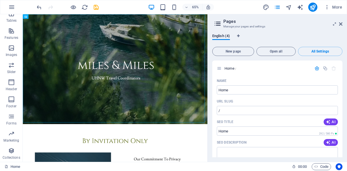
click at [274, 28] on h3 "Manage your pages and settings" at bounding box center [277, 26] width 108 height 5
click at [339, 25] on icon at bounding box center [340, 24] width 3 height 5
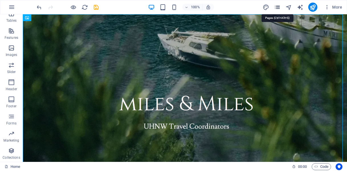
click at [278, 7] on icon "pages" at bounding box center [277, 7] width 7 height 7
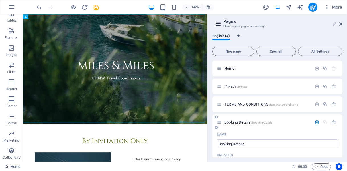
click at [252, 121] on span "/booking-details" at bounding box center [261, 122] width 21 height 3
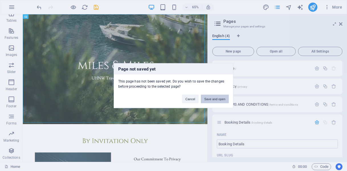
click at [210, 97] on button "Save and open" at bounding box center [215, 98] width 28 height 9
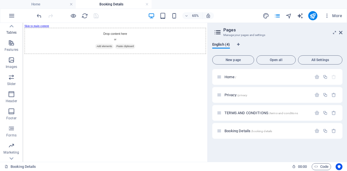
scroll to position [117, 0]
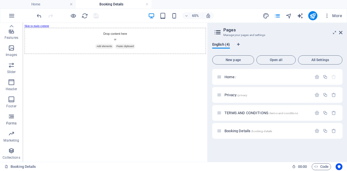
click at [12, 119] on icon "button" at bounding box center [11, 116] width 7 height 7
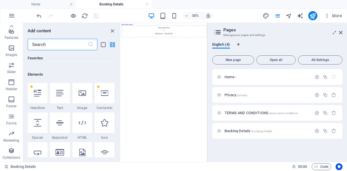
scroll to position [0, 0]
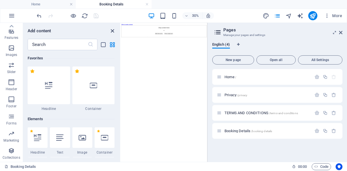
click at [112, 29] on icon "close panel" at bounding box center [112, 31] width 7 height 7
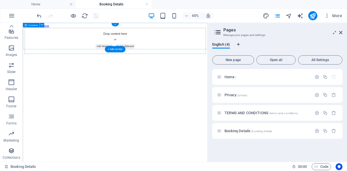
click at [171, 38] on div "Drop content here or Add elements Paste clipboard" at bounding box center [164, 50] width 279 height 40
click at [12, 122] on p "Forms" at bounding box center [11, 123] width 10 height 5
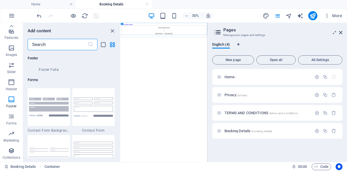
scroll to position [4117, 0]
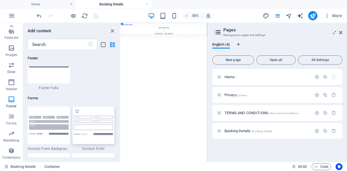
click at [97, 114] on div at bounding box center [93, 125] width 42 height 38
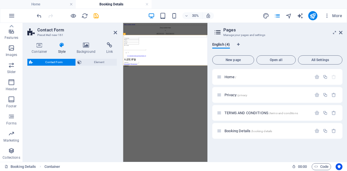
select select "rem"
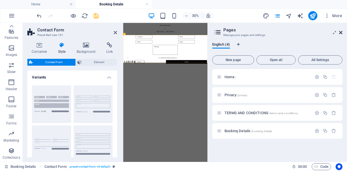
click at [341, 32] on icon at bounding box center [340, 32] width 3 height 5
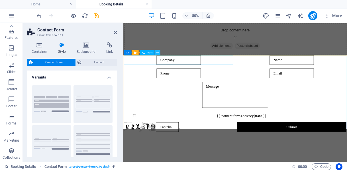
click at [157, 51] on icon at bounding box center [157, 52] width 3 height 5
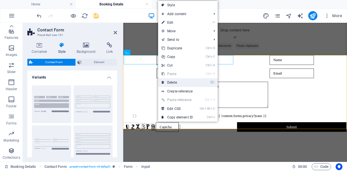
click at [173, 79] on link "⌦ Delete" at bounding box center [177, 82] width 38 height 9
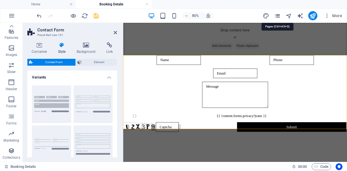
click at [278, 17] on icon "pages" at bounding box center [277, 16] width 7 height 7
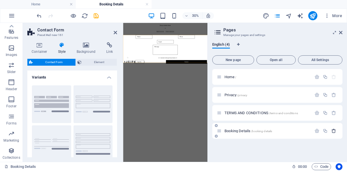
click at [335, 130] on icon "button" at bounding box center [333, 130] width 5 height 5
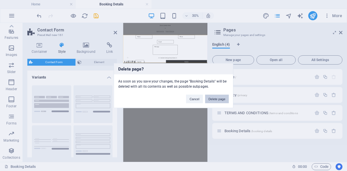
click at [219, 100] on button "Delete page" at bounding box center [217, 98] width 24 height 9
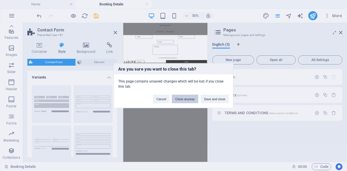
click at [188, 98] on button "Close anyway" at bounding box center [185, 98] width 26 height 9
